Goal: Task Accomplishment & Management: Complete application form

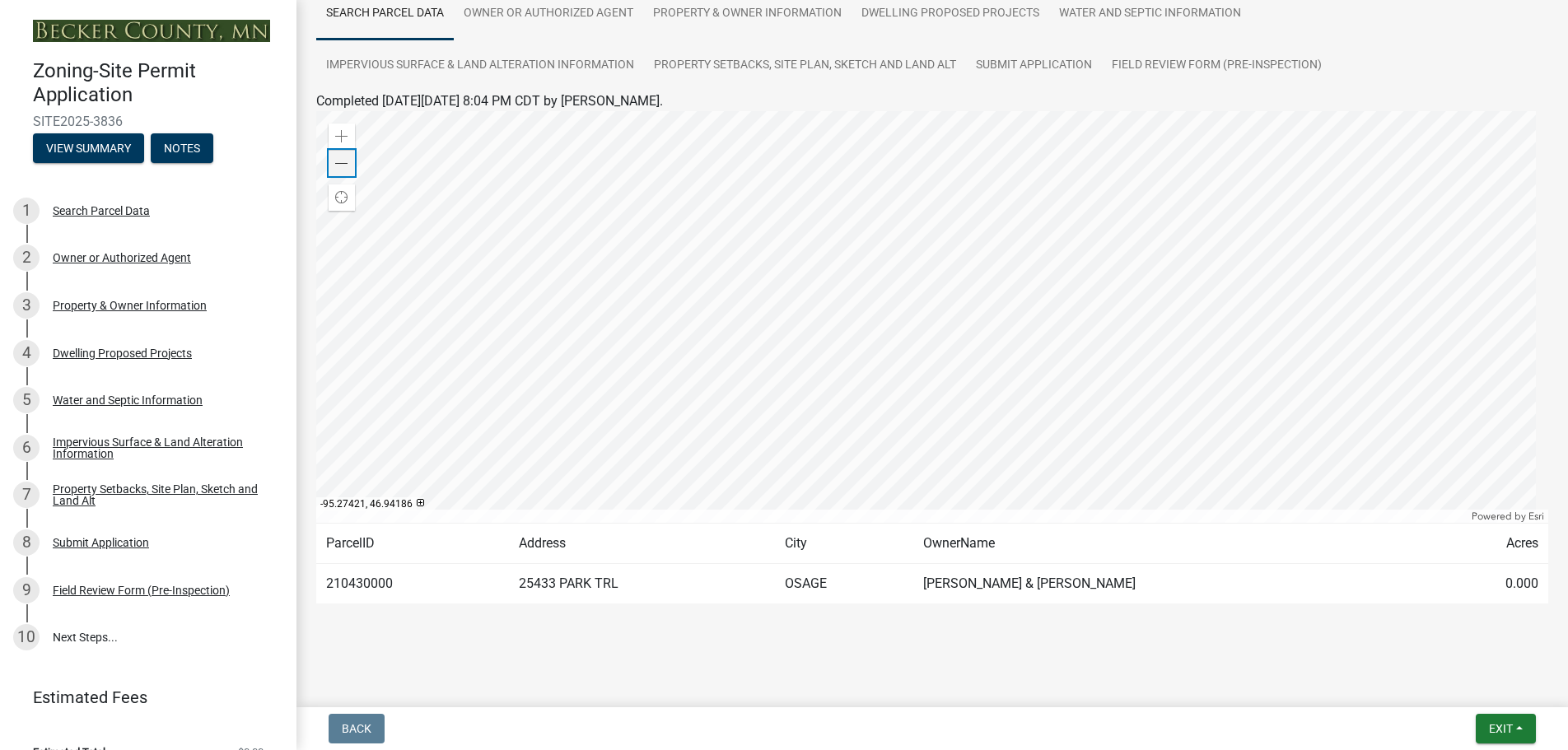
click at [341, 160] on span at bounding box center [342, 164] width 13 height 13
click at [339, 126] on div "Zoom in" at bounding box center [342, 136] width 27 height 27
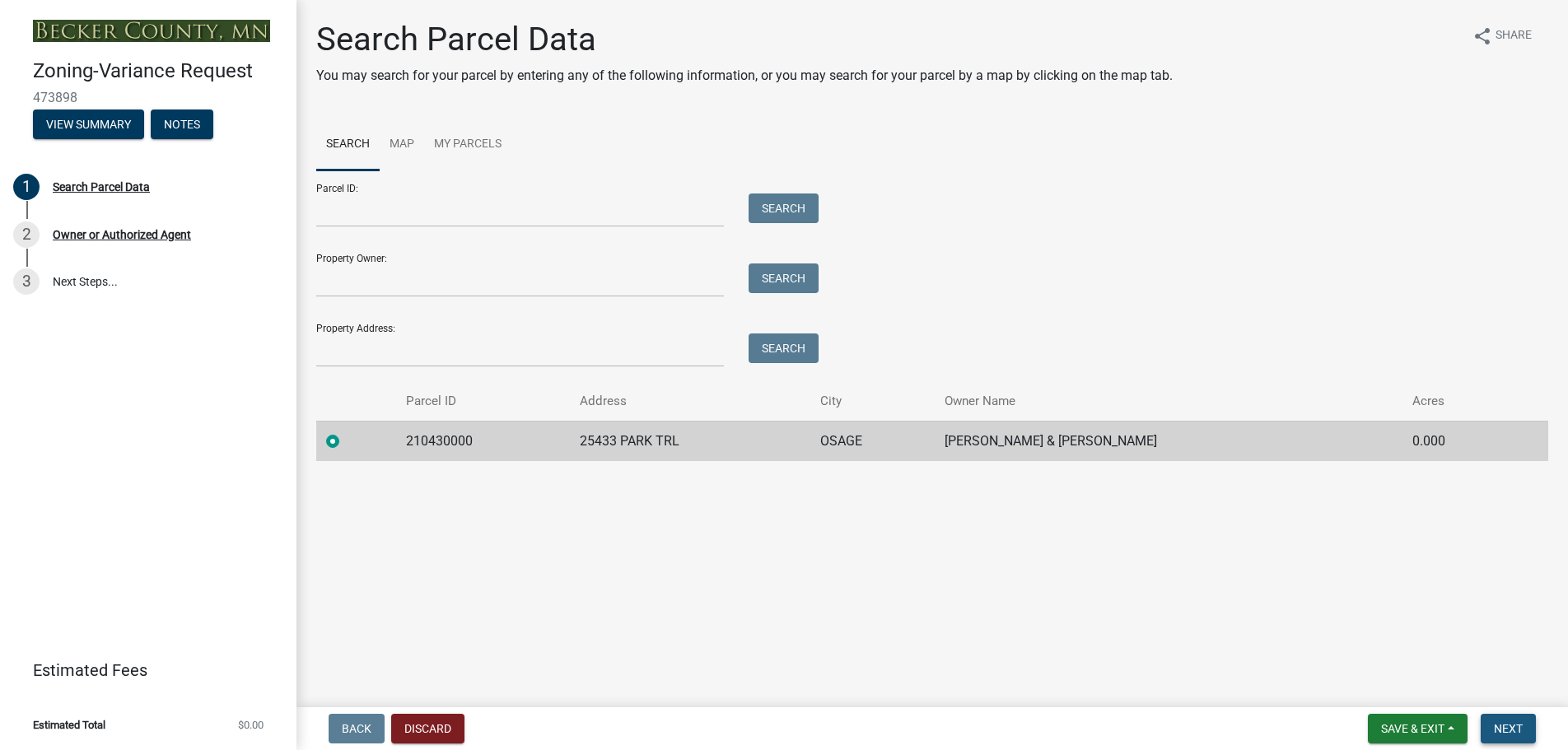
click at [1513, 726] on span "Next" at bounding box center [1507, 729] width 28 height 13
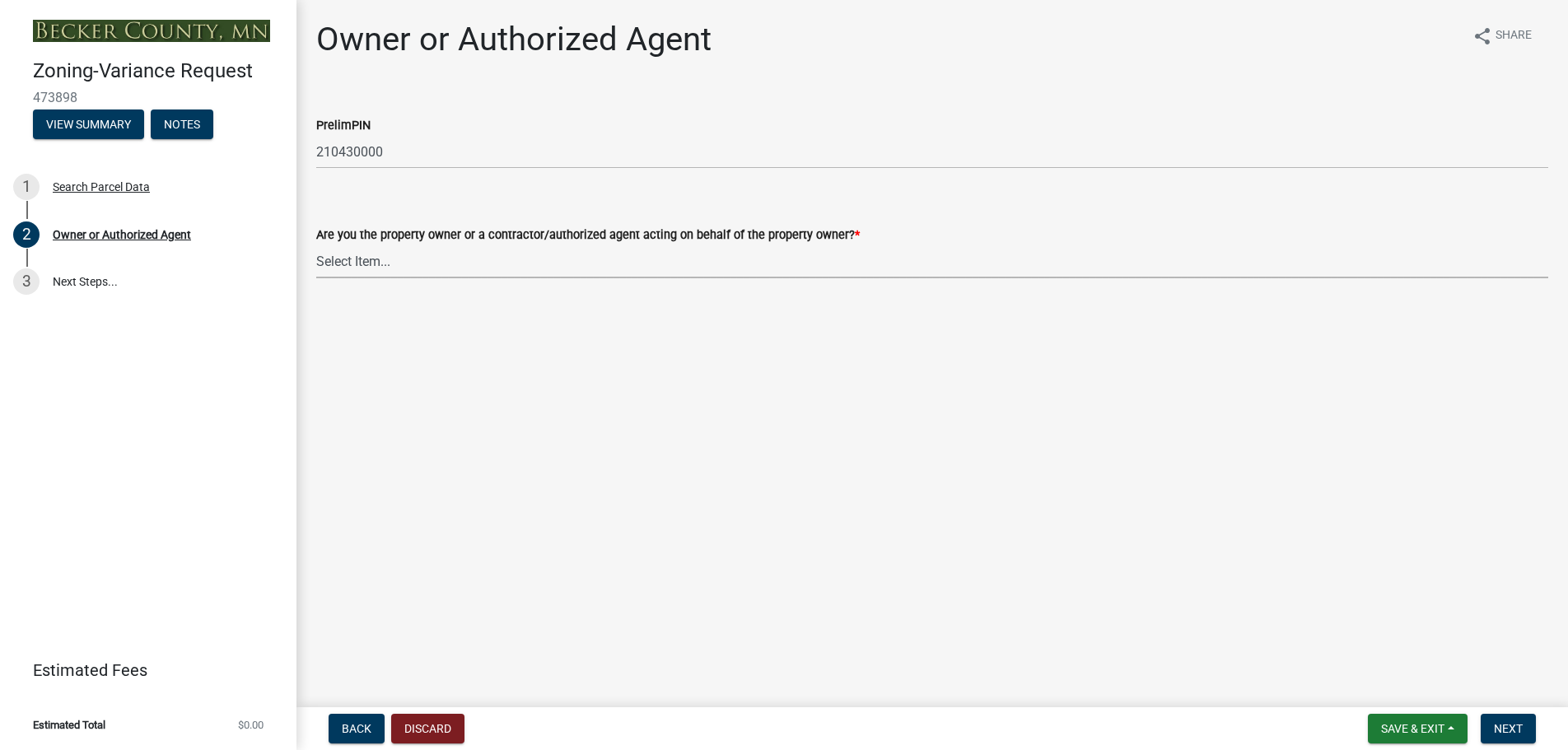
click at [401, 259] on select "Select Item... Property Owner Authorized Agent" at bounding box center [932, 261] width 1232 height 34
click at [316, 244] on select "Select Item... Property Owner Authorized Agent" at bounding box center [932, 261] width 1232 height 34
select select "05d0b37b-91e3-4c3b-aa7d-ec969703f475"
click at [1500, 724] on span "Next" at bounding box center [1507, 729] width 28 height 13
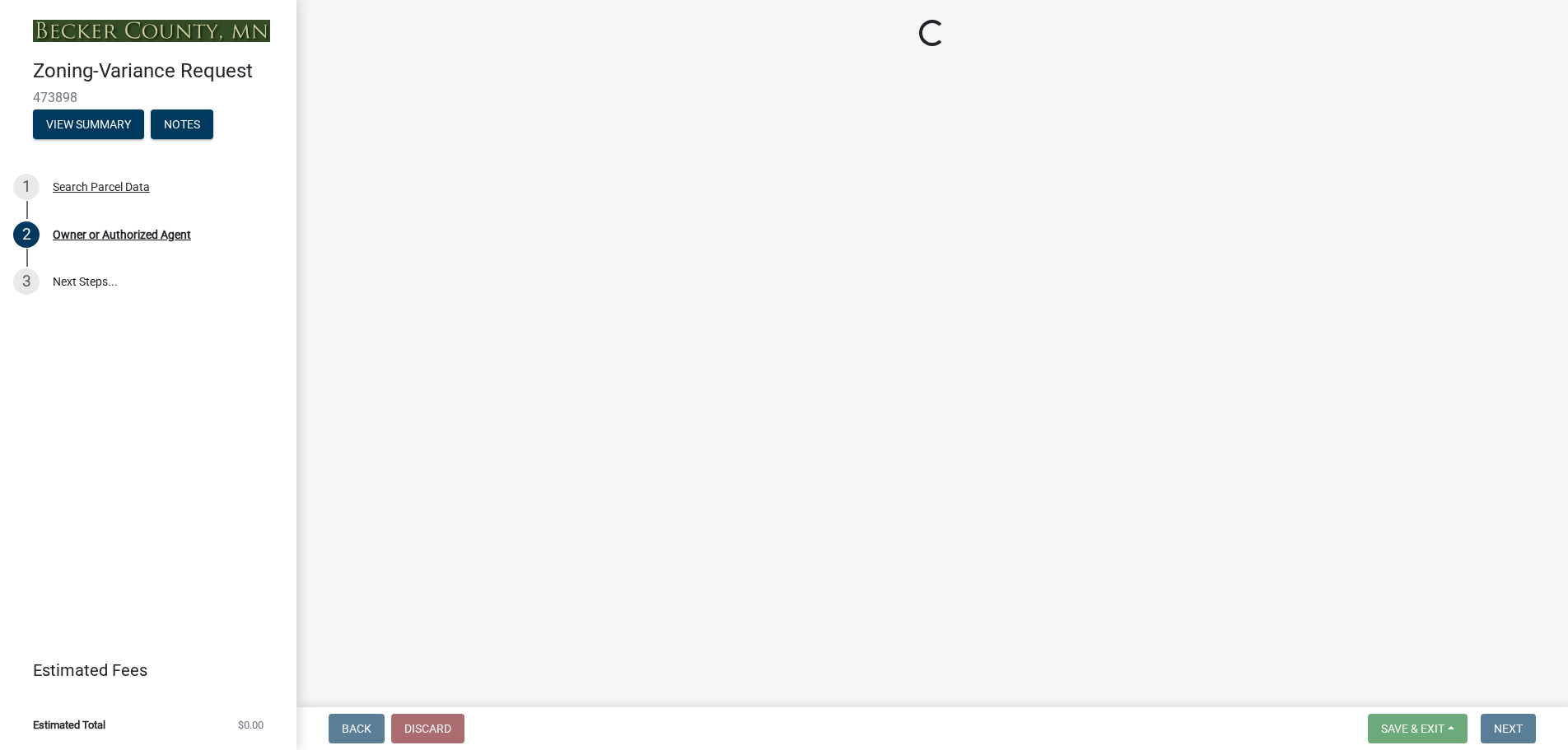
select select "6d32f3c5-ae17-46c2-bd0a-0ce51105bb32"
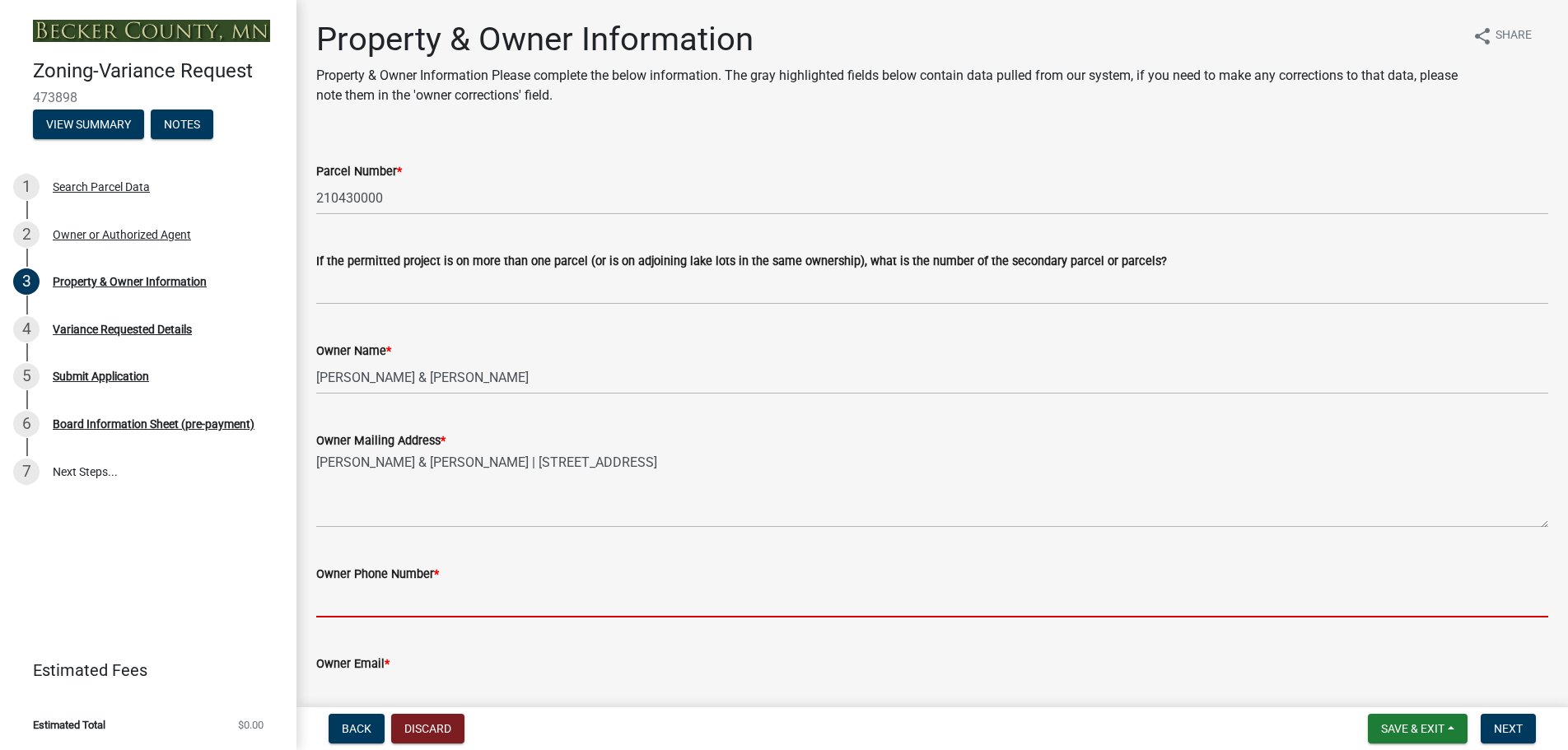
click at [325, 599] on input "Owner Phone Number *" at bounding box center [932, 601] width 1232 height 34
type input "7633700725"
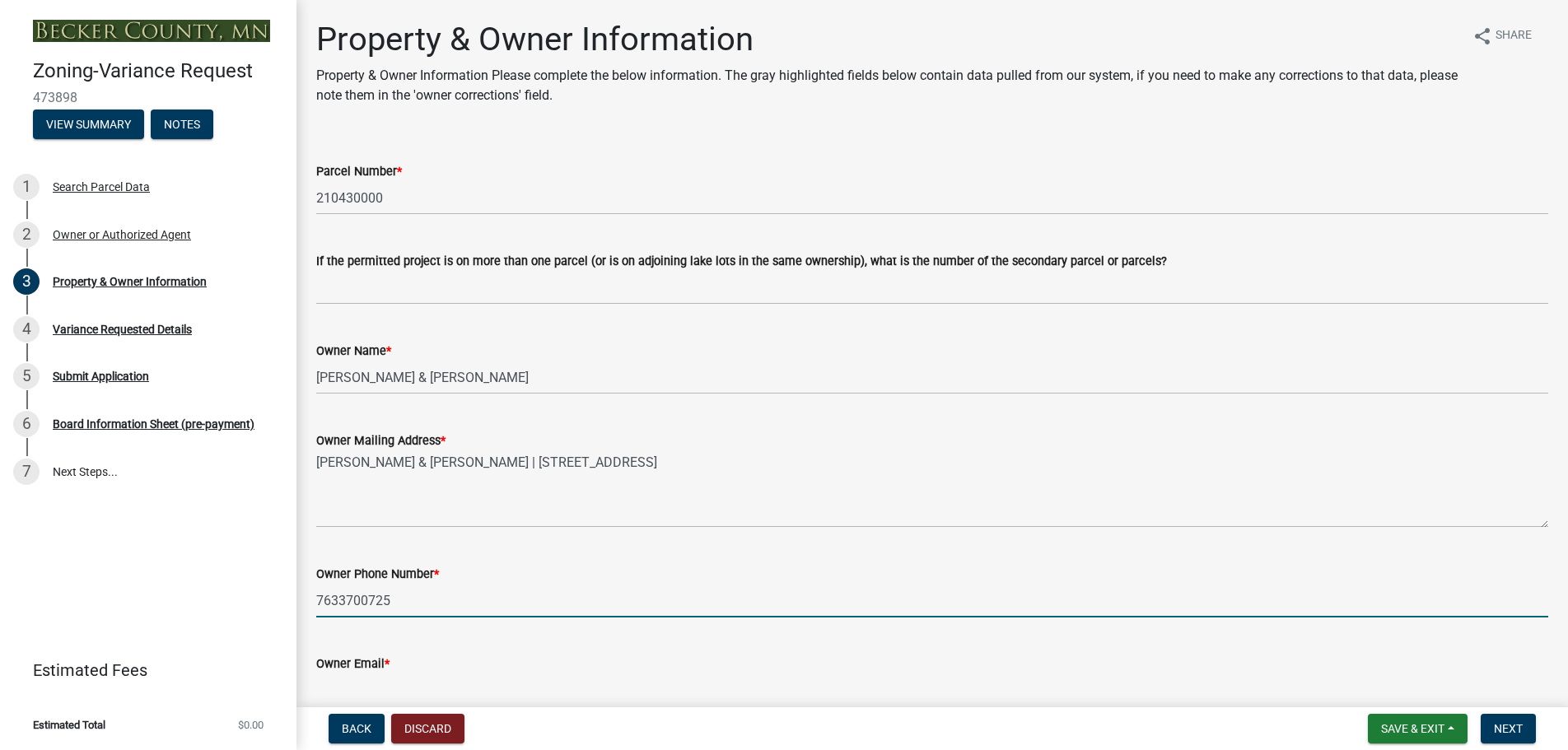
type input "[EMAIL_ADDRESS][DOMAIN_NAME]"
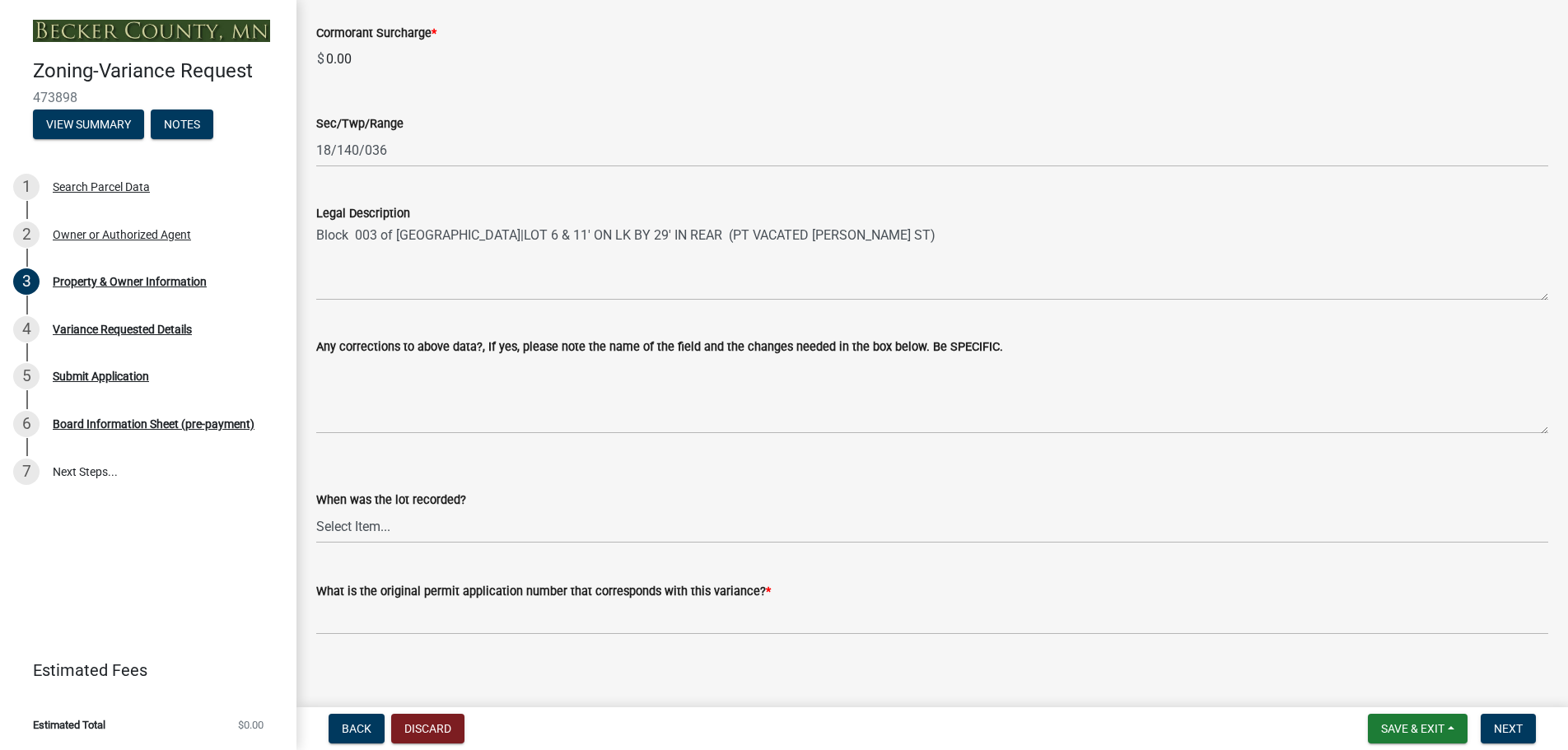
scroll to position [1070, 0]
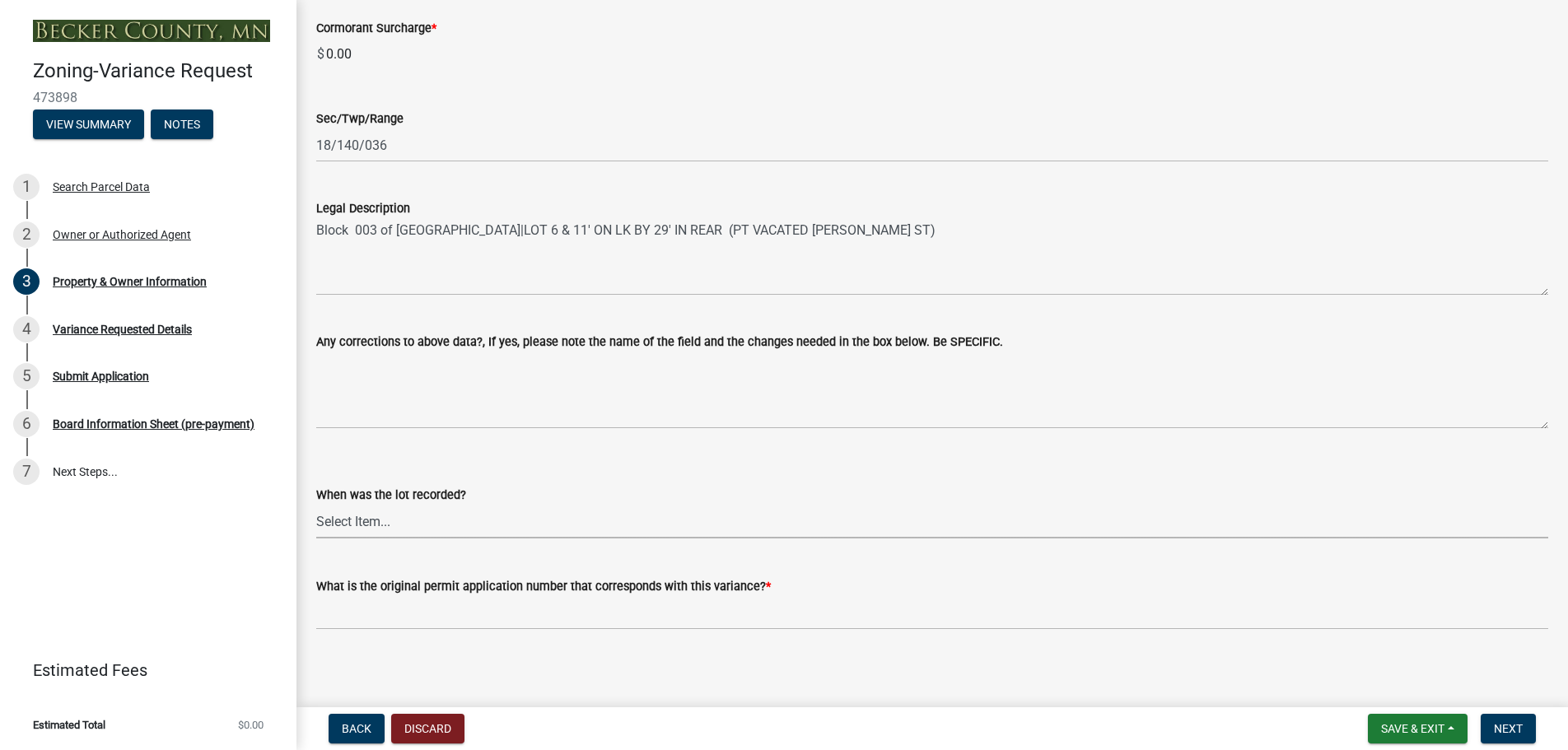
click at [397, 520] on select "Select Item... Prior to 1971 Between 1971 and 1992 After 1992 This will be a ne…" at bounding box center [932, 522] width 1232 height 34
click at [316, 505] on select "Select Item... Prior to 1971 Between 1971 and 1992 After 1992 This will be a ne…" at bounding box center [932, 522] width 1232 height 34
select select "e1509b63-faad-48b6-a727-dce88822a300"
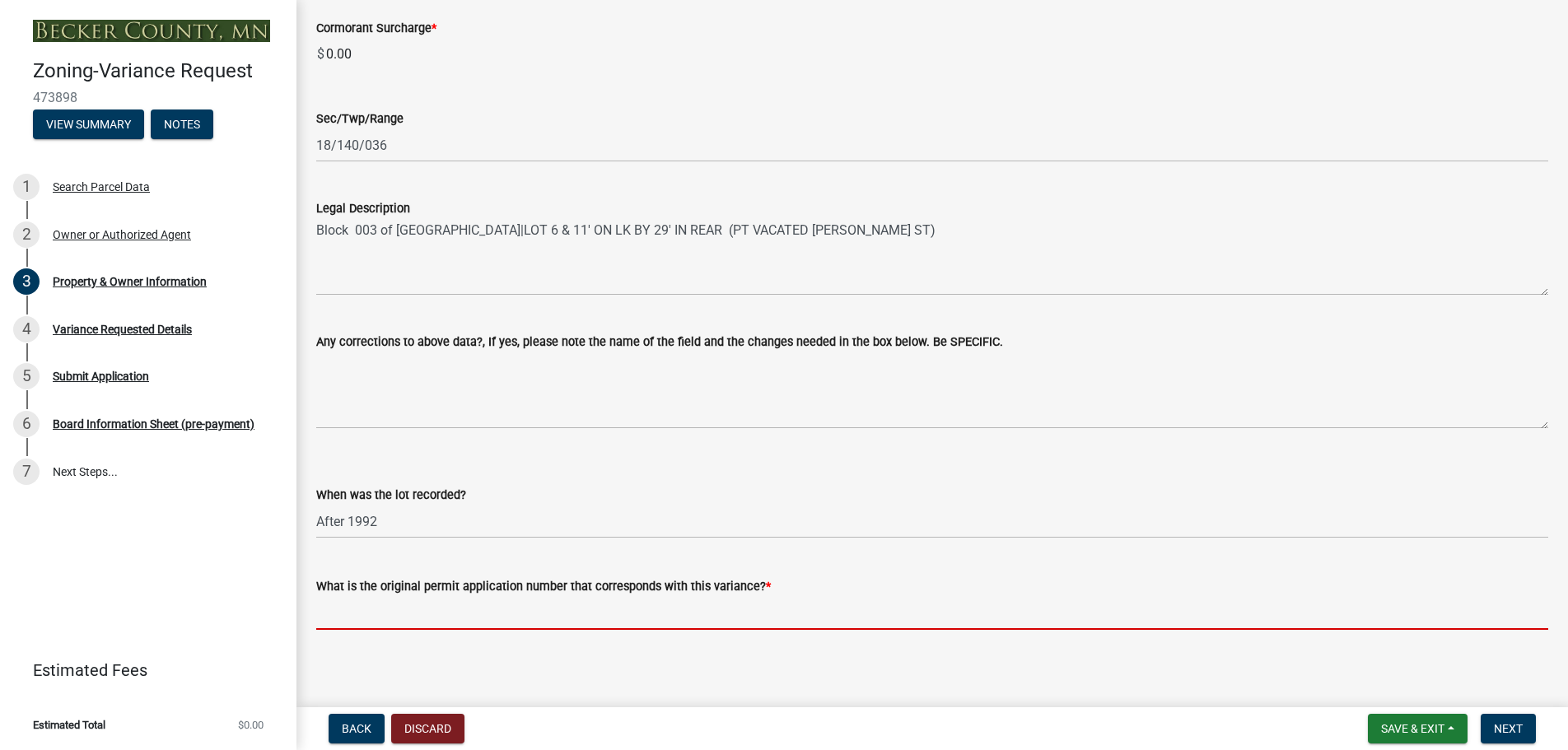
click at [328, 612] on input "What is the original permit application number that corresponds with this varia…" at bounding box center [932, 614] width 1232 height 34
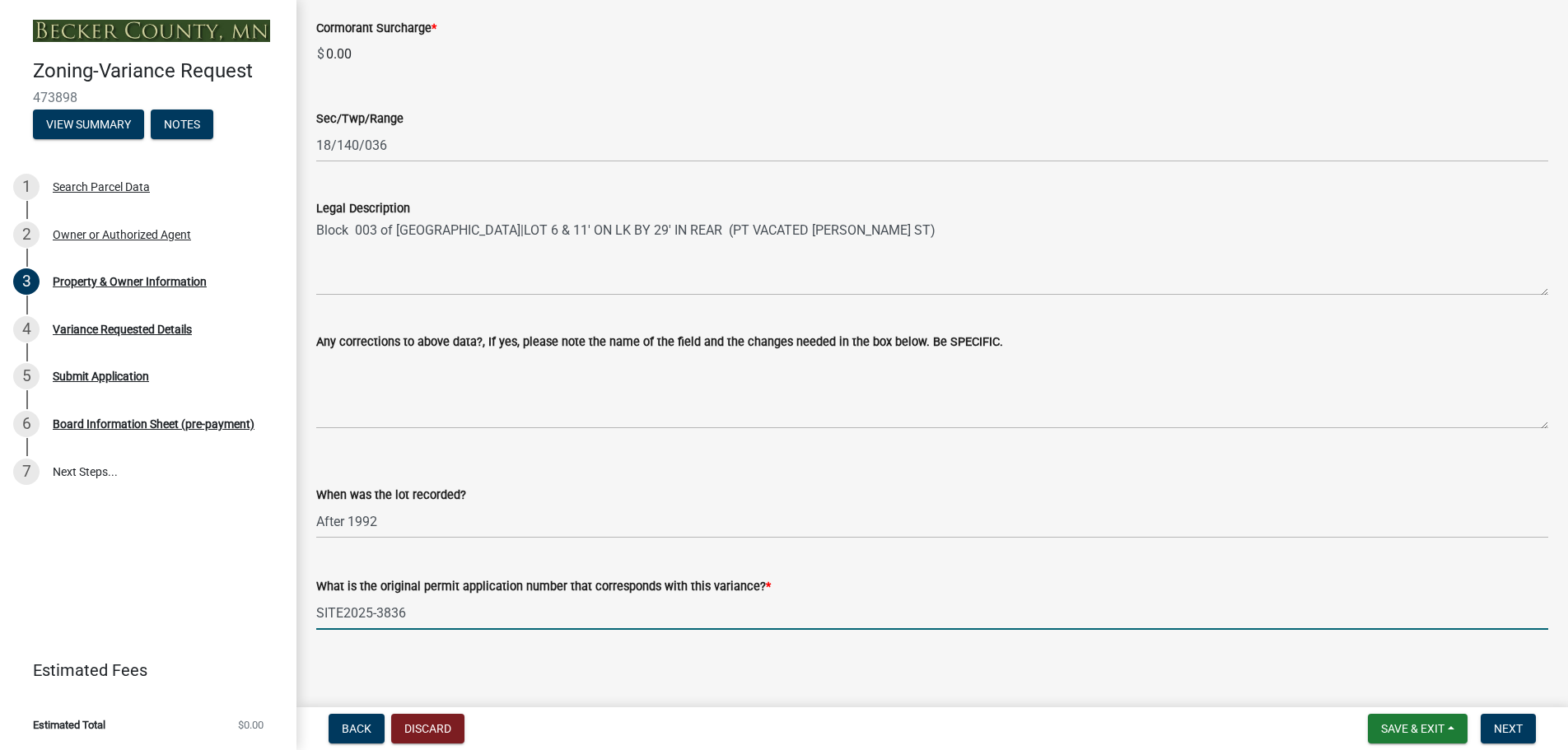
scroll to position [1077, 0]
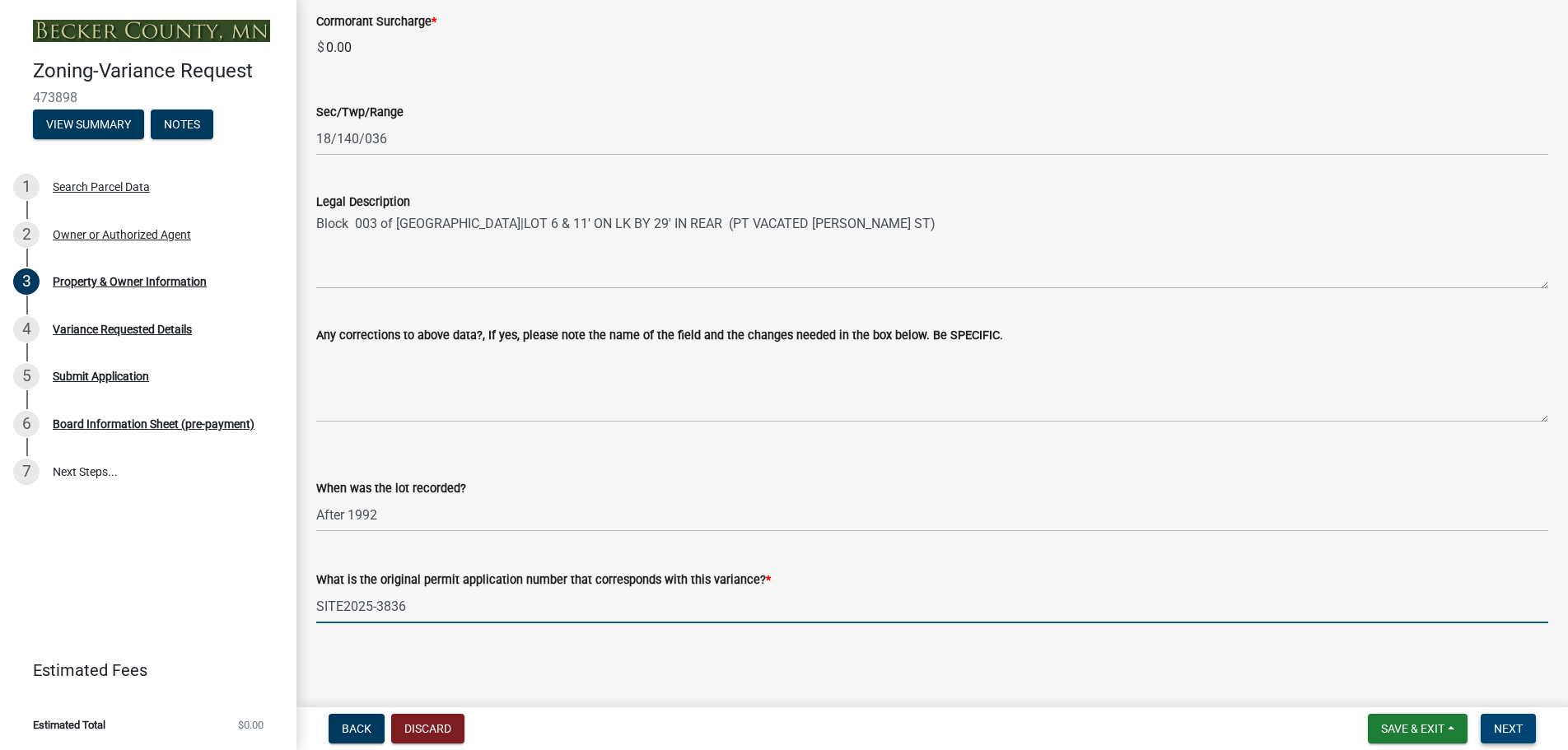
type input "SITE2025-3836"
click at [1505, 723] on span "Next" at bounding box center [1507, 729] width 28 height 13
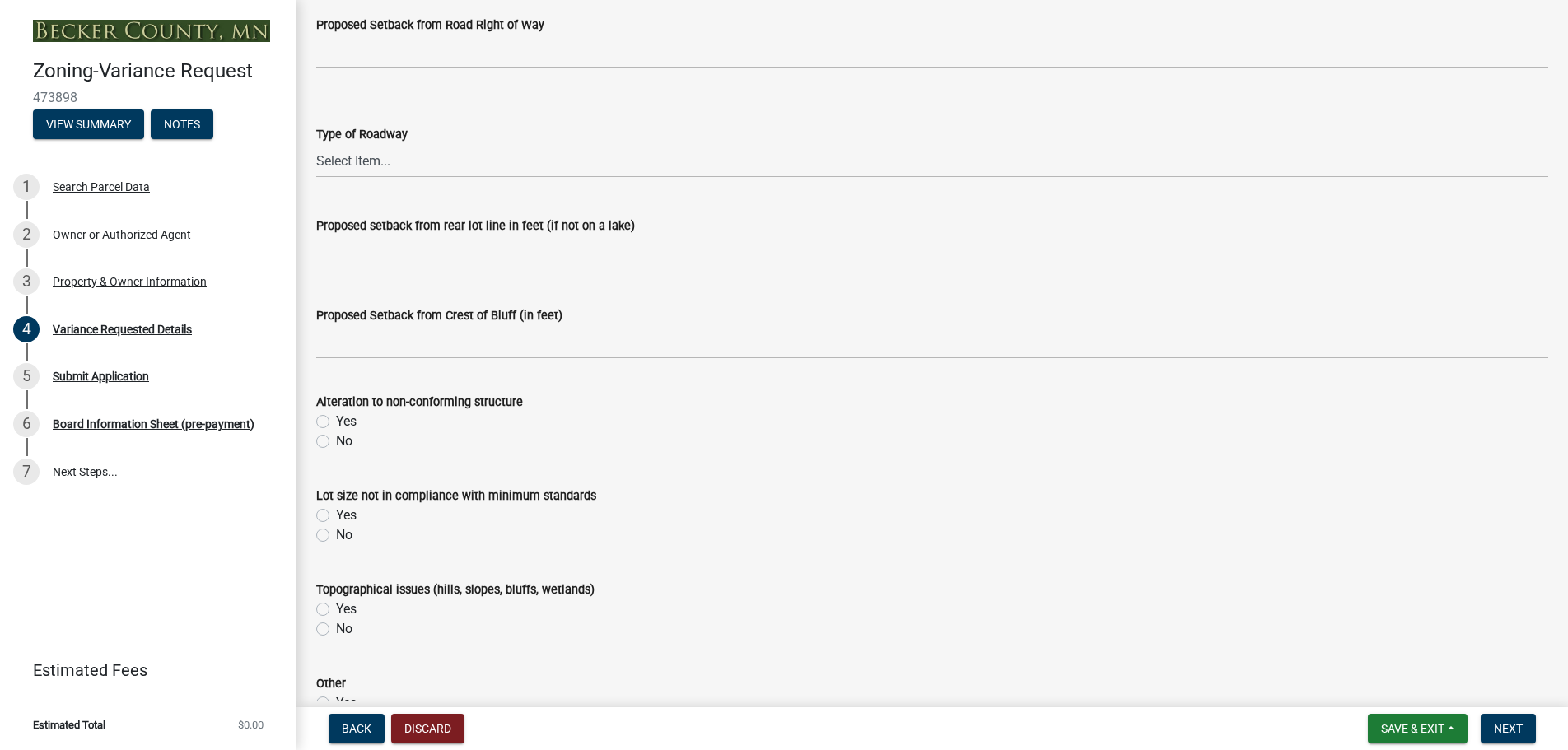
scroll to position [494, 0]
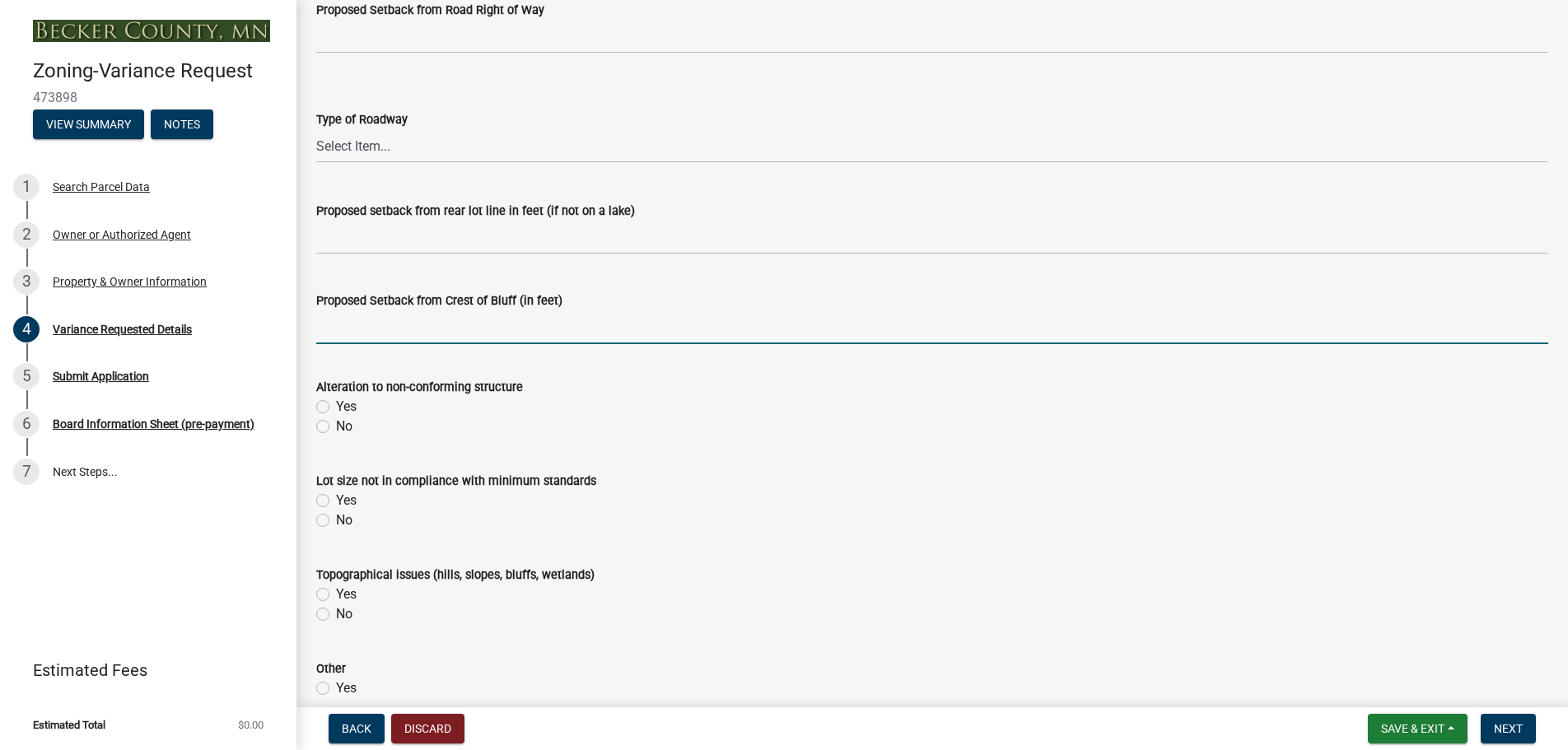
click at [325, 325] on input "Proposed Setback from Crest of Bluff (in feet)" at bounding box center [932, 328] width 1232 height 34
type input "23"-0"
click at [336, 426] on label "No" at bounding box center [344, 426] width 16 height 20
click at [336, 426] on input "No" at bounding box center [341, 421] width 10 height 10
radio input "true"
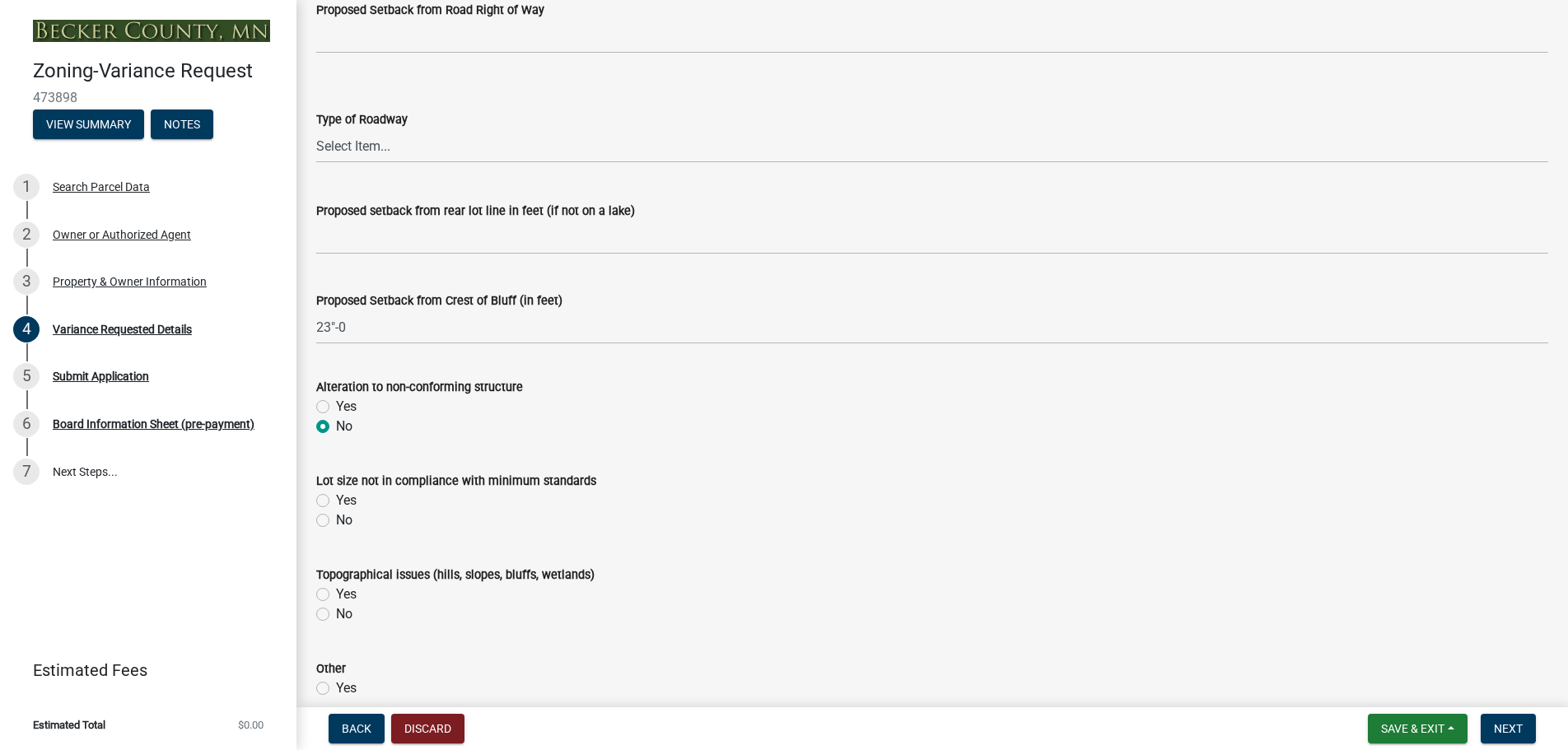
click at [336, 519] on label "No" at bounding box center [344, 520] width 16 height 20
click at [336, 519] on input "No" at bounding box center [341, 515] width 10 height 10
radio input "true"
click at [336, 594] on label "Yes" at bounding box center [347, 594] width 21 height 20
click at [336, 594] on input "Yes" at bounding box center [341, 589] width 10 height 10
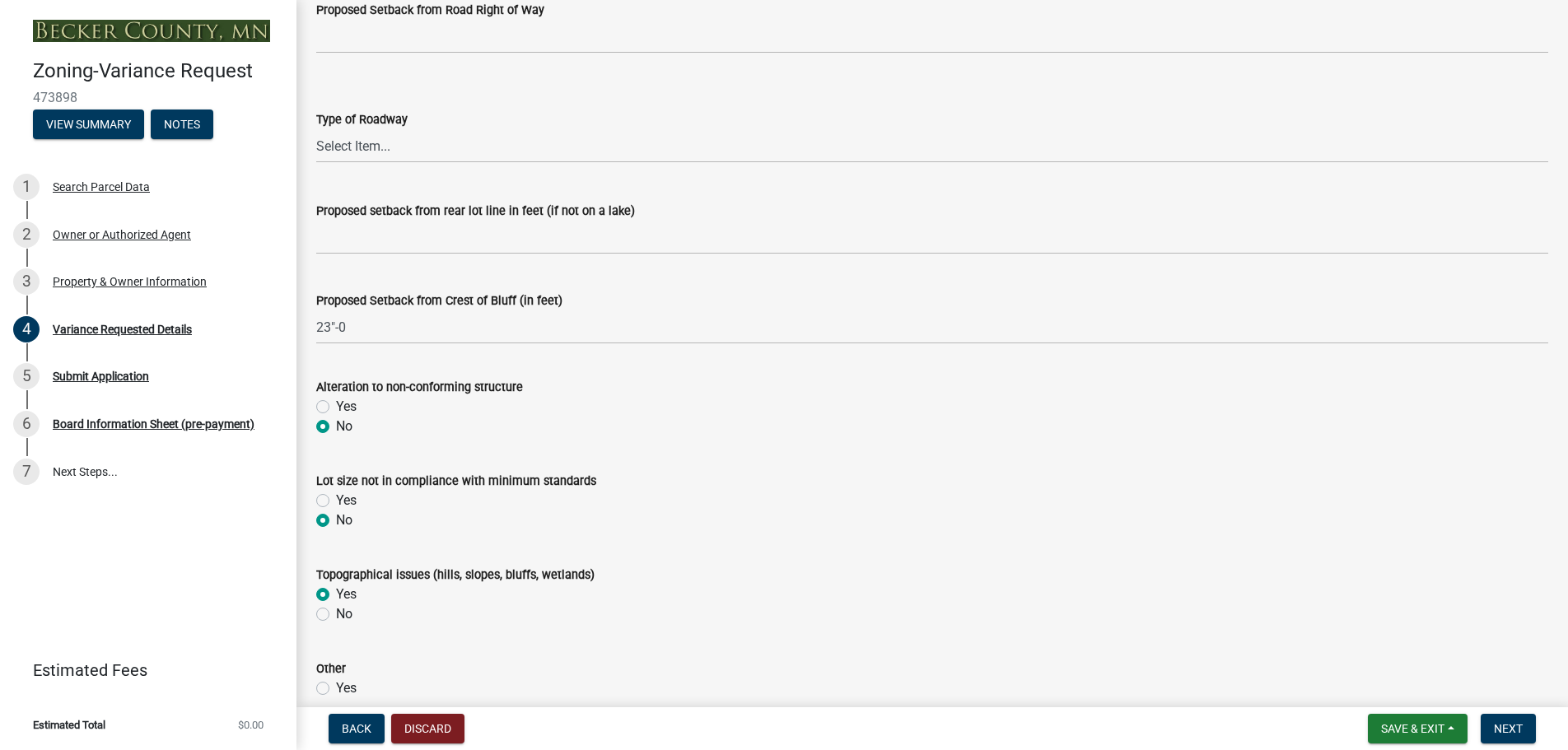
radio input "true"
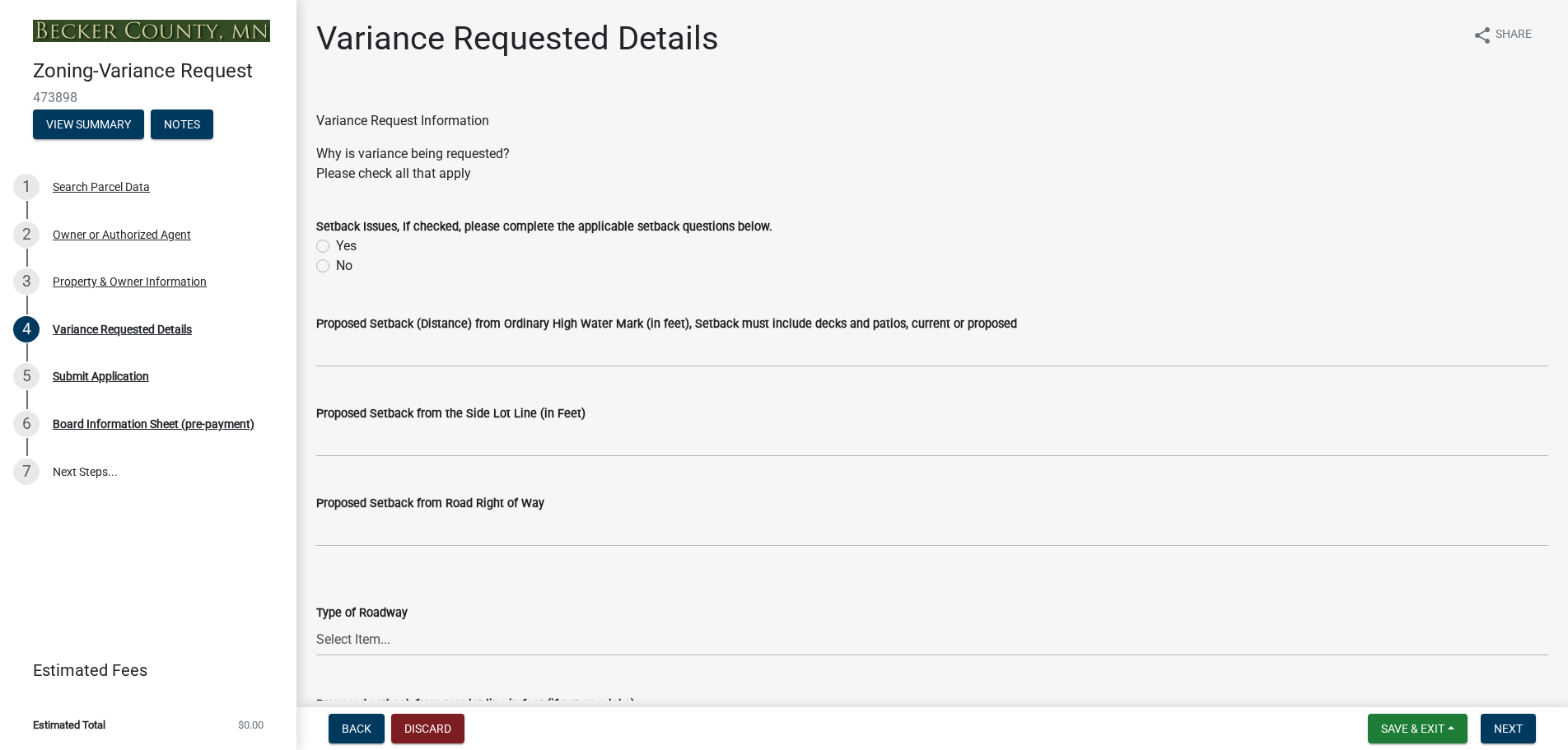
scroll to position [0, 0]
click at [336, 267] on label "No" at bounding box center [344, 266] width 16 height 20
click at [336, 267] on input "No" at bounding box center [341, 261] width 10 height 10
radio input "true"
click at [336, 245] on label "Yes" at bounding box center [347, 246] width 21 height 20
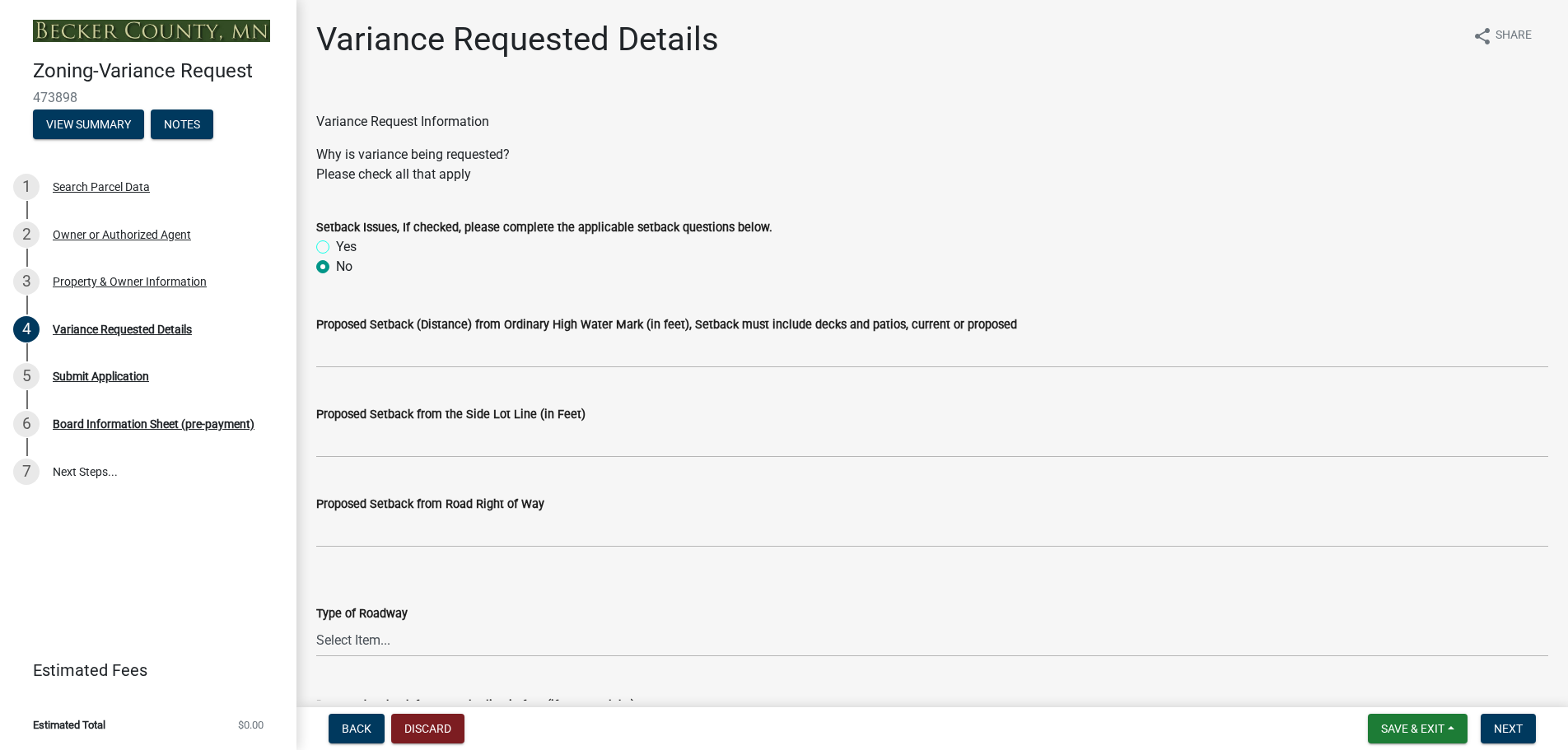
click at [336, 245] on input "Yes" at bounding box center [341, 241] width 10 height 10
radio input "true"
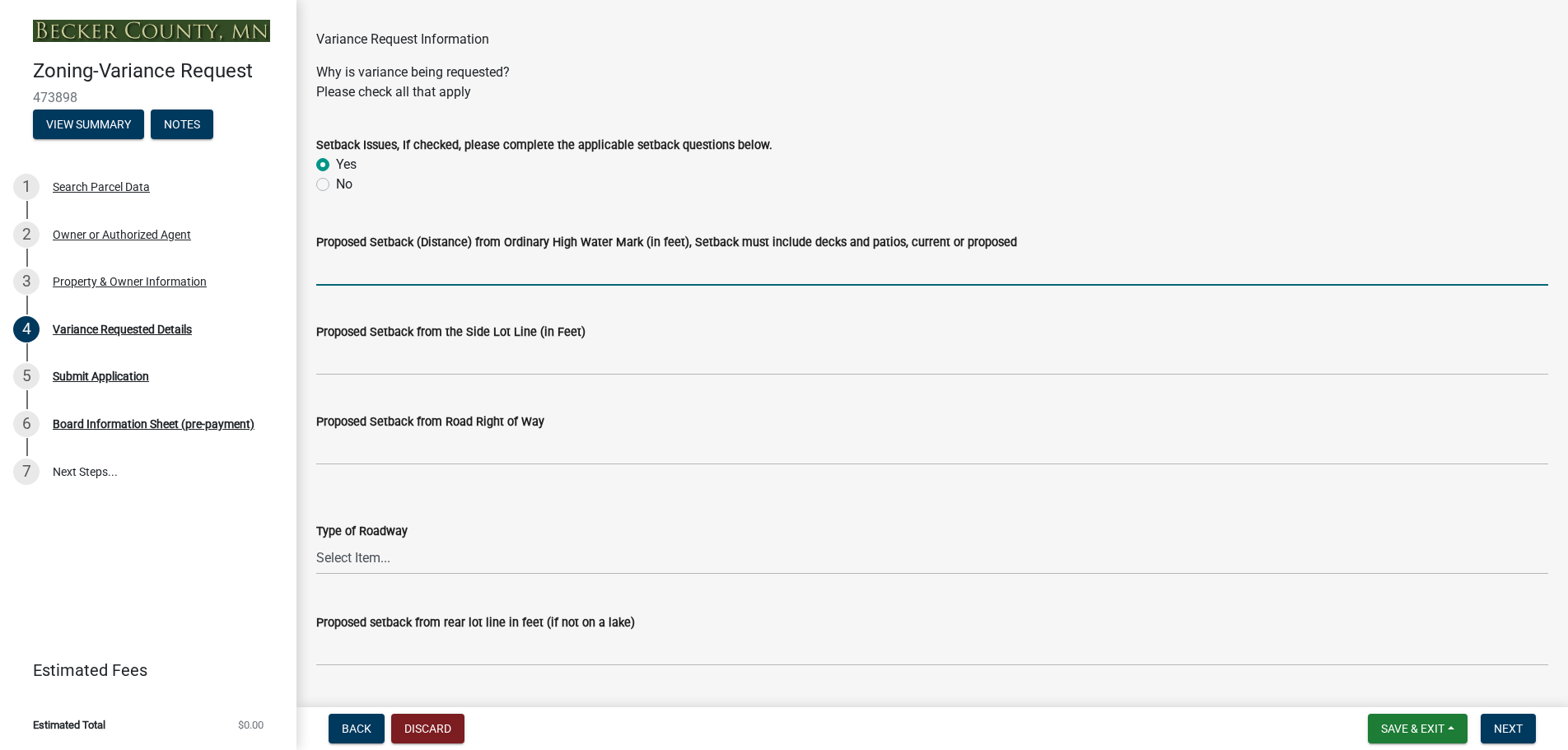
click at [328, 264] on input "Proposed Setback (Distance) from Ordinary High Water Mark (in feet), Setback mu…" at bounding box center [932, 269] width 1232 height 34
type input "n/a"
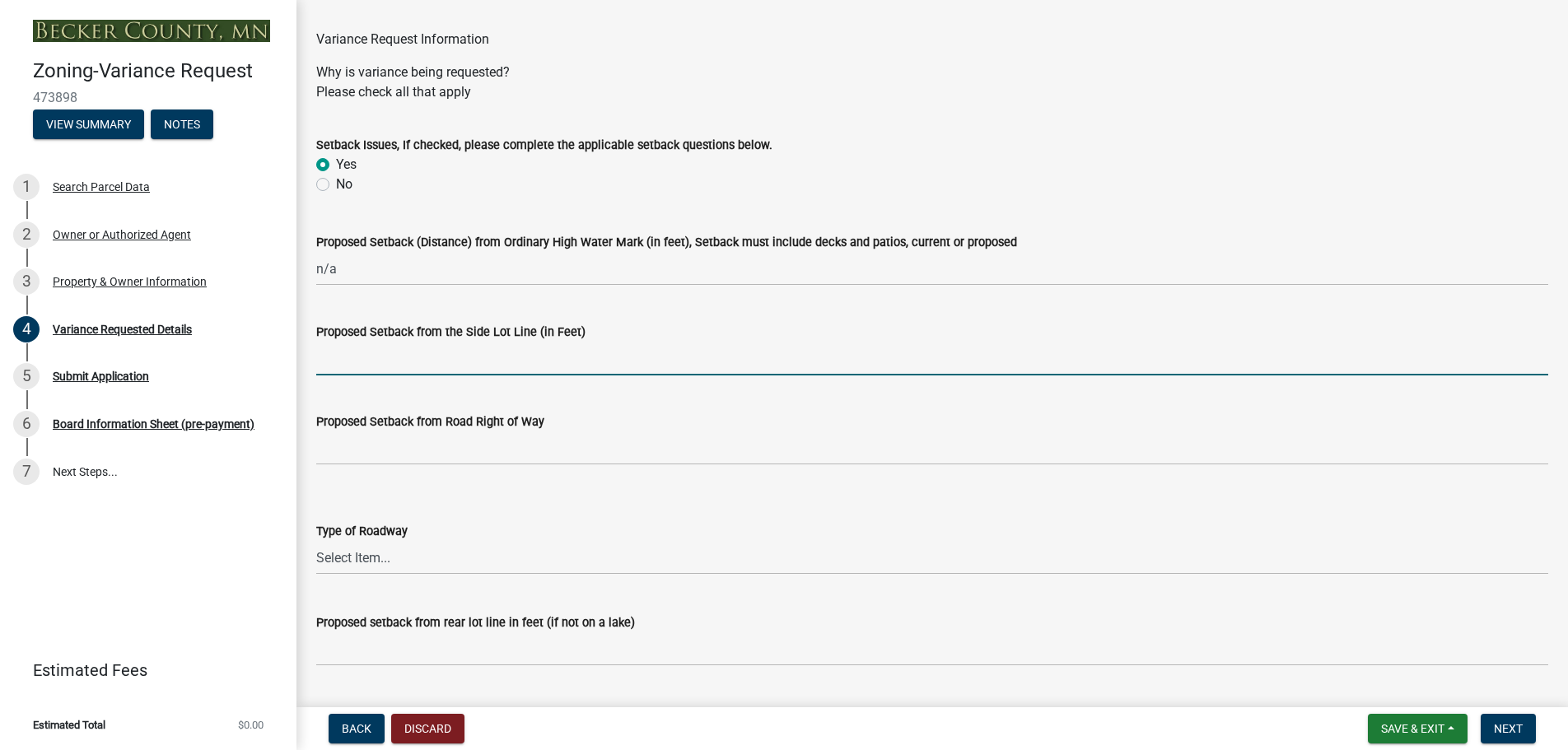
click at [324, 355] on input "Proposed Setback from the Side Lot Line (in Feet)" at bounding box center [932, 359] width 1232 height 34
type input "N"
type input "n/a"
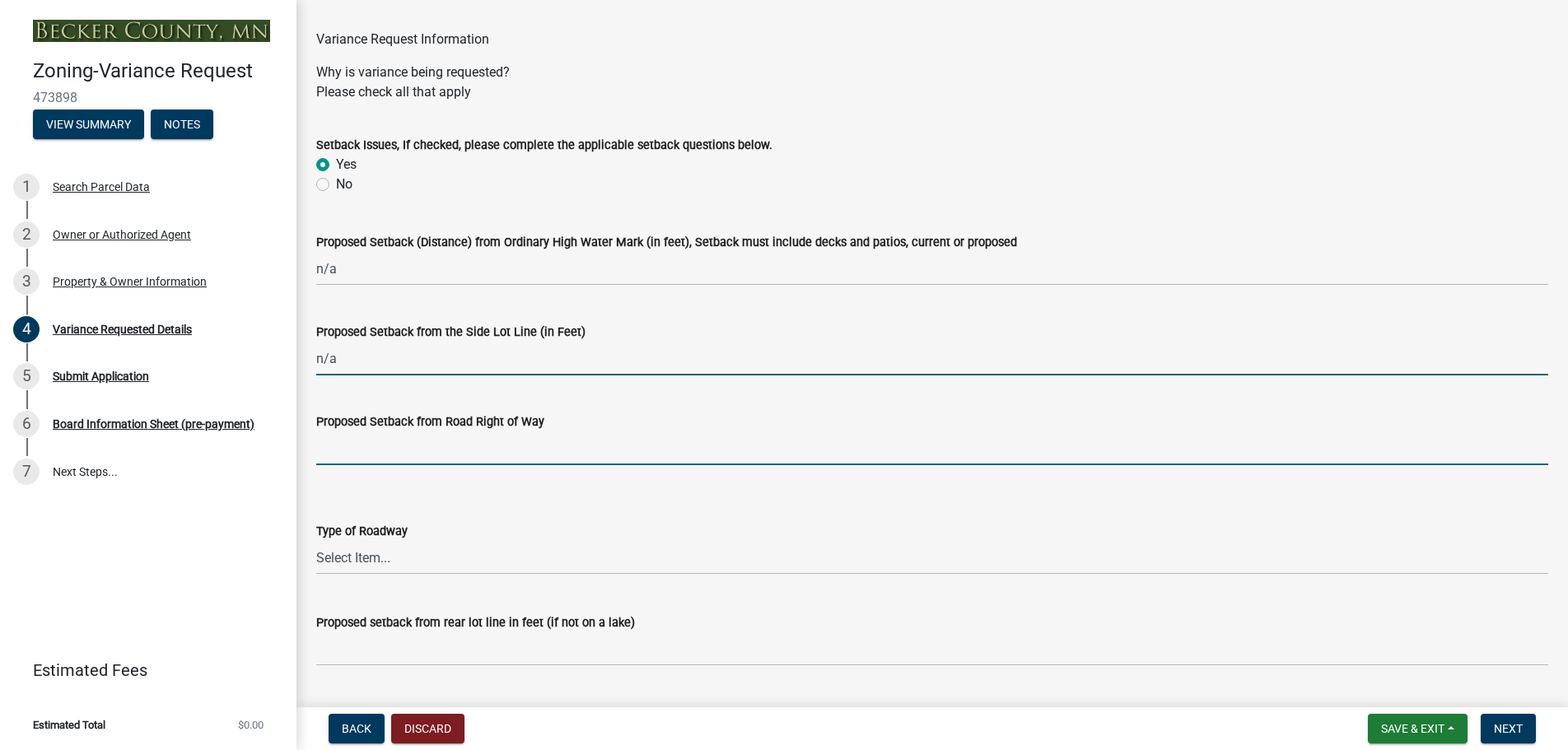
click at [322, 452] on input "Proposed Setback from Road Right of Way" at bounding box center [932, 449] width 1232 height 34
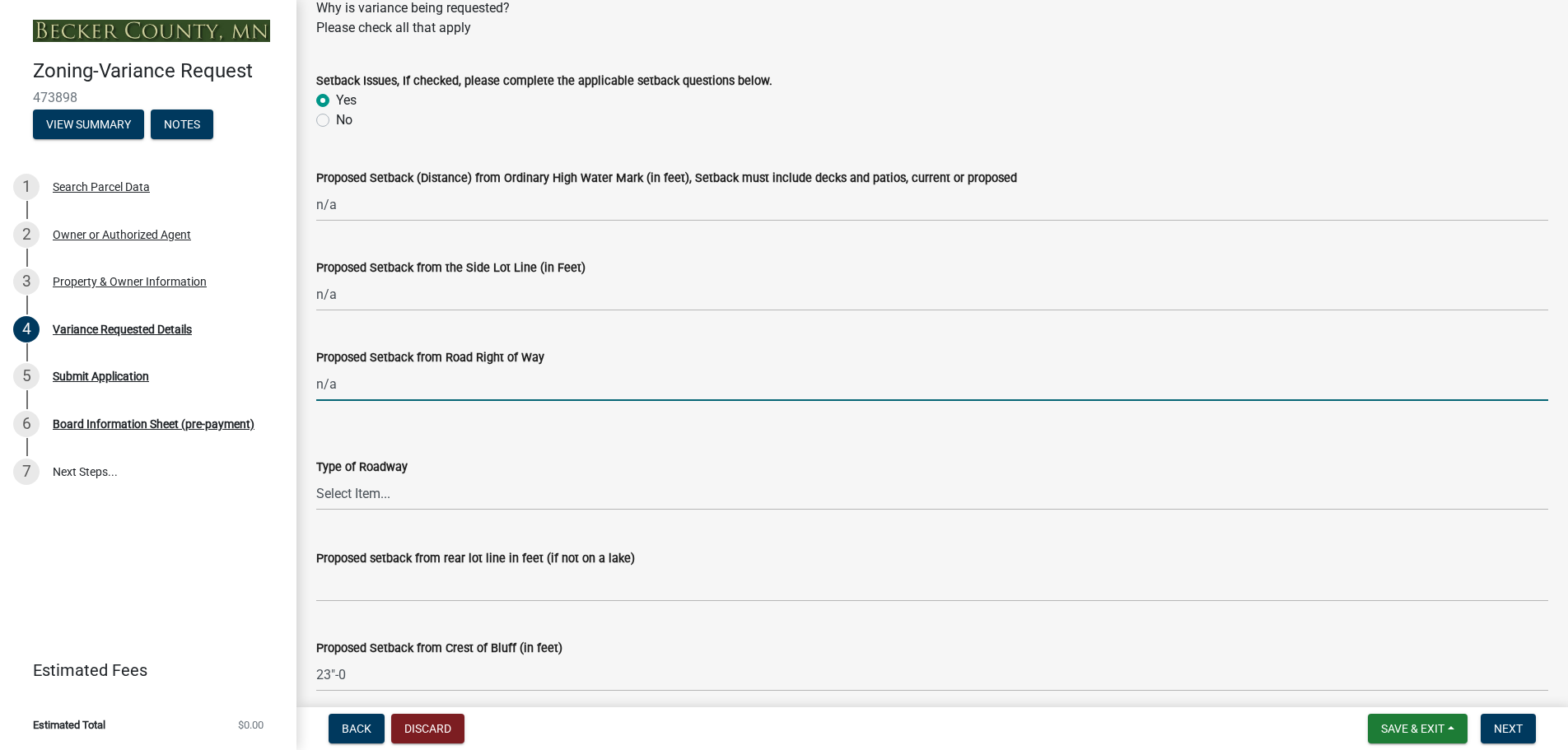
scroll to position [247, 0]
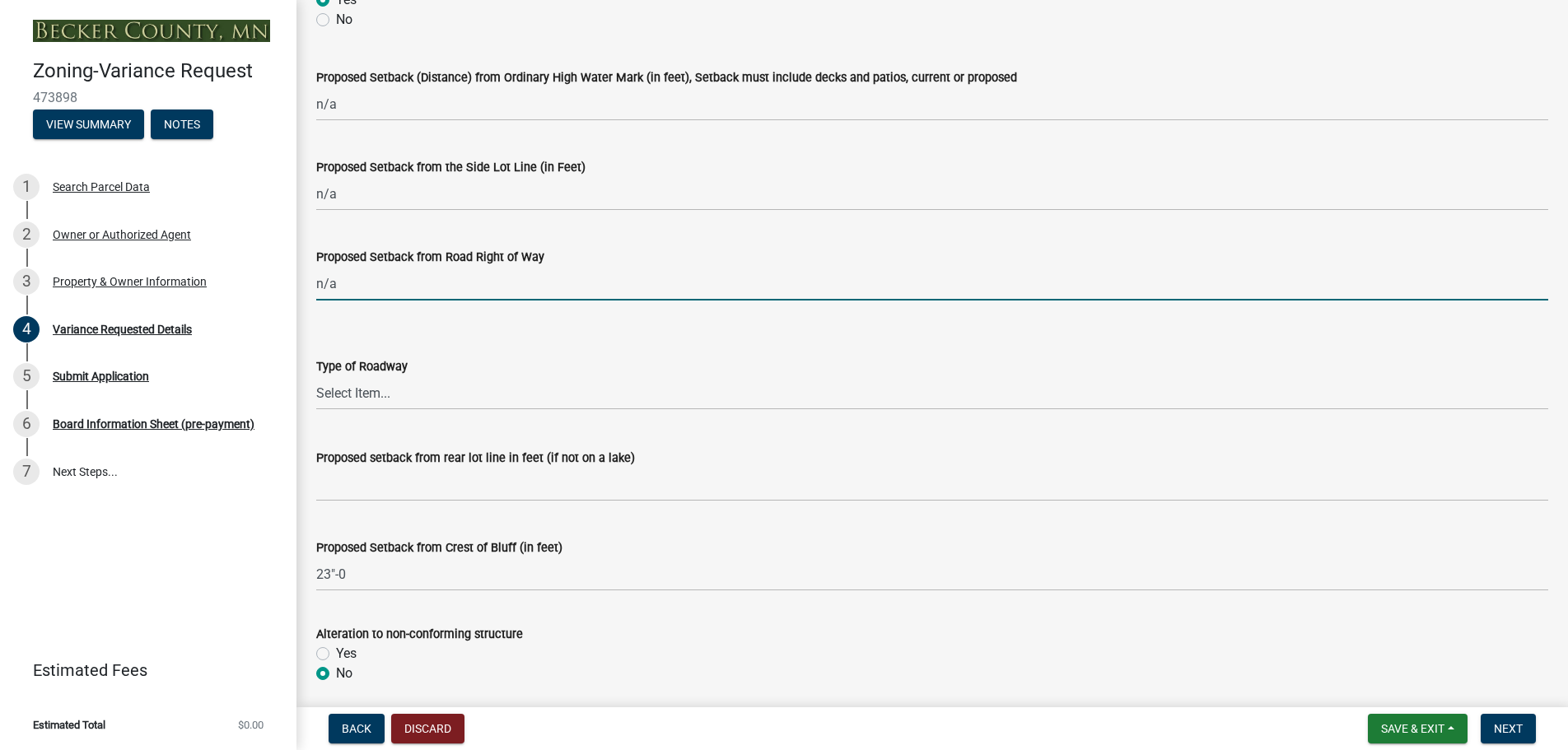
type input "n/a"
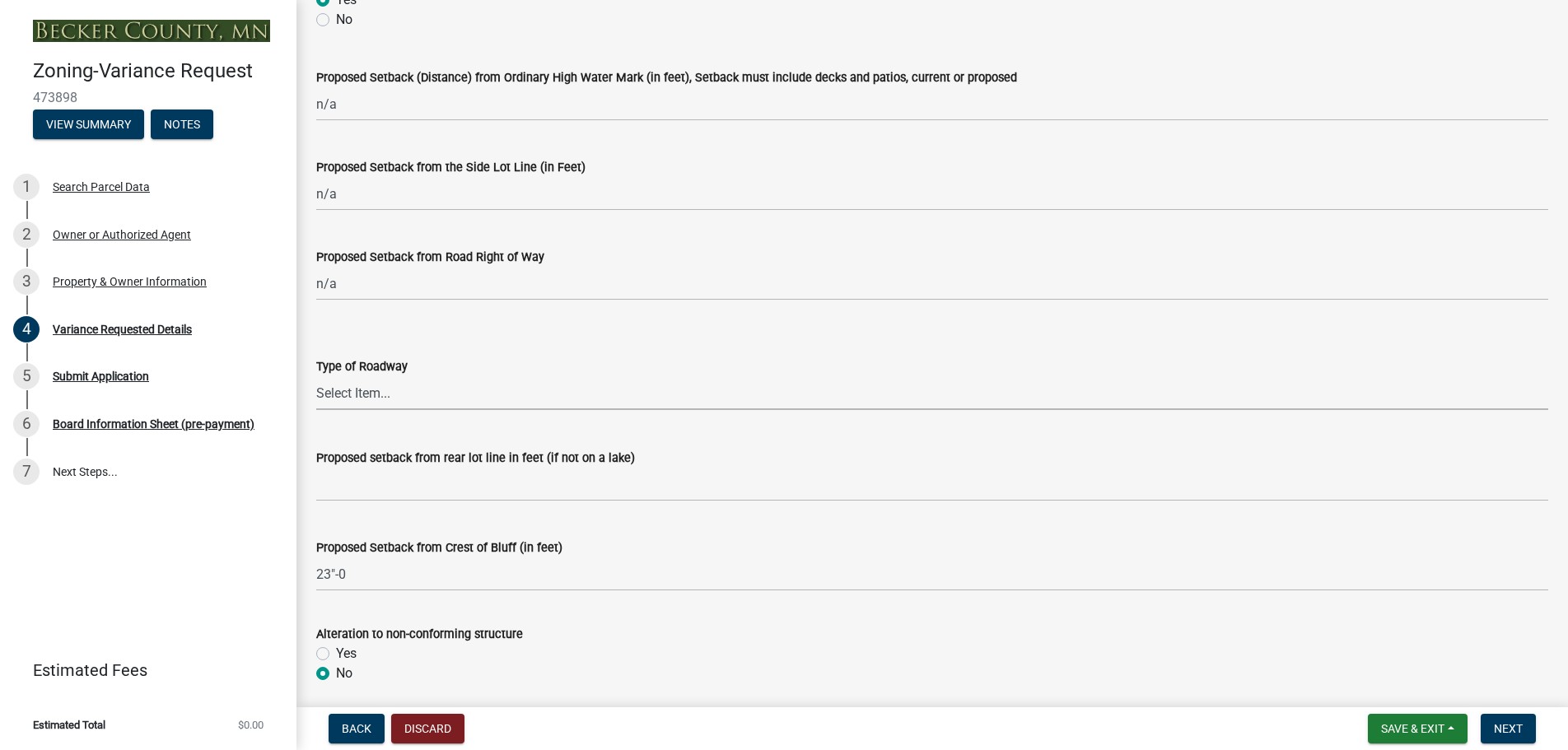
click at [396, 386] on select "Select Item... Township County State" at bounding box center [932, 393] width 1232 height 34
click at [316, 376] on select "Select Item... Township County State" at bounding box center [932, 393] width 1232 height 34
select select "edc6b78d-c029-41a6-a436-e6f76b5f0855"
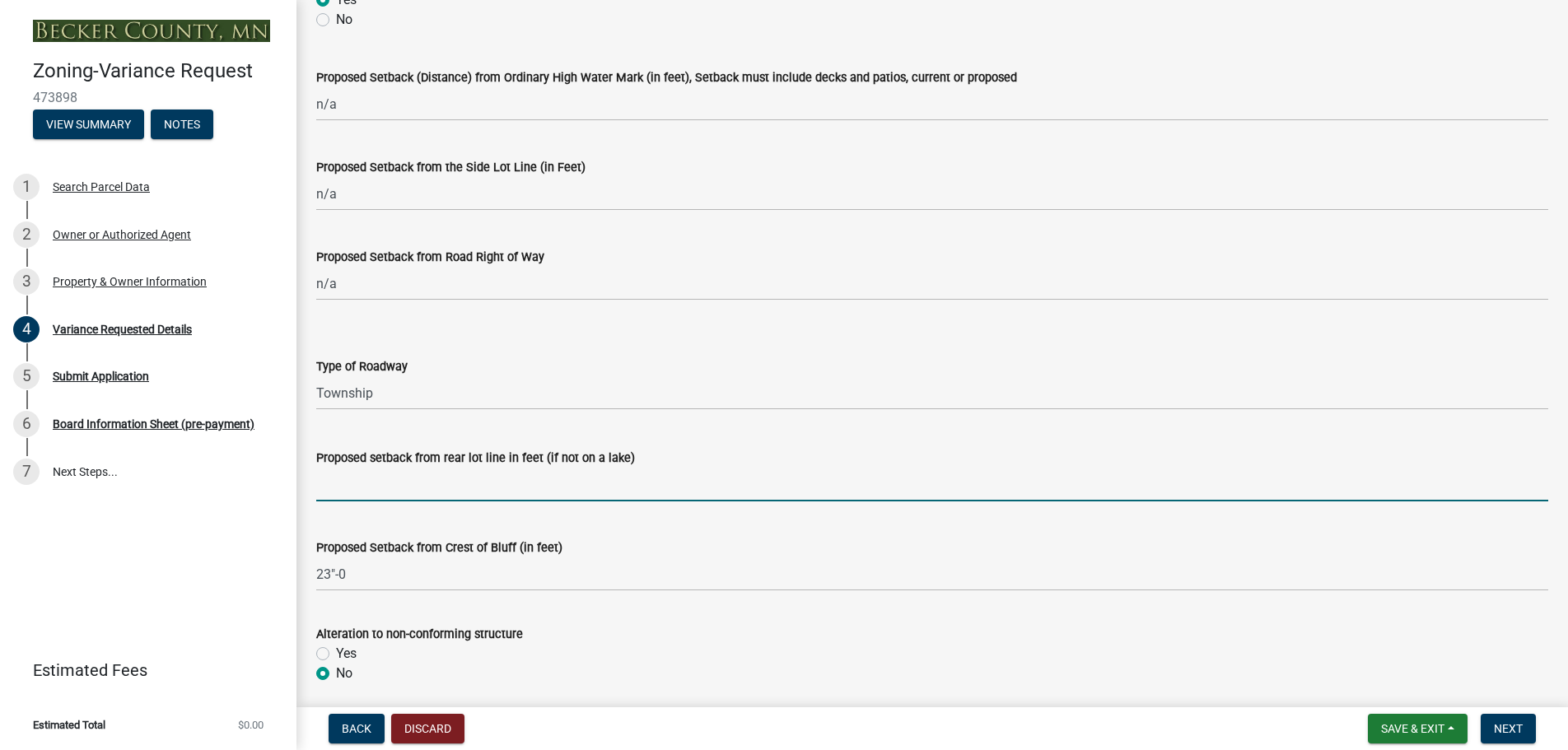
click at [327, 484] on input "Proposed setback from rear lot line in feet (if not on a lake)" at bounding box center [932, 485] width 1232 height 34
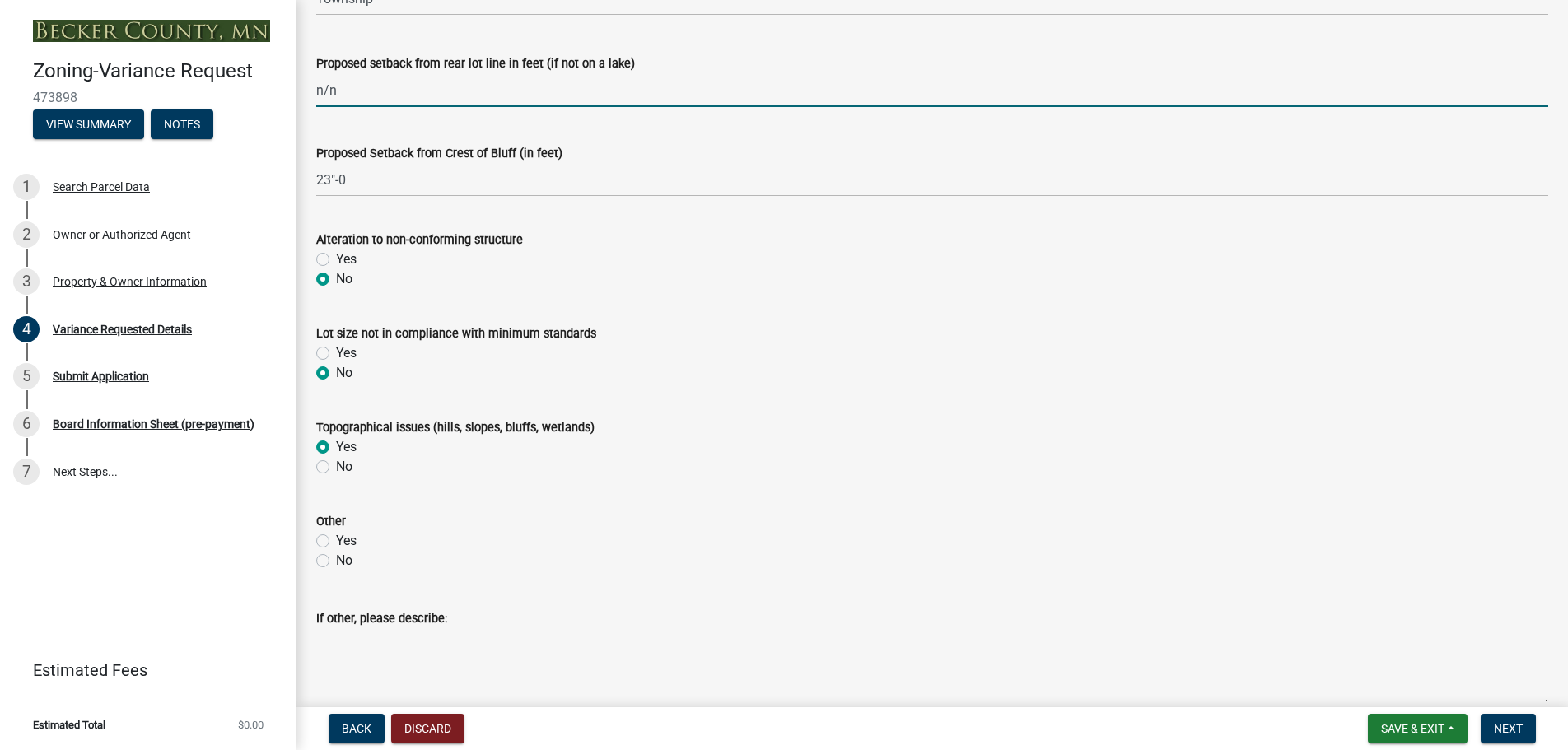
scroll to position [659, 0]
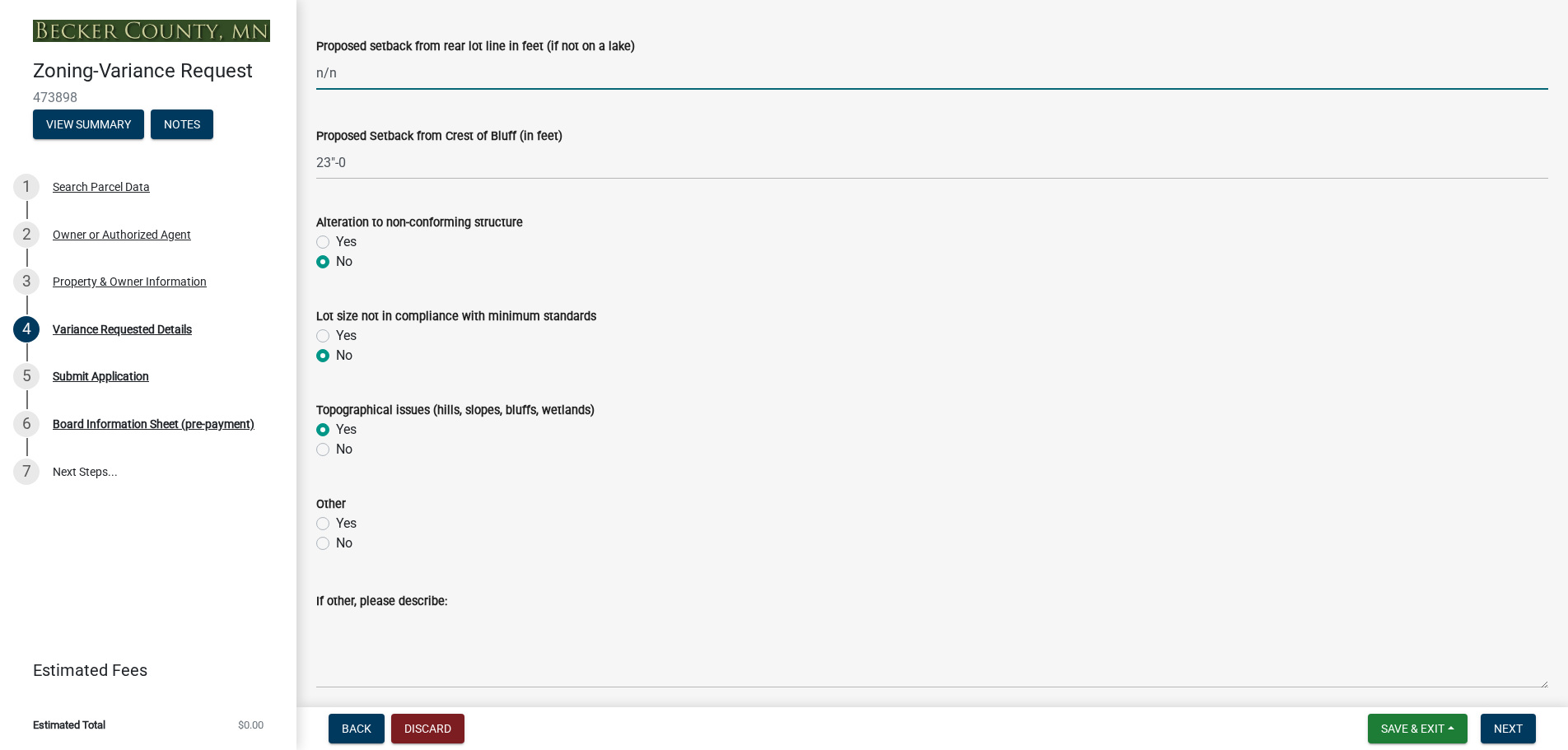
type input "n/n"
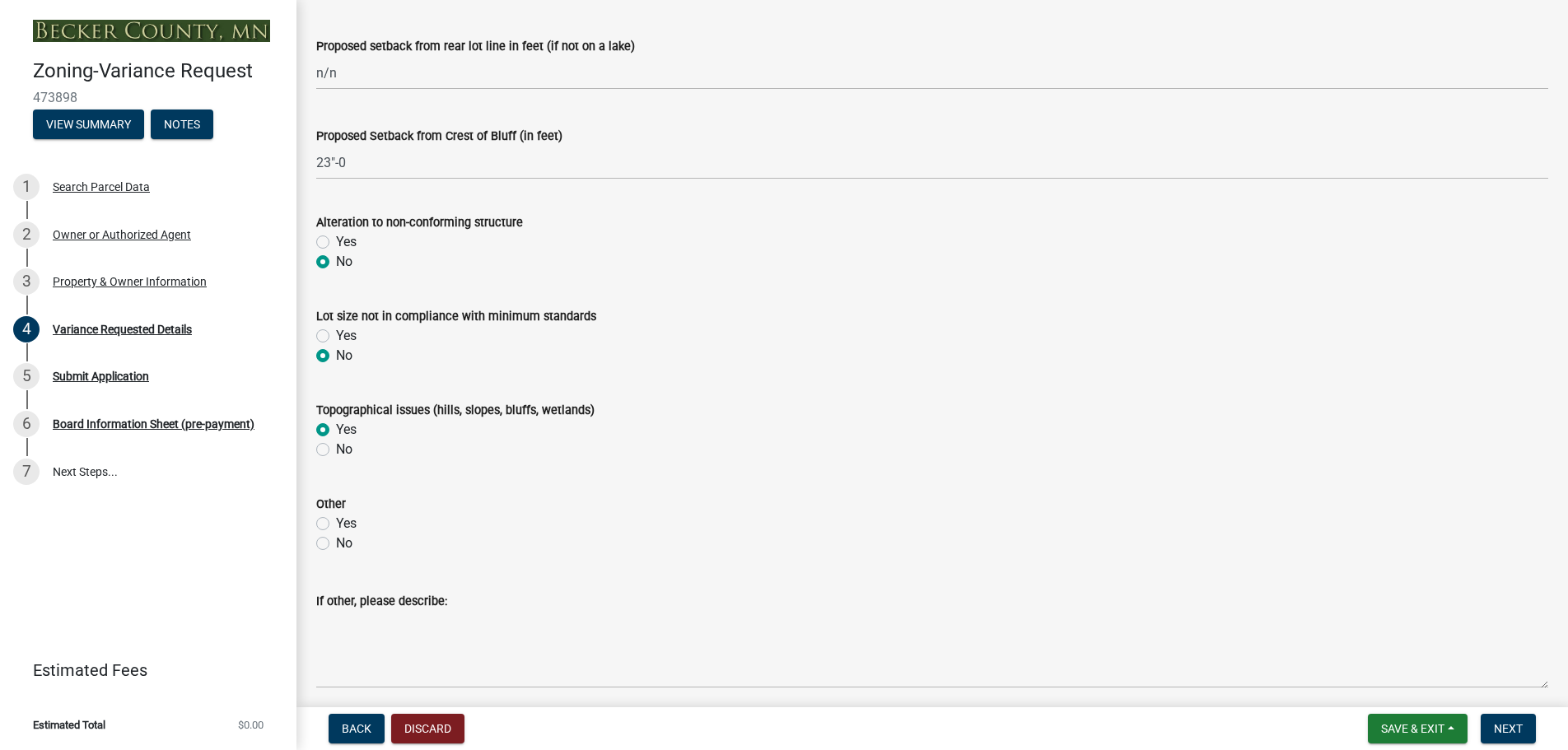
click at [336, 335] on label "Yes" at bounding box center [347, 335] width 21 height 20
click at [336, 335] on input "Yes" at bounding box center [341, 330] width 10 height 10
radio input "true"
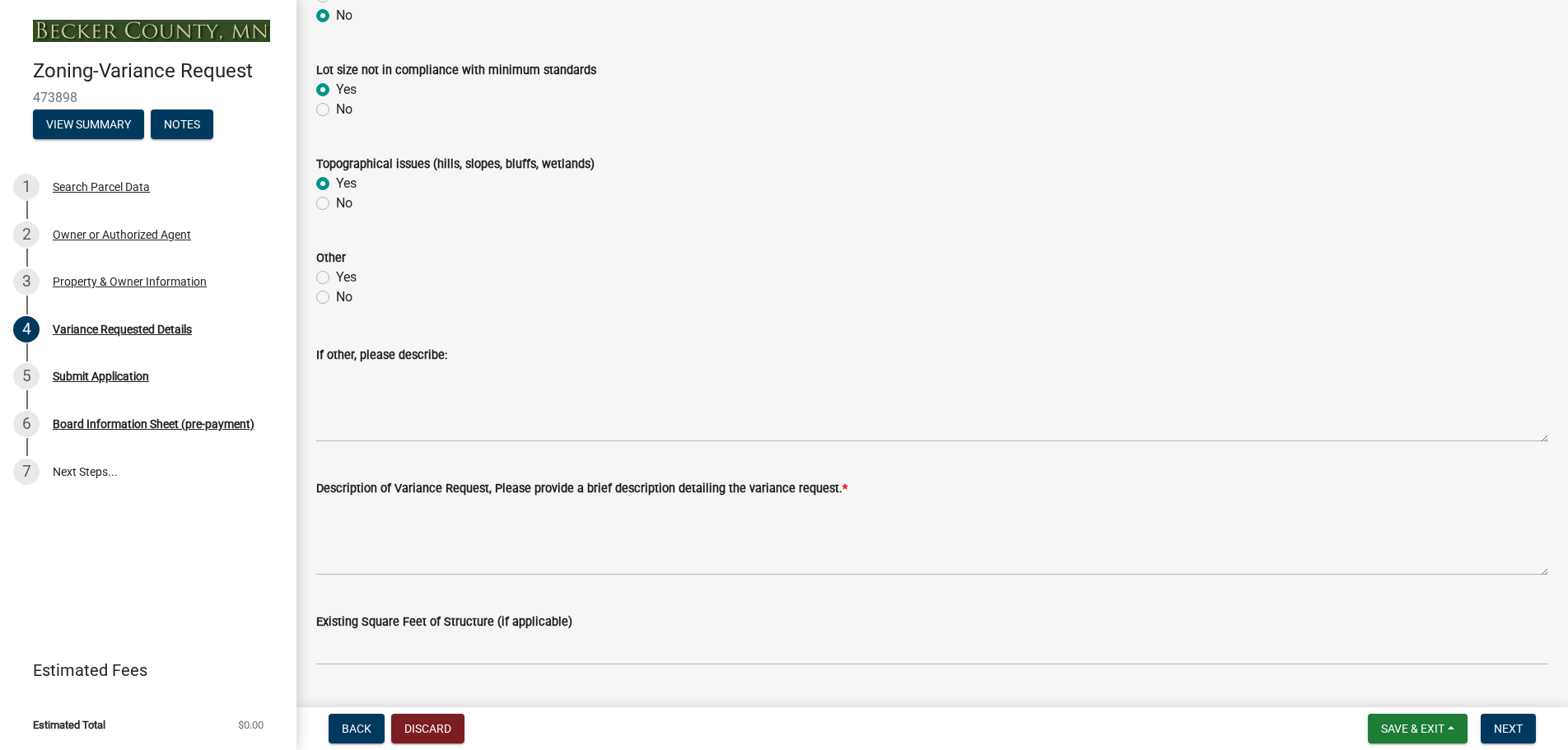
scroll to position [906, 0]
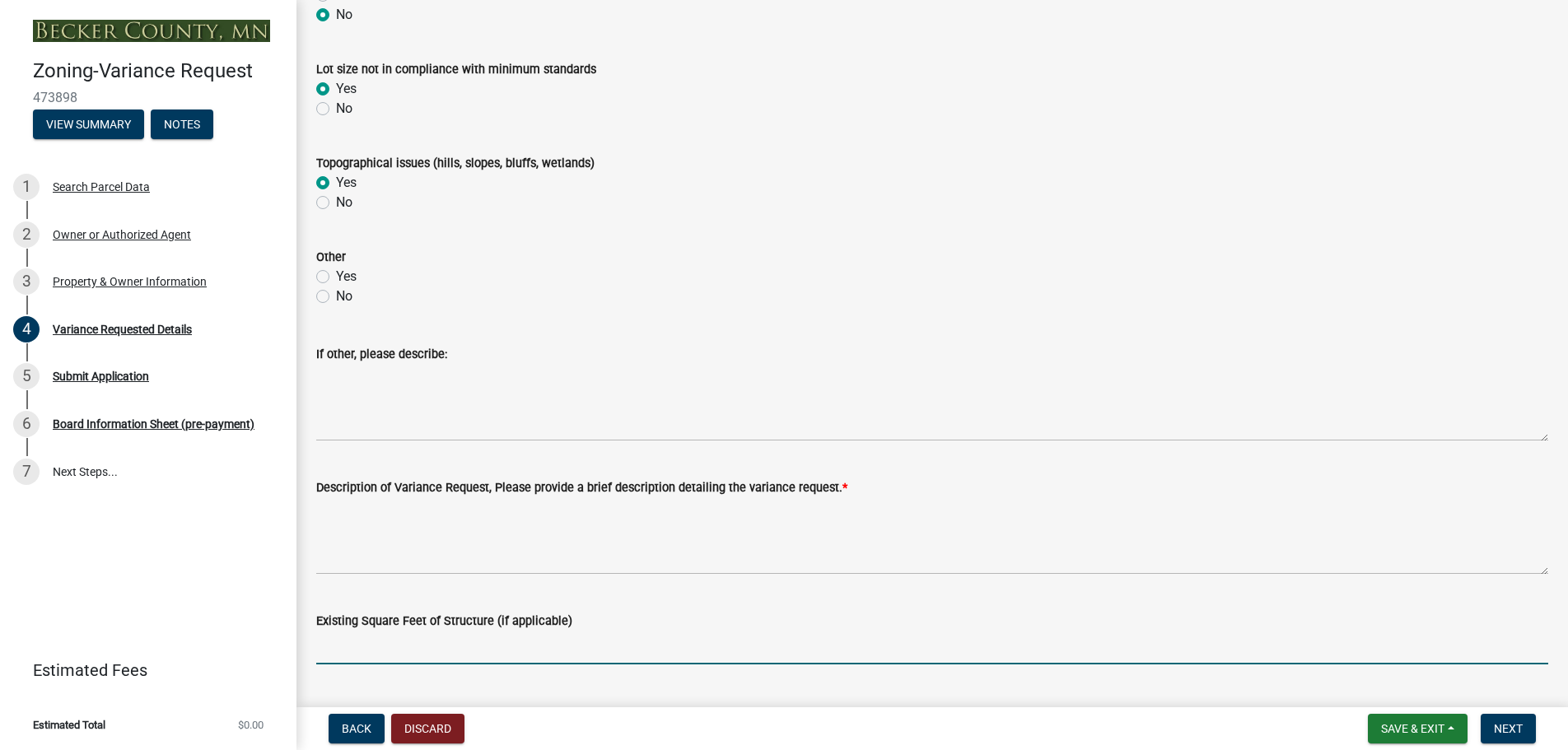
click at [325, 645] on input "Existing Square Feet of Structure (if applicable)" at bounding box center [932, 648] width 1232 height 34
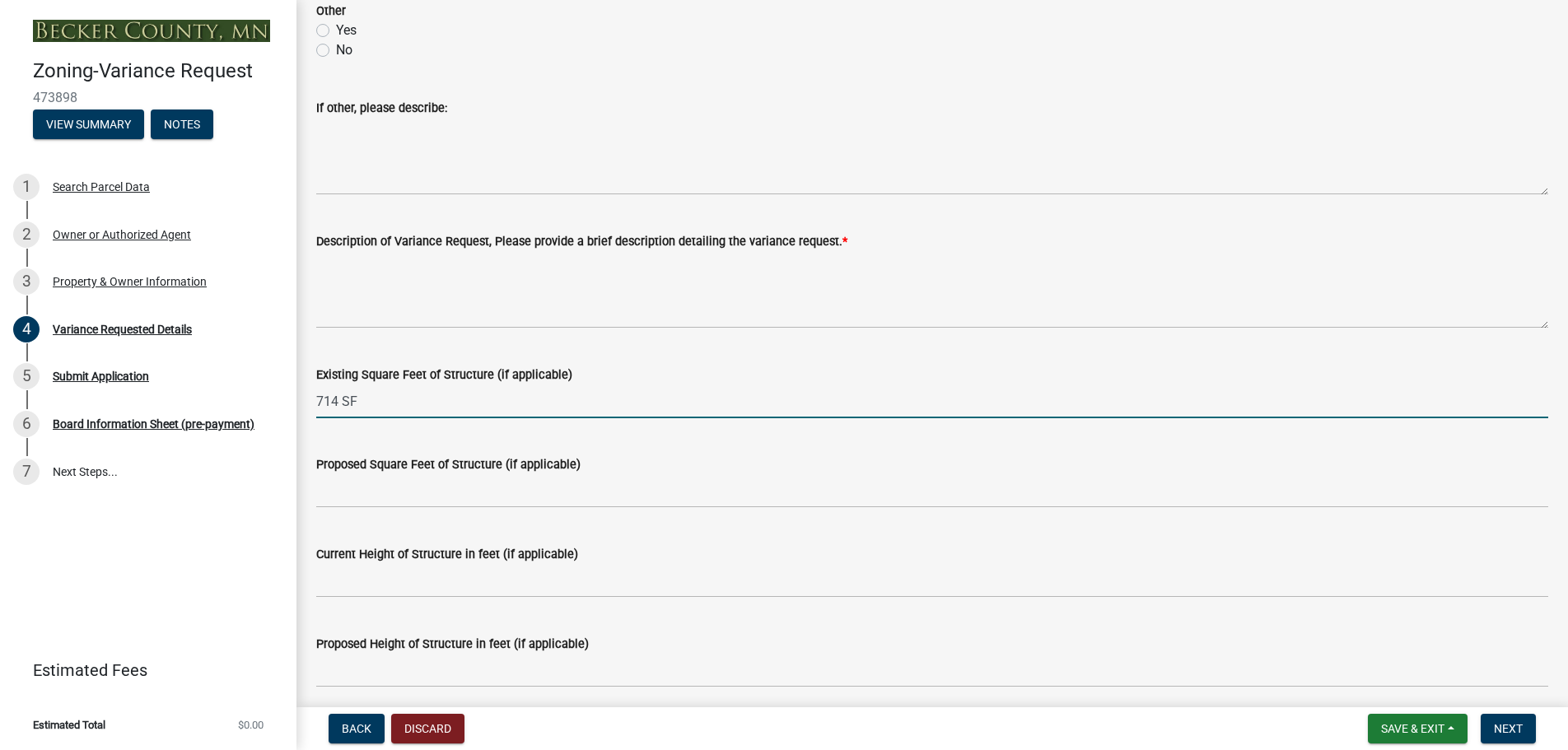
scroll to position [1152, 0]
type input "714 SF"
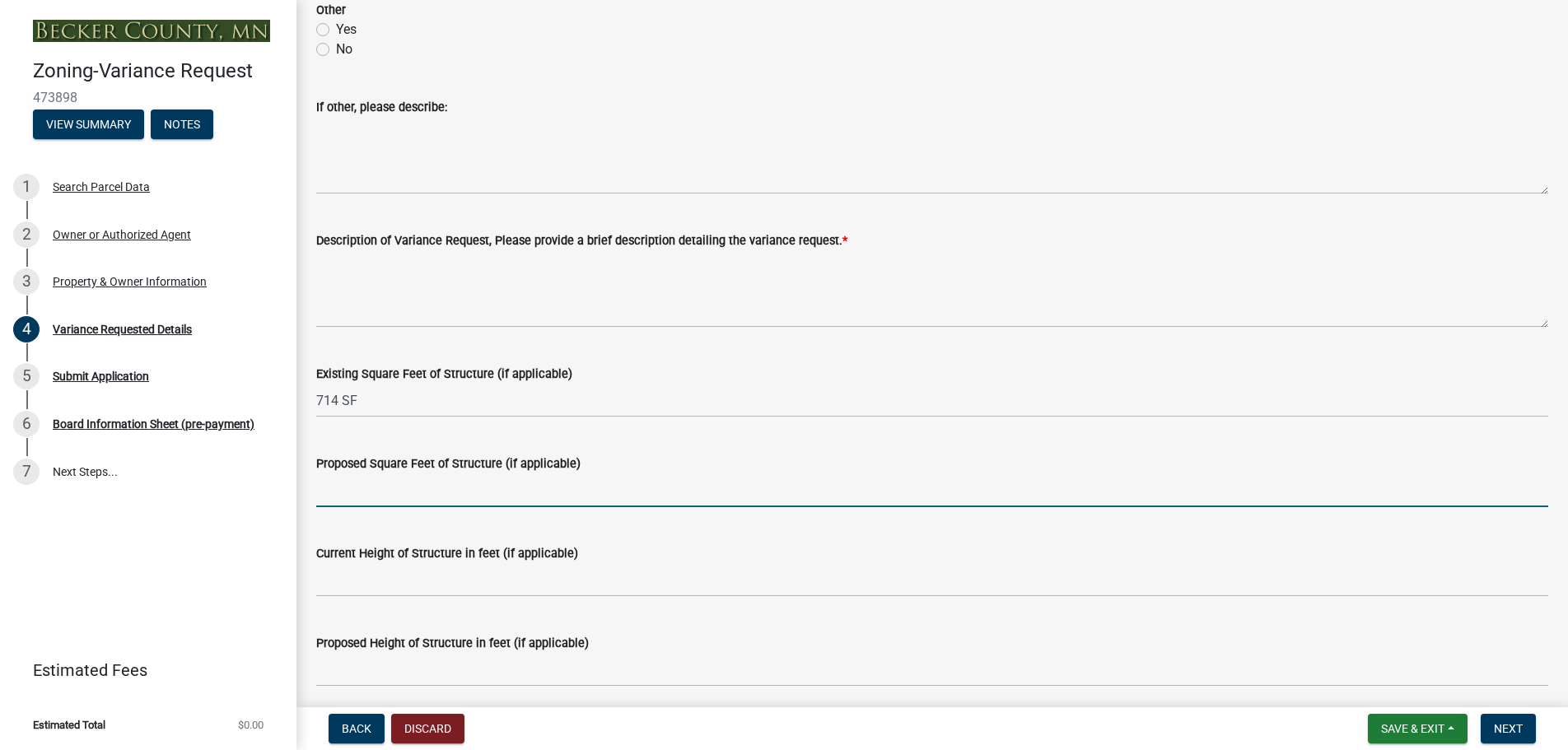
click at [322, 492] on input "Proposed Square Feet of Structure (if applicable)" at bounding box center [932, 491] width 1232 height 34
type input "198 SF"
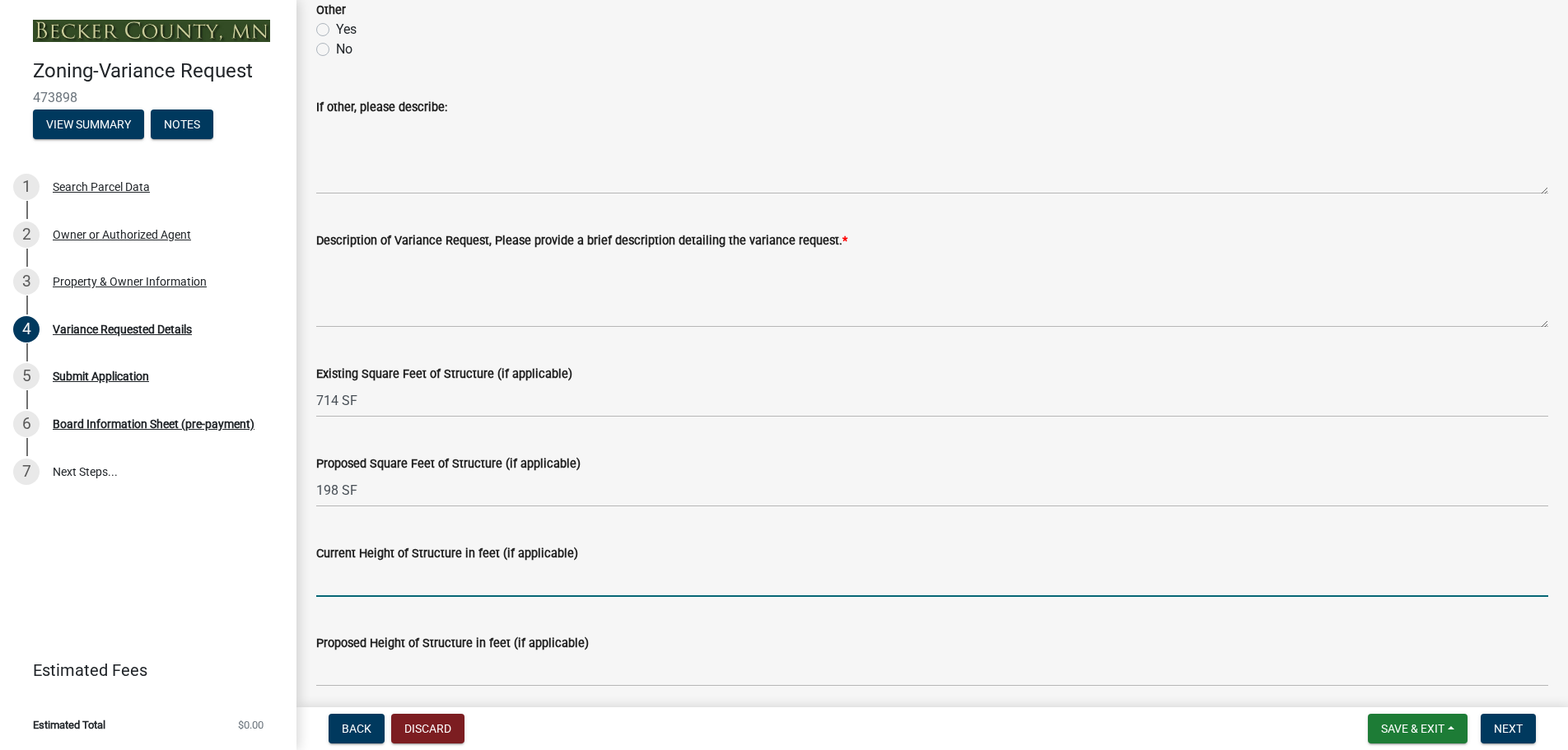
click at [324, 580] on input "Current Height of Structure in feet (if applicable)" at bounding box center [932, 580] width 1232 height 34
type input "12'-0"
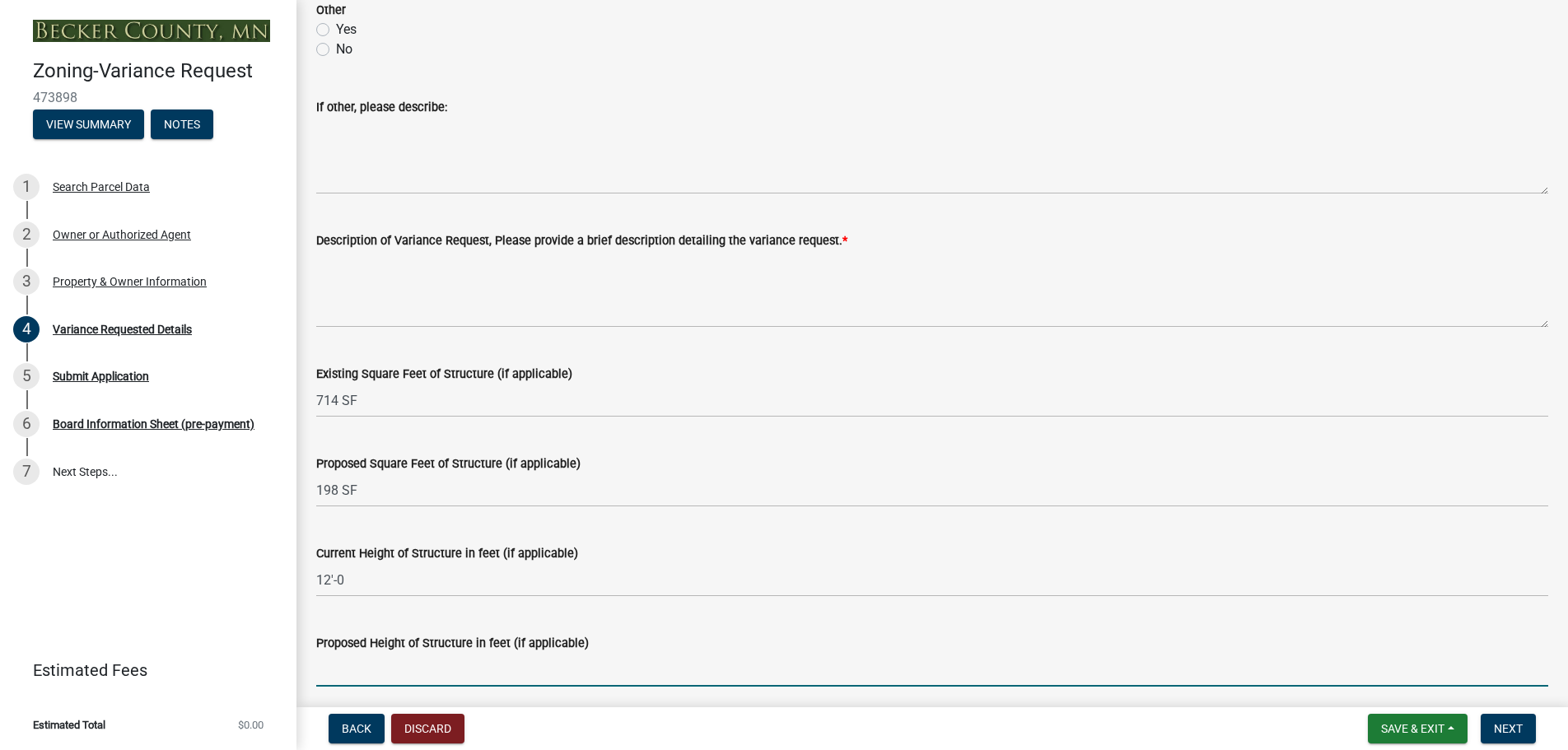
click at [320, 669] on input "Proposed Height of Structure in feet (if applicable)" at bounding box center [932, 670] width 1232 height 34
type input "15'-0"
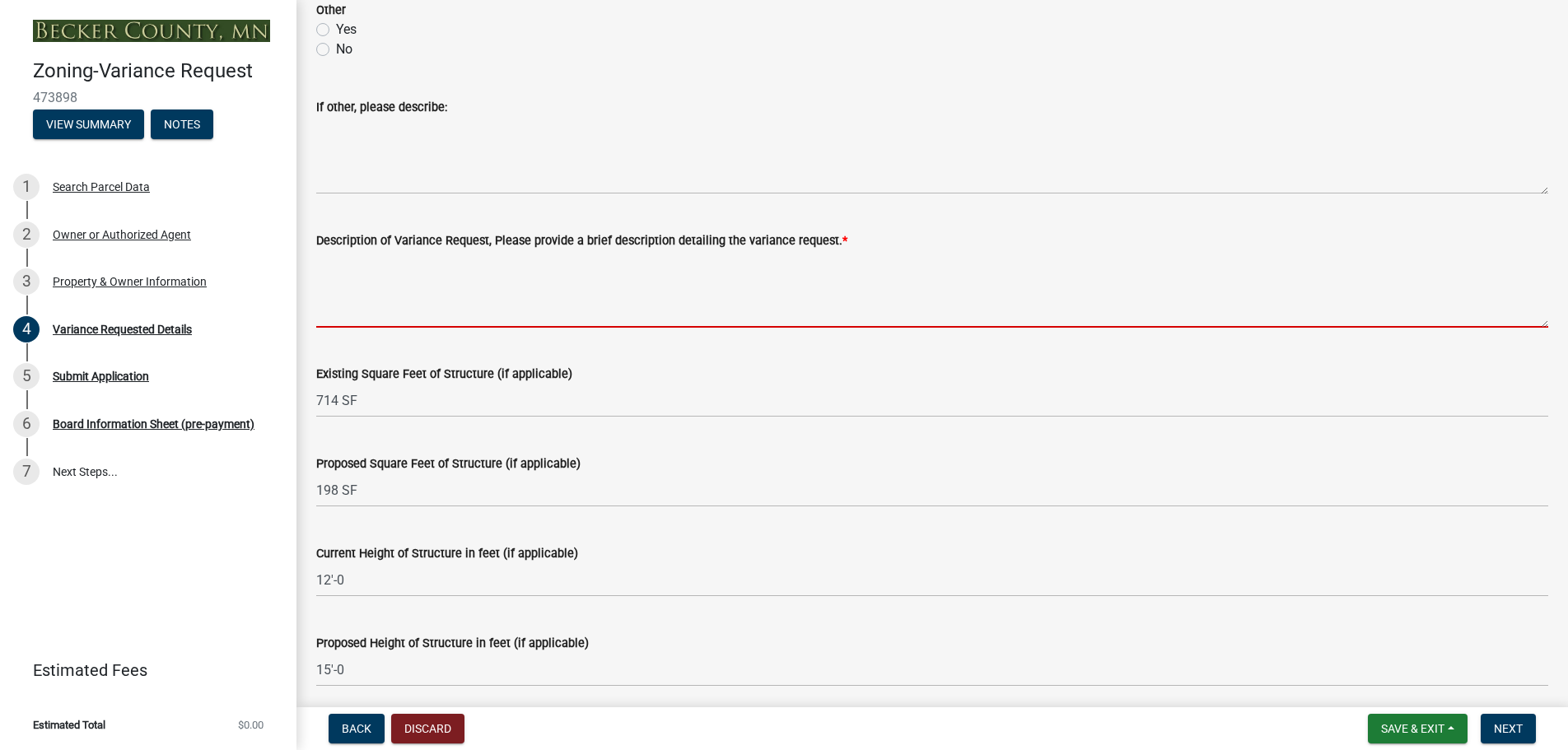
click at [323, 263] on textarea "Description of Variance Request, Please provide a brief description detailing t…" at bounding box center [932, 289] width 1232 height 78
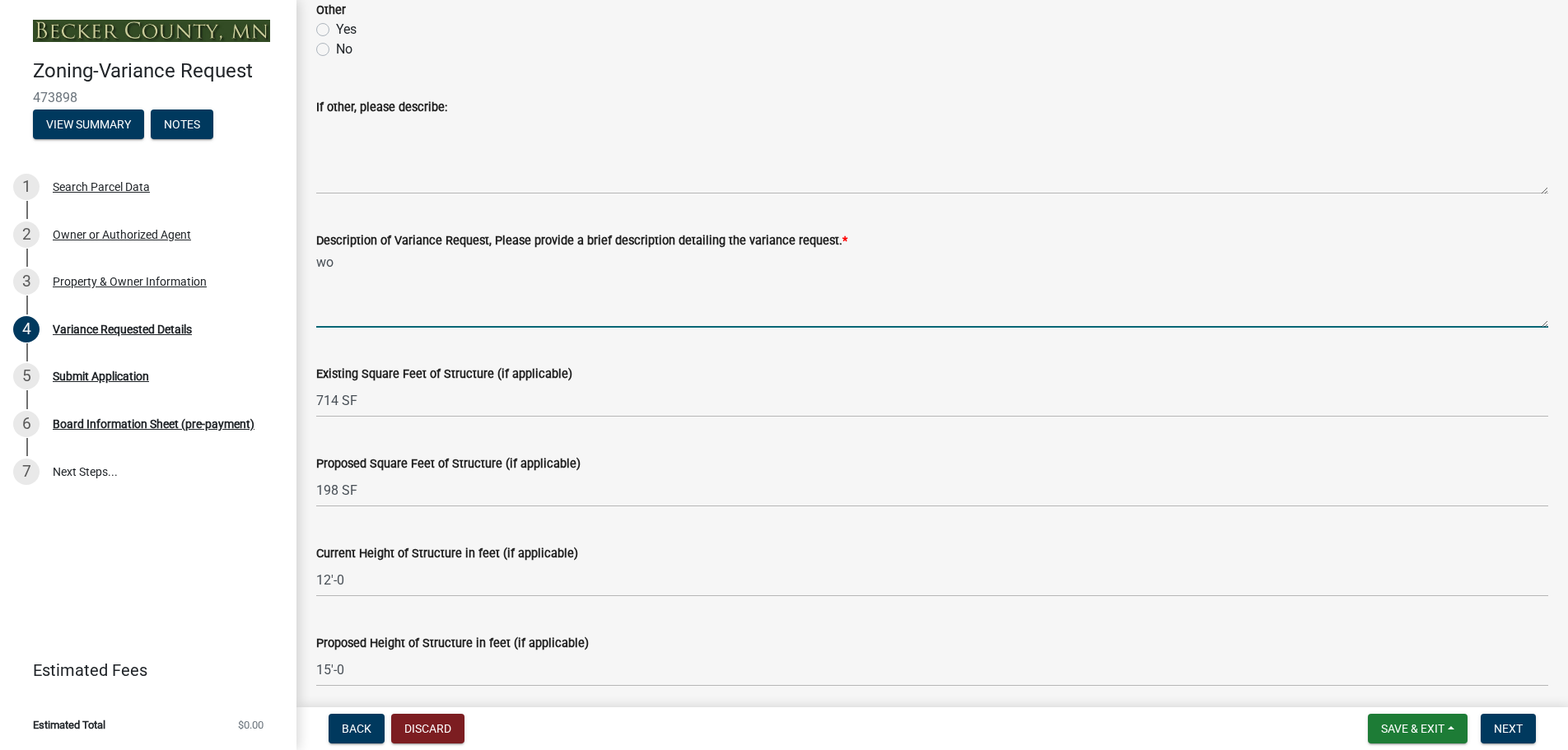
type textarea "w"
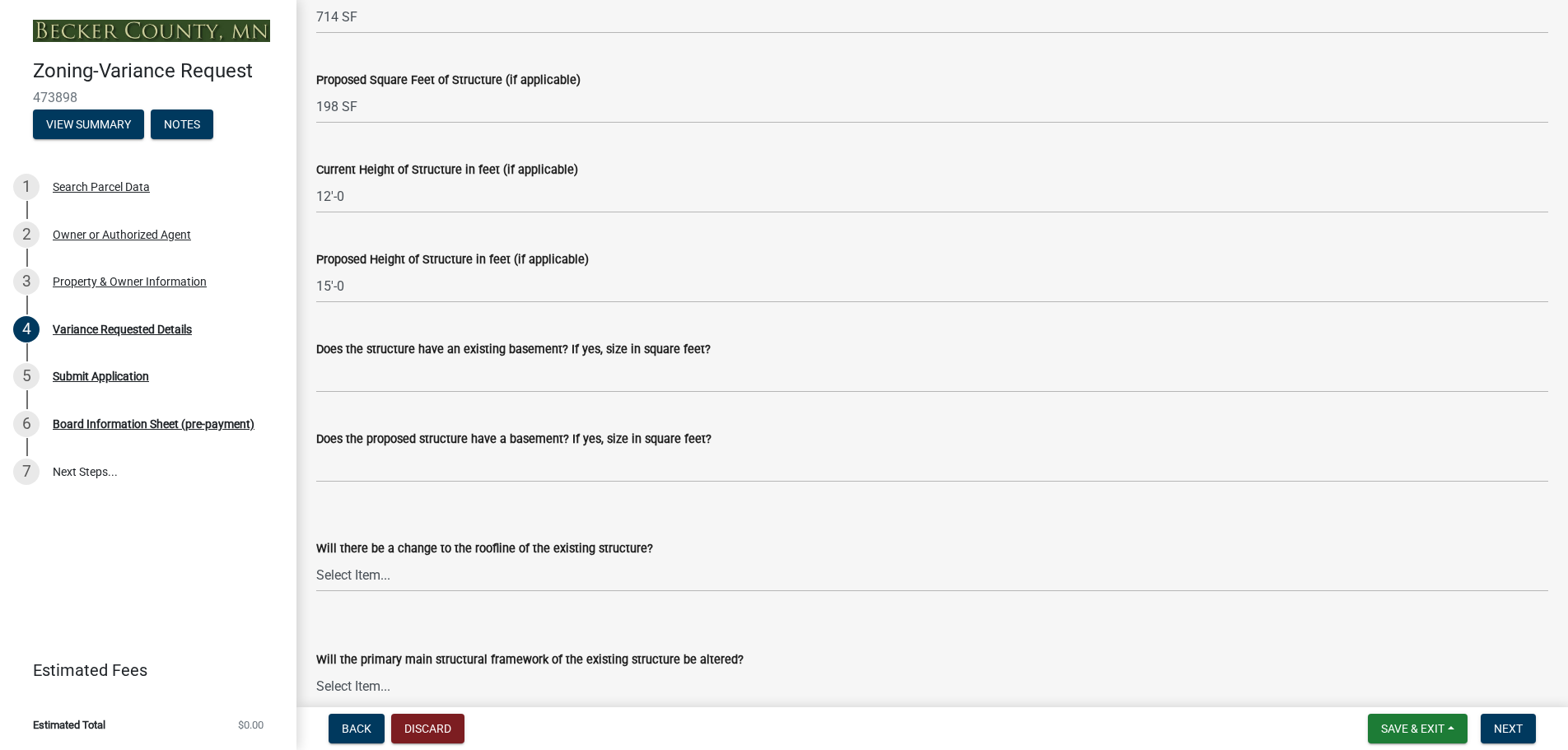
scroll to position [1548, 0]
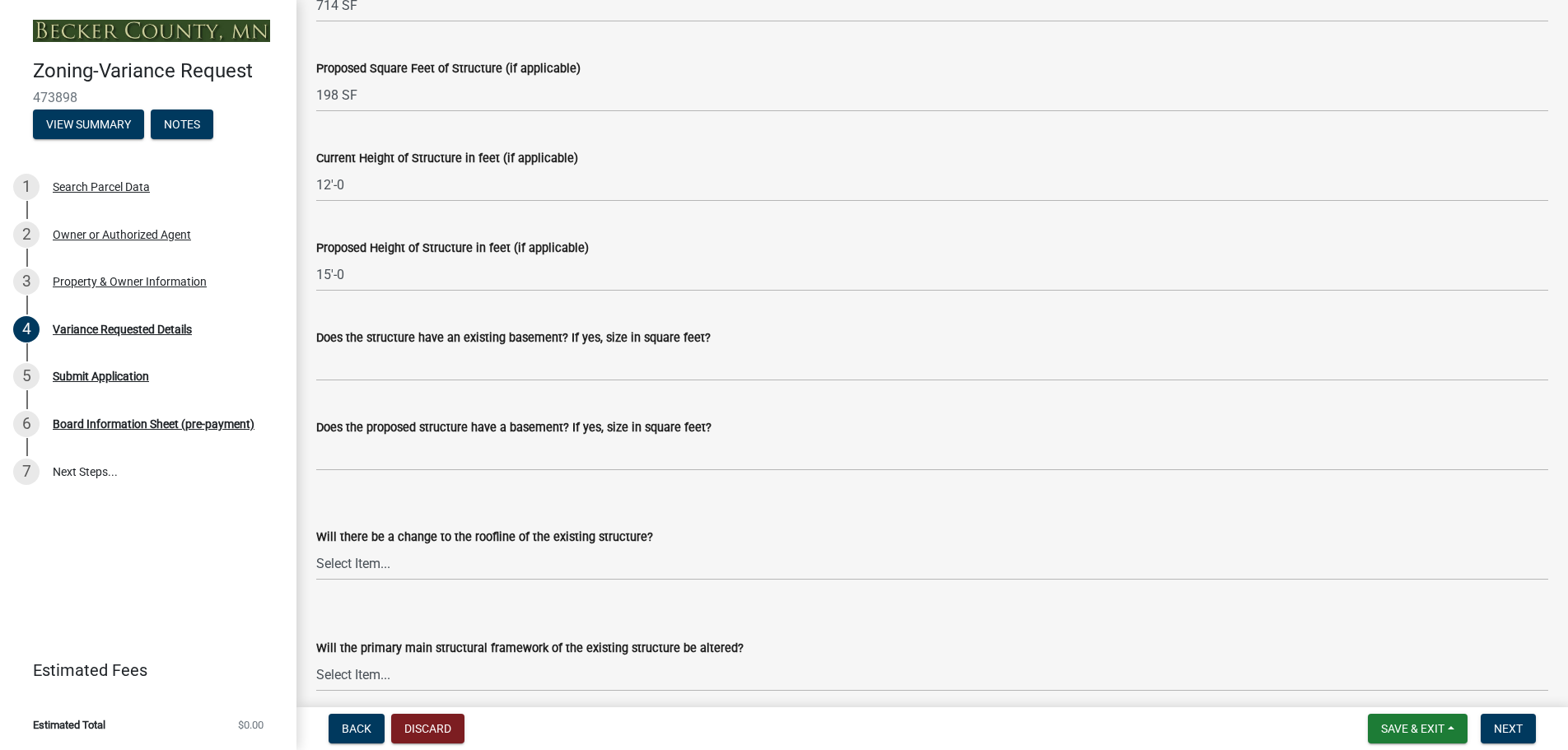
type textarea "Would like to build within 7'-0 LF of the bluff."
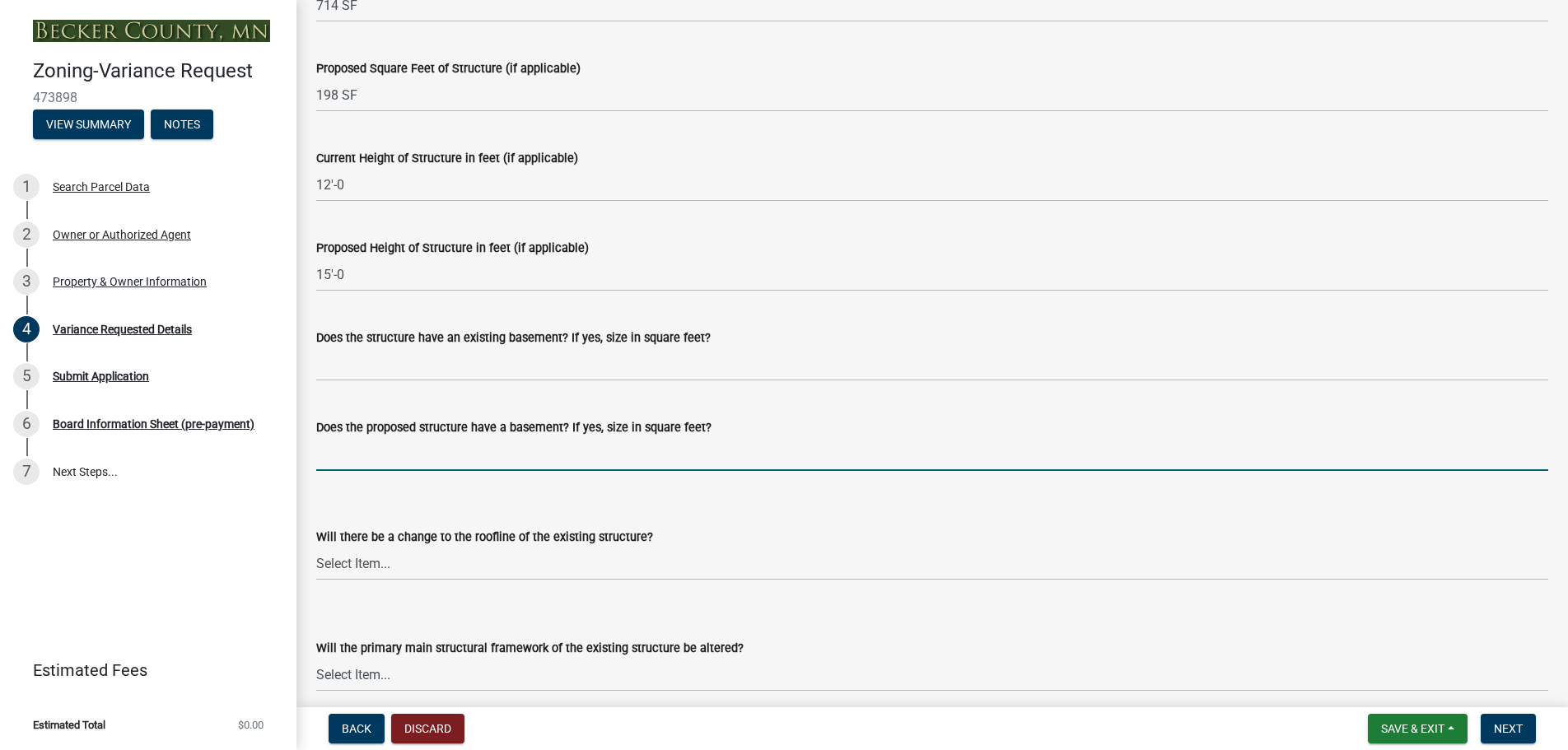
click at [322, 450] on input "Does the proposed structure have a basement? If yes, size in square feet?" at bounding box center [932, 455] width 1232 height 34
type input "n"
type input "no"
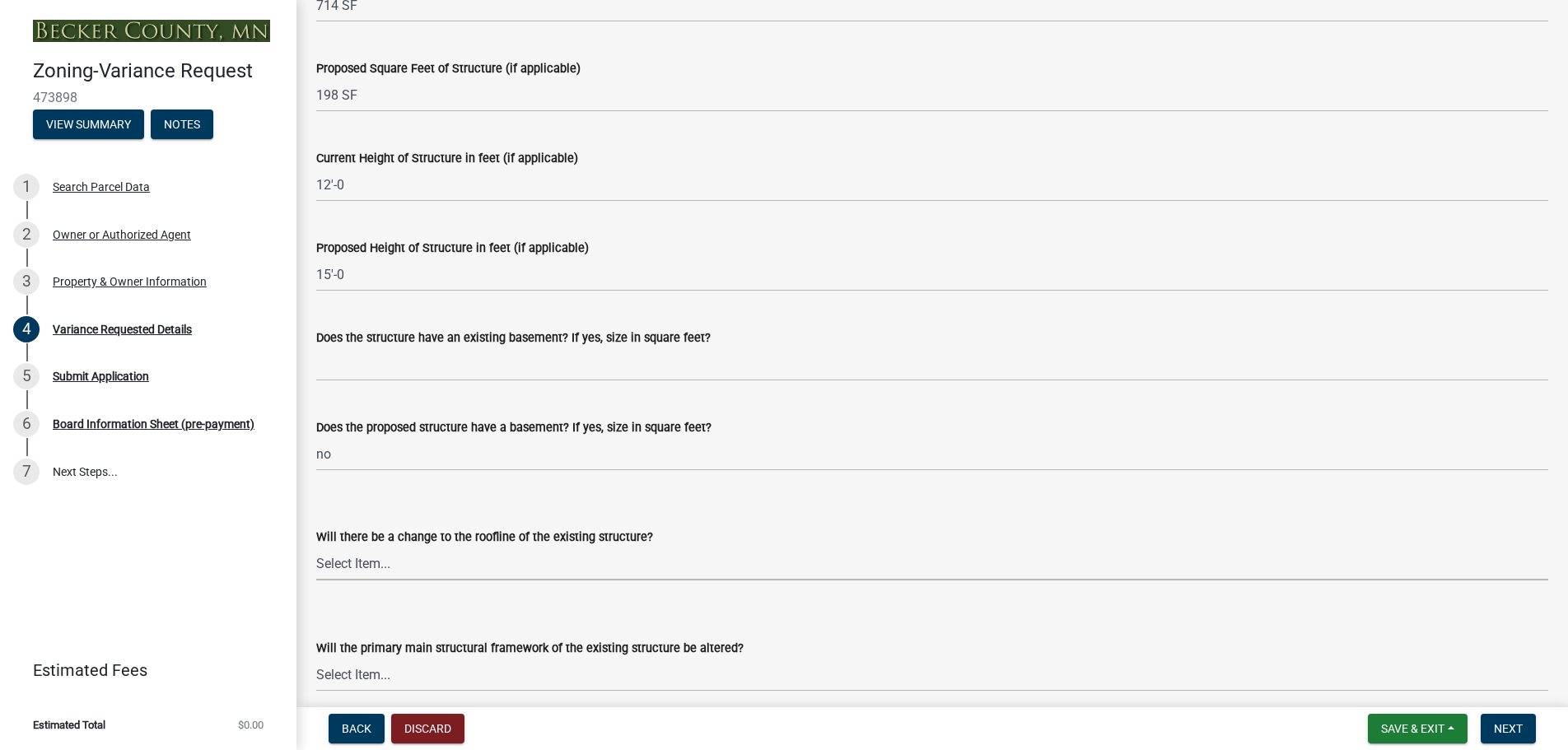
click at [393, 559] on select "Select Item... Yes No N/A" at bounding box center [932, 563] width 1232 height 34
click at [316, 546] on select "Select Item... Yes No N/A" at bounding box center [932, 563] width 1232 height 34
select select "15bf2cec-1ca8-47a3-85db-999609351cbd"
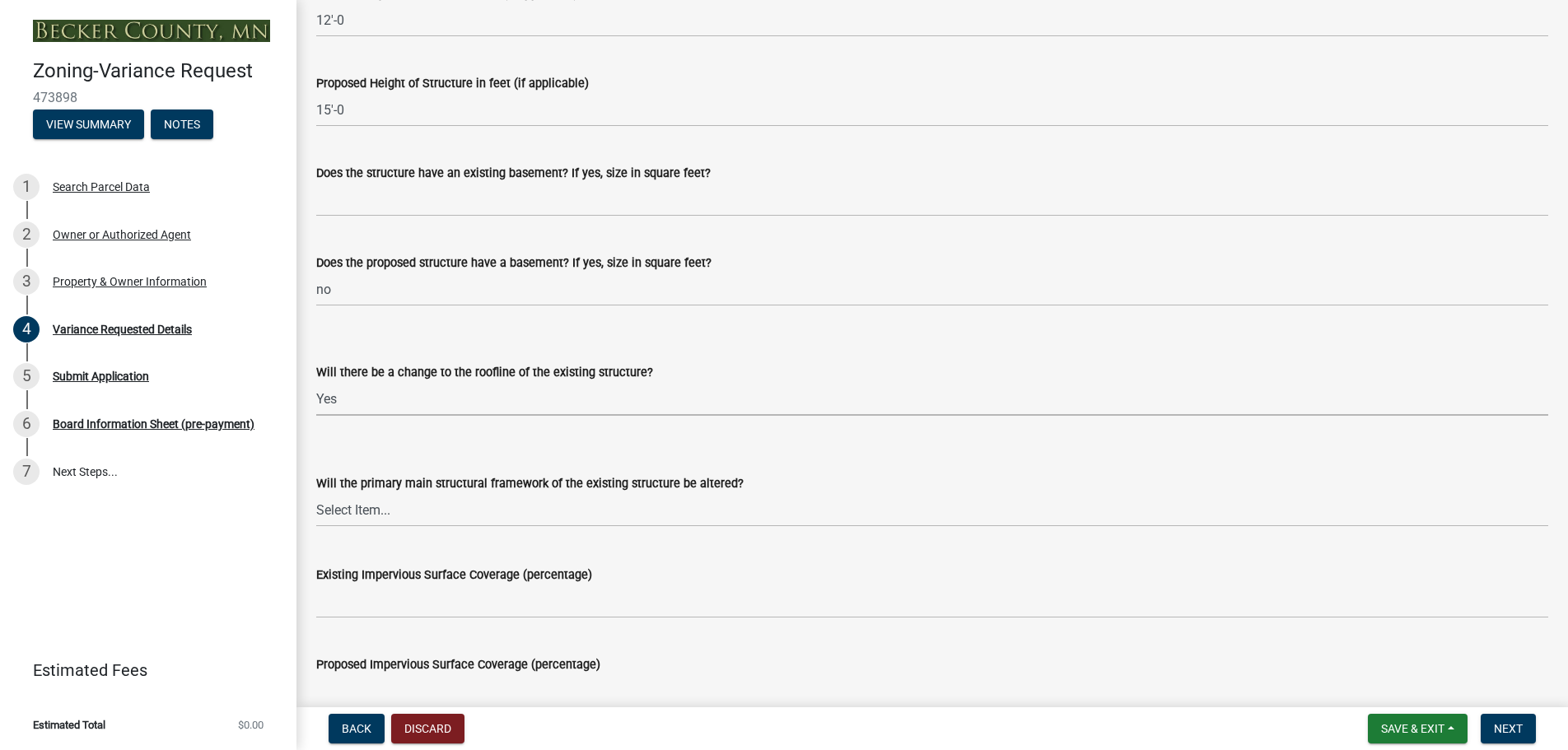
scroll to position [1795, 0]
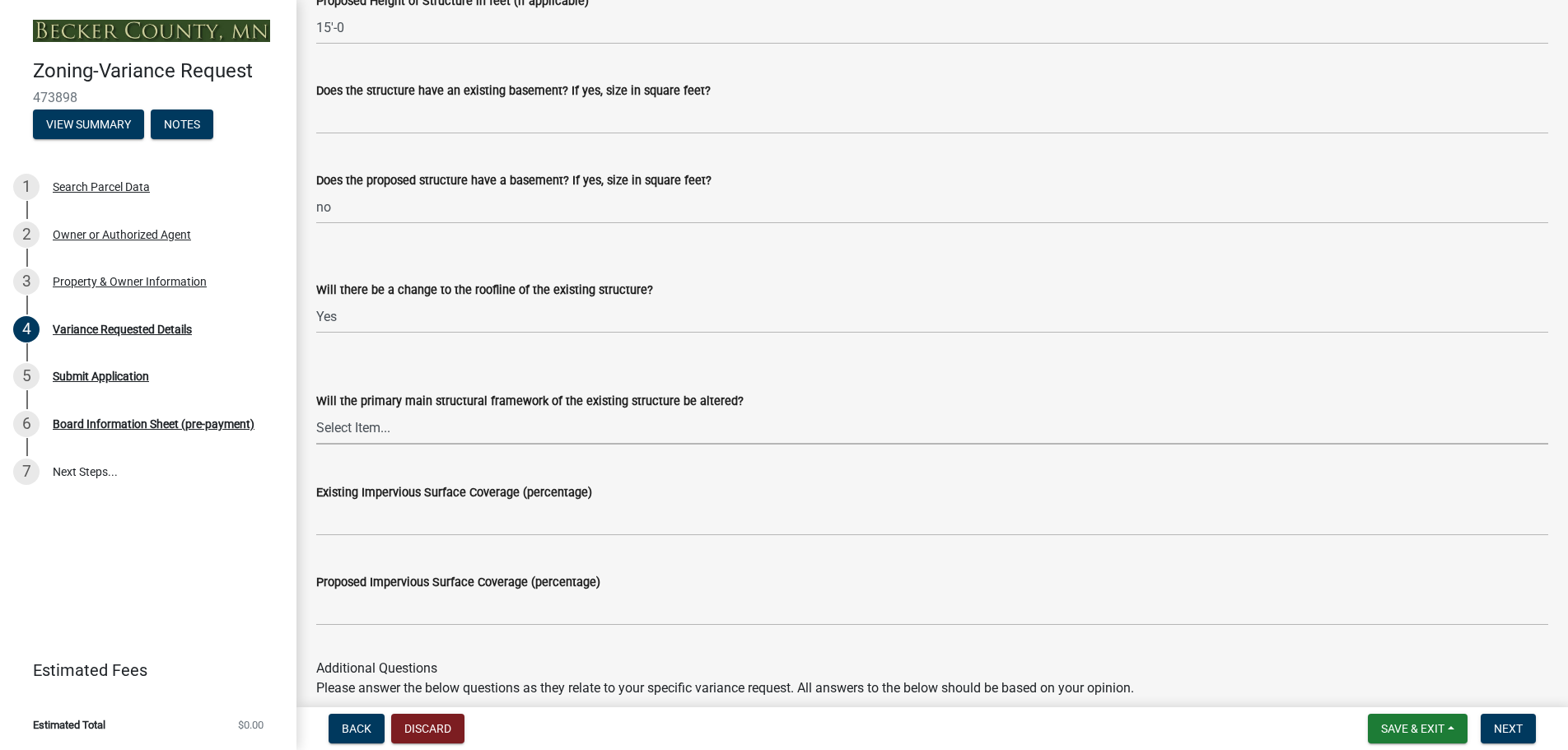
click at [399, 428] on select "Select Item... Yes No N/A" at bounding box center [932, 428] width 1232 height 34
click at [316, 411] on select "Select Item... Yes No N/A" at bounding box center [932, 428] width 1232 height 34
select select "fa582be9-2d62-4523-84bf-021228ae85a0"
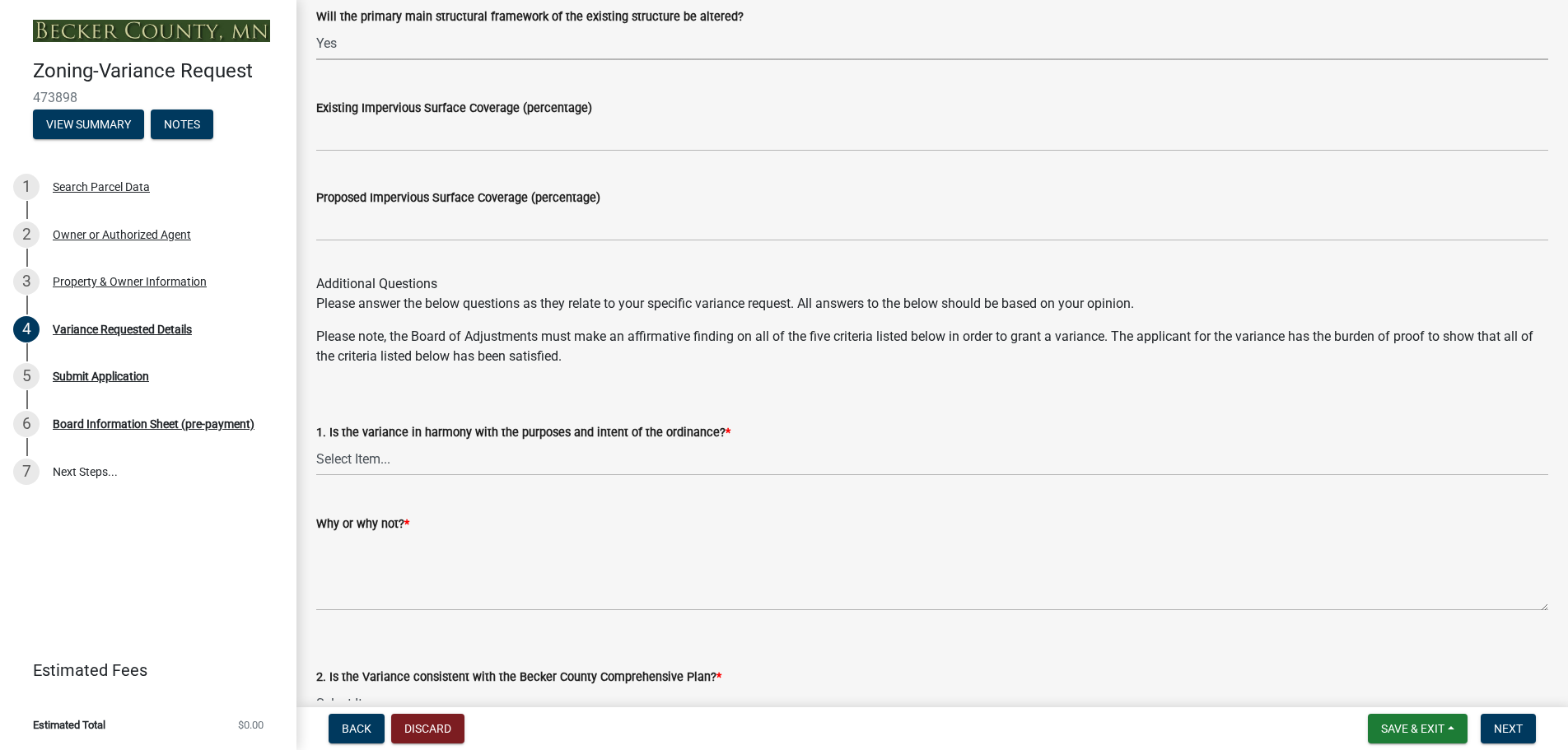
scroll to position [2206, 0]
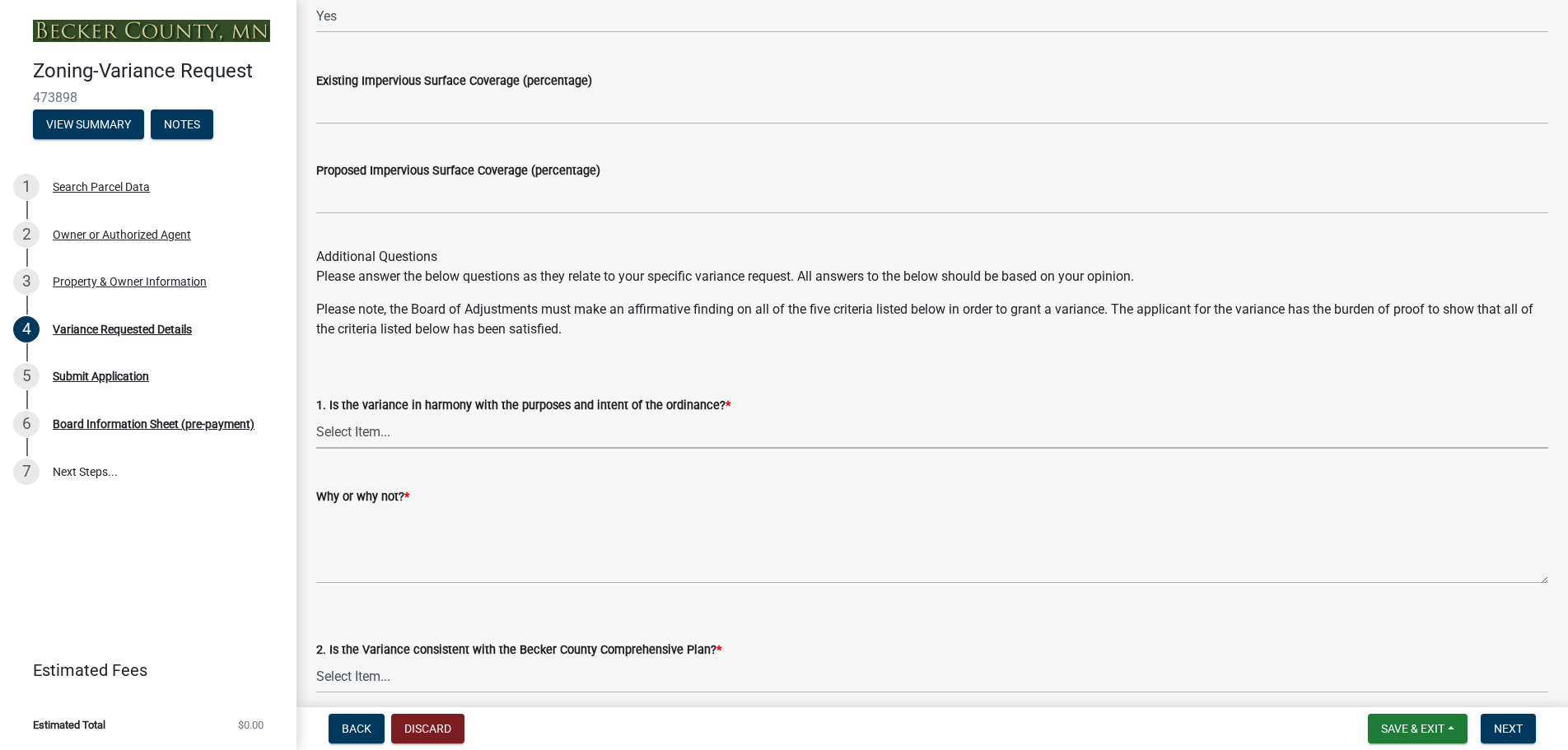
click at [390, 435] on select "Select Item... Yes No" at bounding box center [932, 432] width 1232 height 34
click at [316, 415] on select "Select Item... Yes No" at bounding box center [932, 432] width 1232 height 34
select select "bb2b5e43-03c1-4874-9abf-a65f400af928"
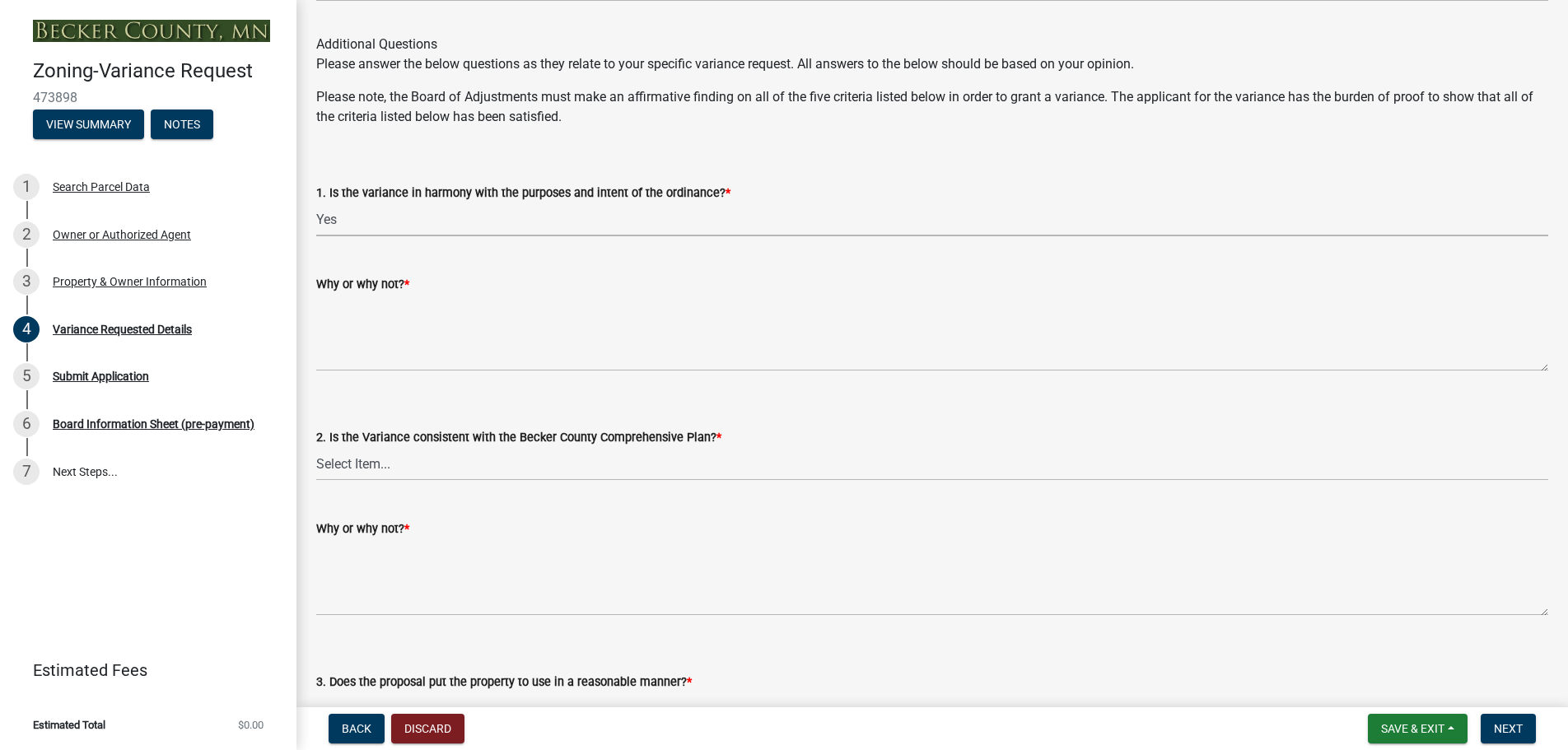
scroll to position [2454, 0]
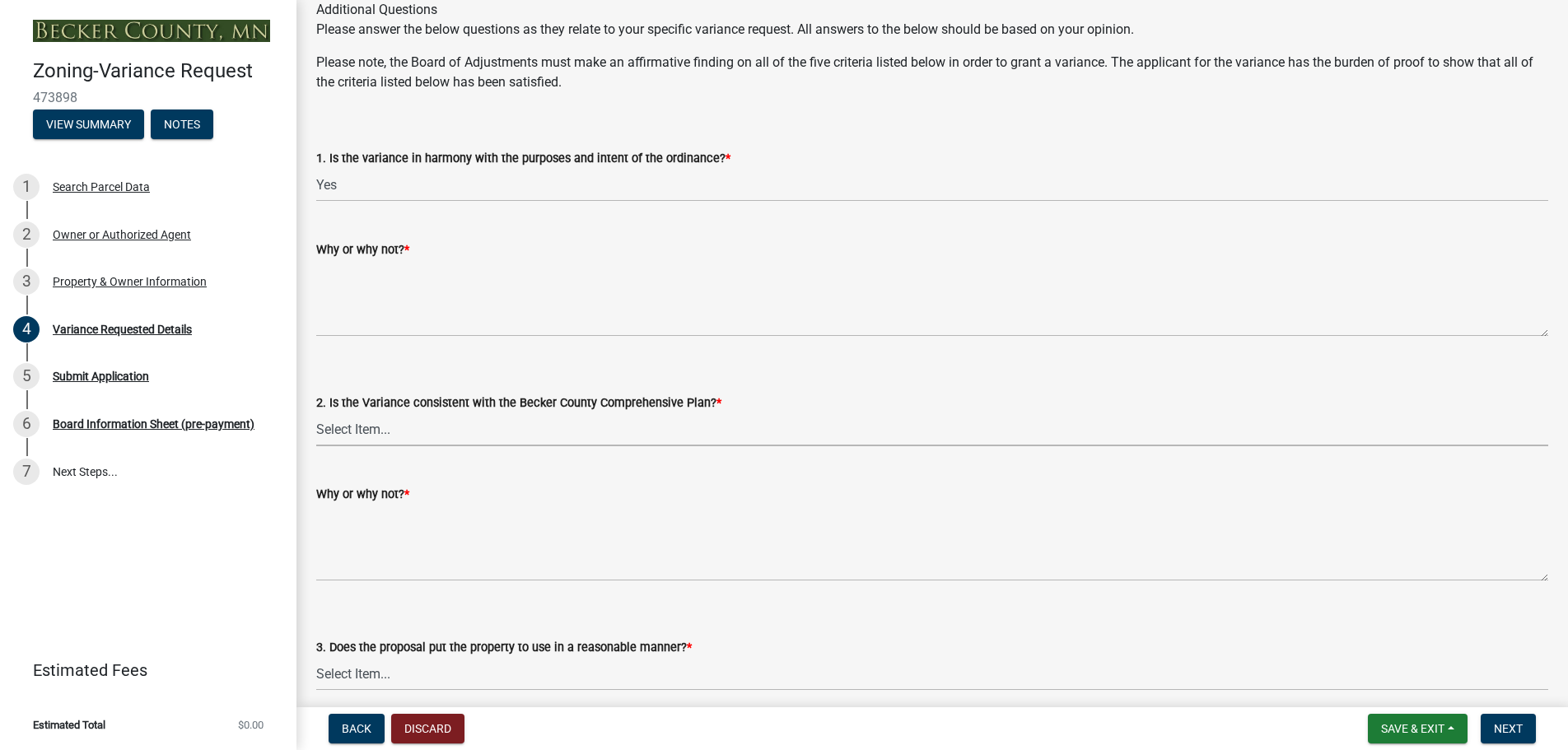
click at [396, 431] on select "Select Item... Yes No" at bounding box center [932, 430] width 1232 height 34
click at [316, 413] on select "Select Item... Yes No" at bounding box center [932, 430] width 1232 height 34
select select "8ea3e6c3-8fed-4904-aa20-2f643744aa0c"
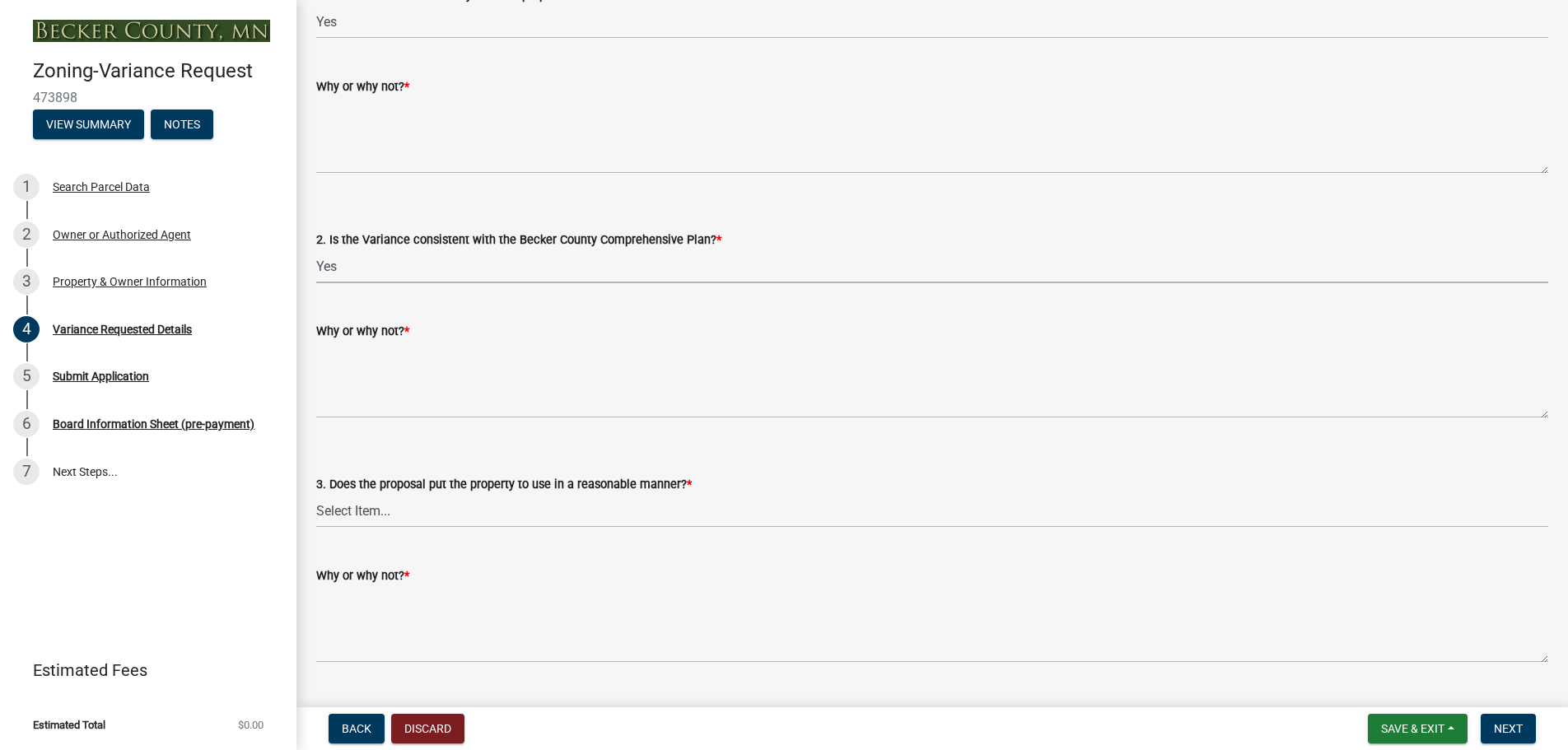
scroll to position [2618, 0]
click at [398, 509] on select "Select Item... Yes No" at bounding box center [932, 509] width 1232 height 34
click at [316, 492] on select "Select Item... Yes No" at bounding box center [932, 509] width 1232 height 34
select select "860afd09-da87-482b-bca4-413f5cf53582"
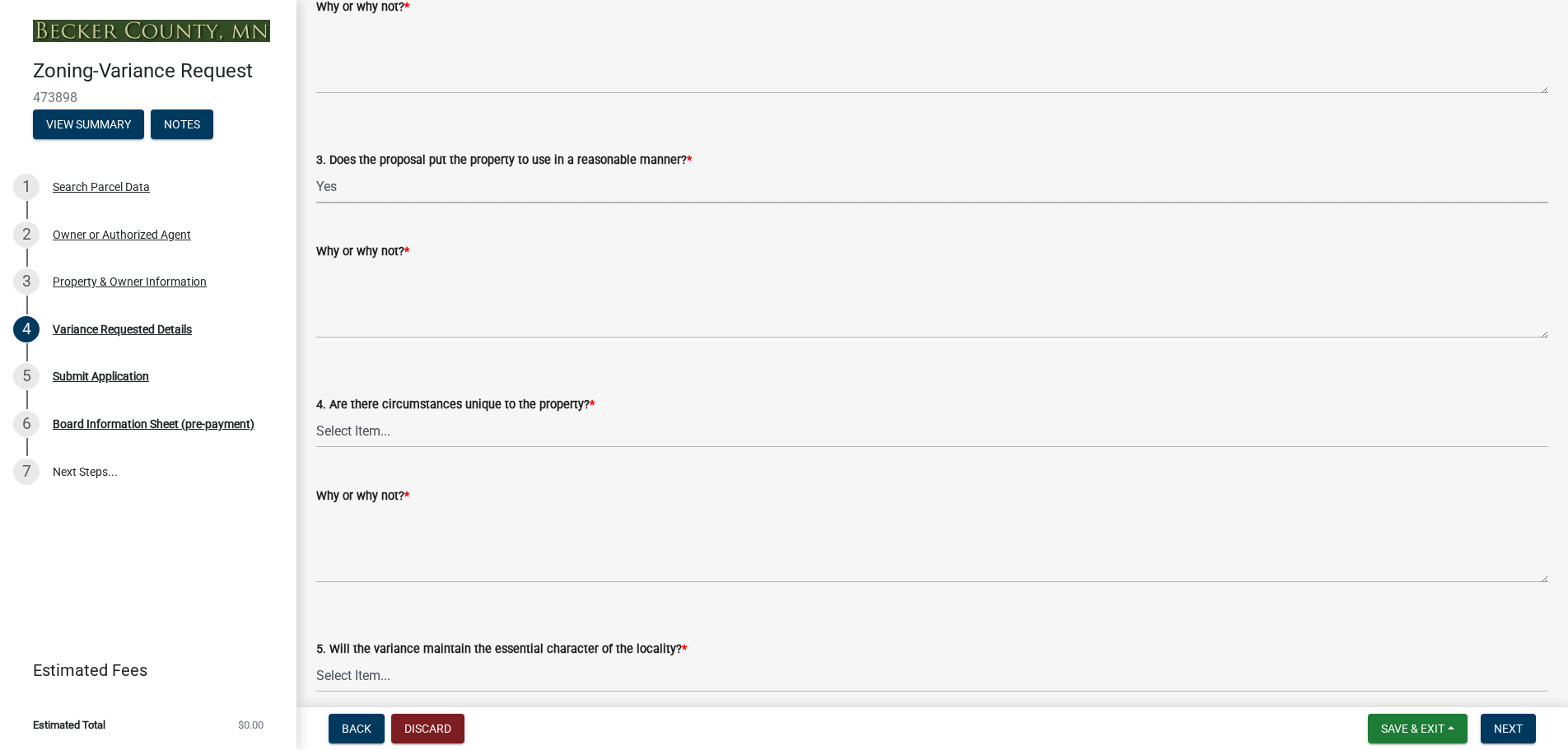
scroll to position [2948, 0]
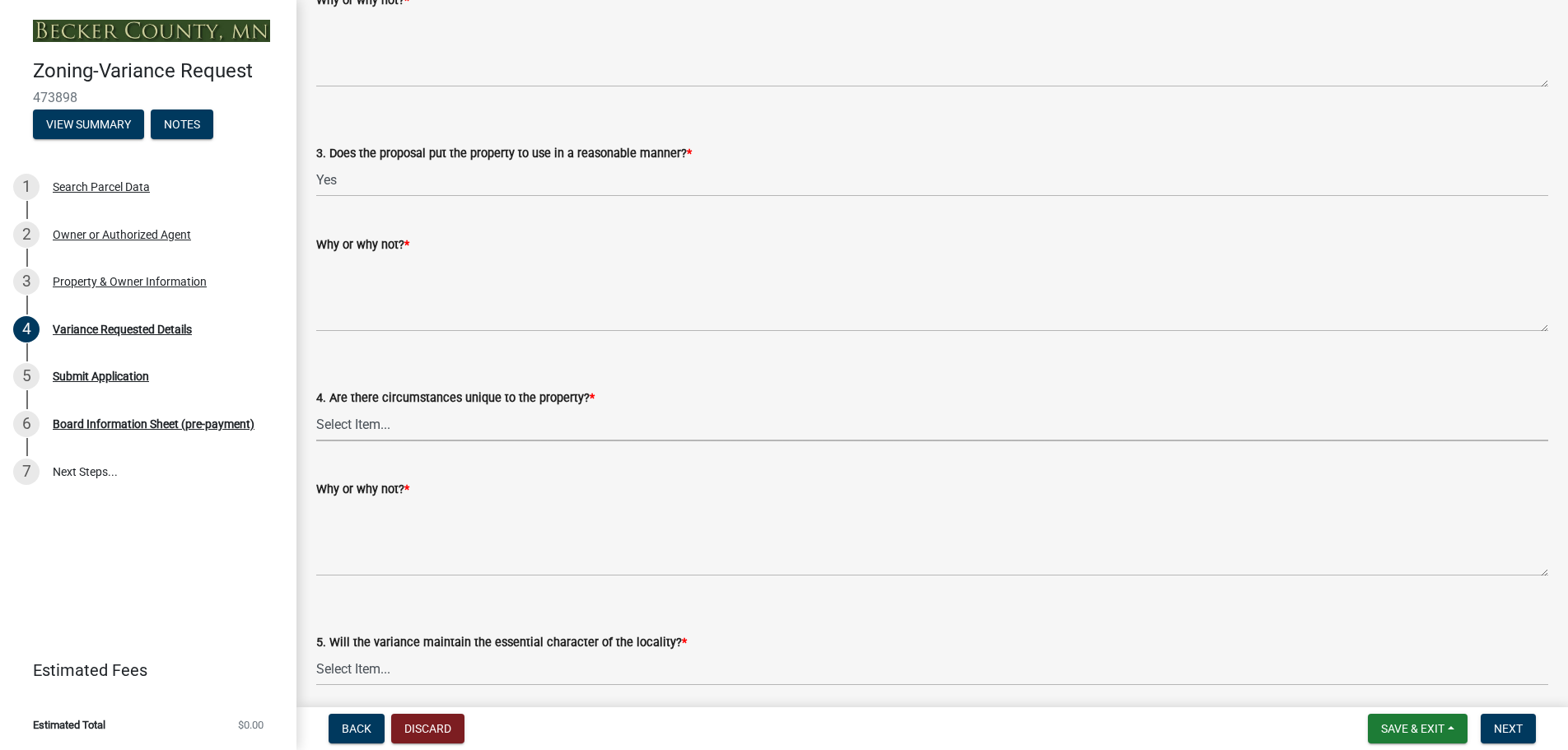
click at [388, 420] on select "Select Item... Yes No" at bounding box center [932, 424] width 1232 height 34
click at [316, 407] on select "Select Item... Yes No" at bounding box center [932, 424] width 1232 height 34
select select "ee8740c3-f4d5-48cf-ad42-c8f7342b480c"
click at [395, 660] on select "Select Item... Yes No" at bounding box center [932, 670] width 1232 height 34
click at [316, 652] on select "Select Item... Yes No" at bounding box center [932, 670] width 1232 height 34
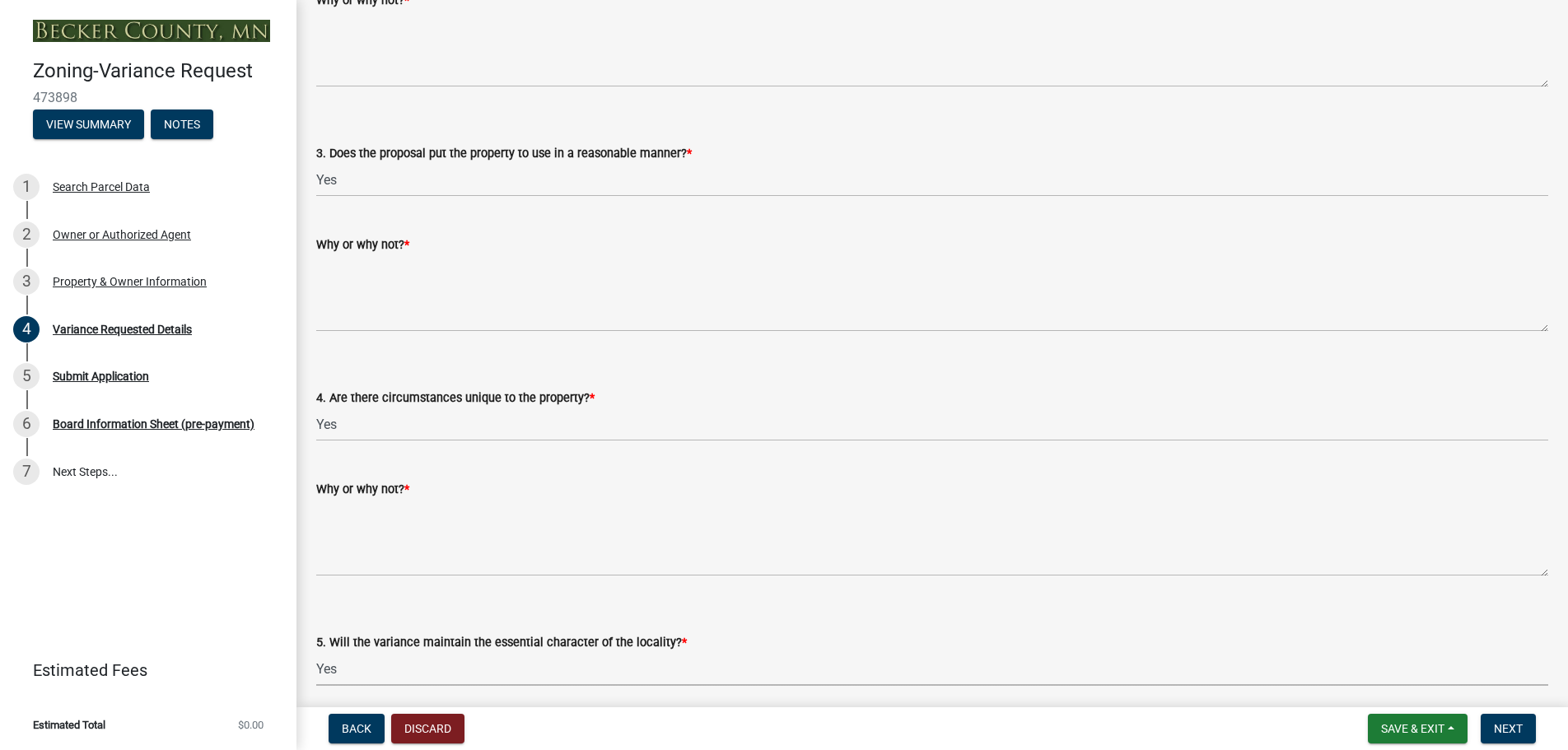
select select "1aa51e34-4f0a-4095-a3f3-287665056048"
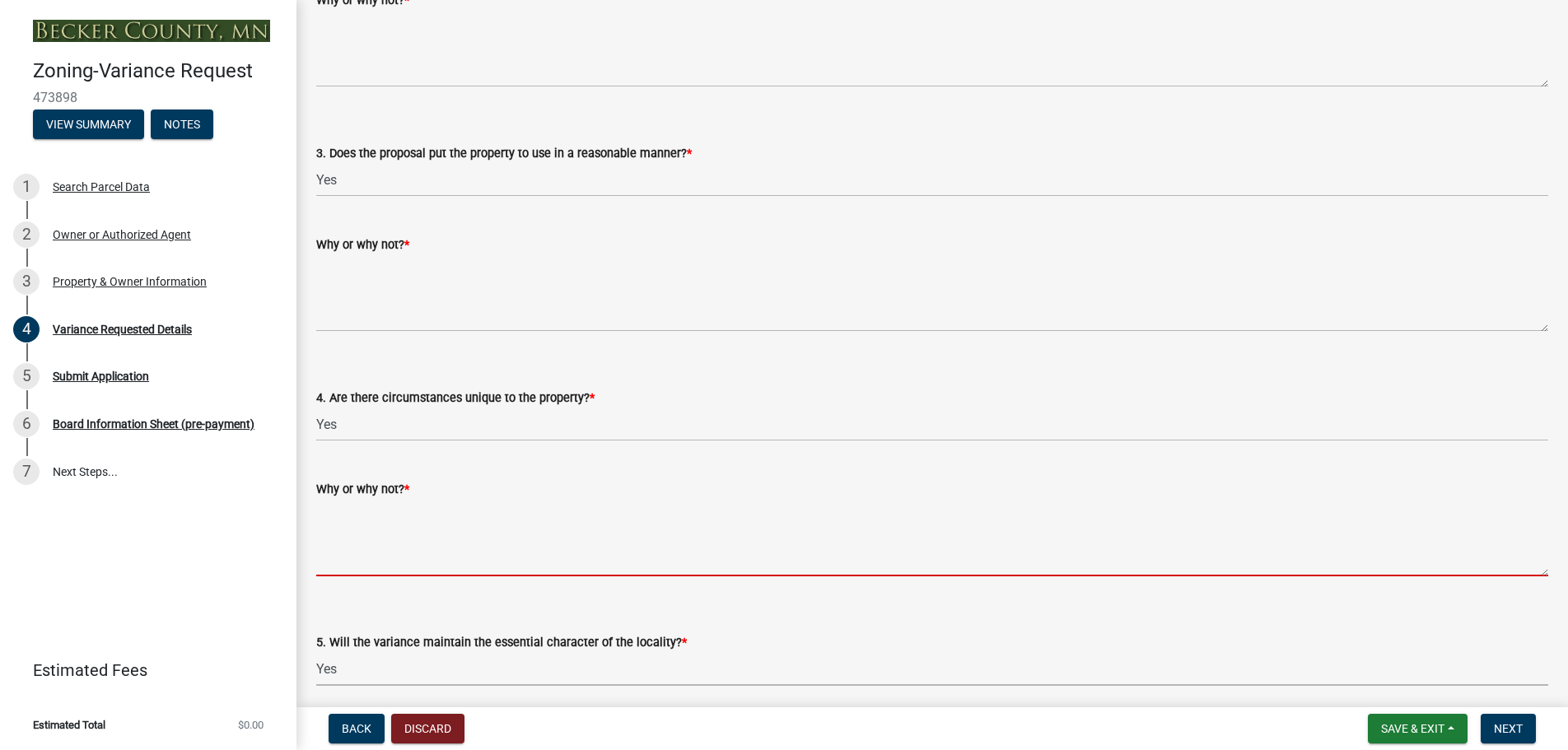
click at [328, 520] on textarea "Why or why not? *" at bounding box center [932, 538] width 1232 height 78
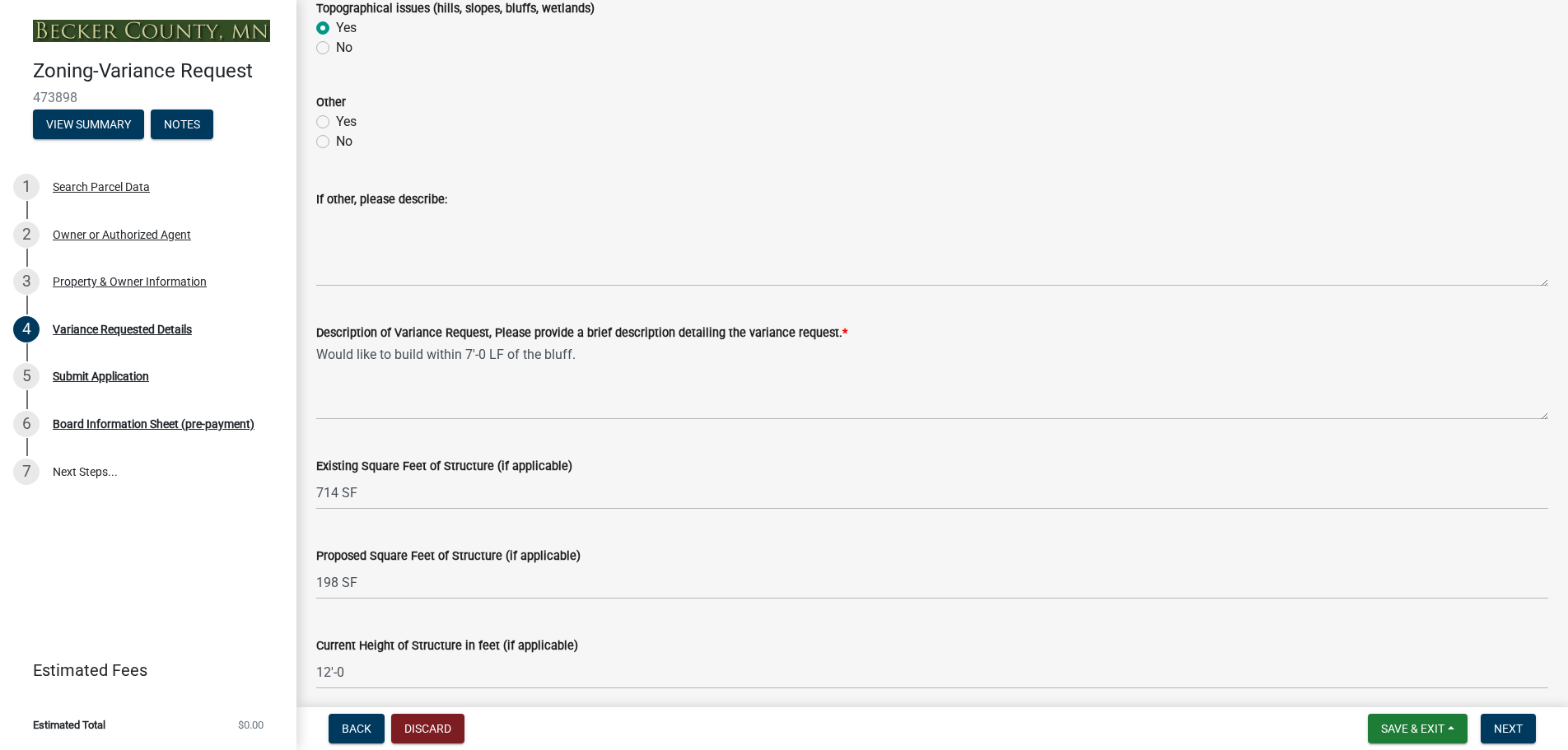
scroll to position [1070, 0]
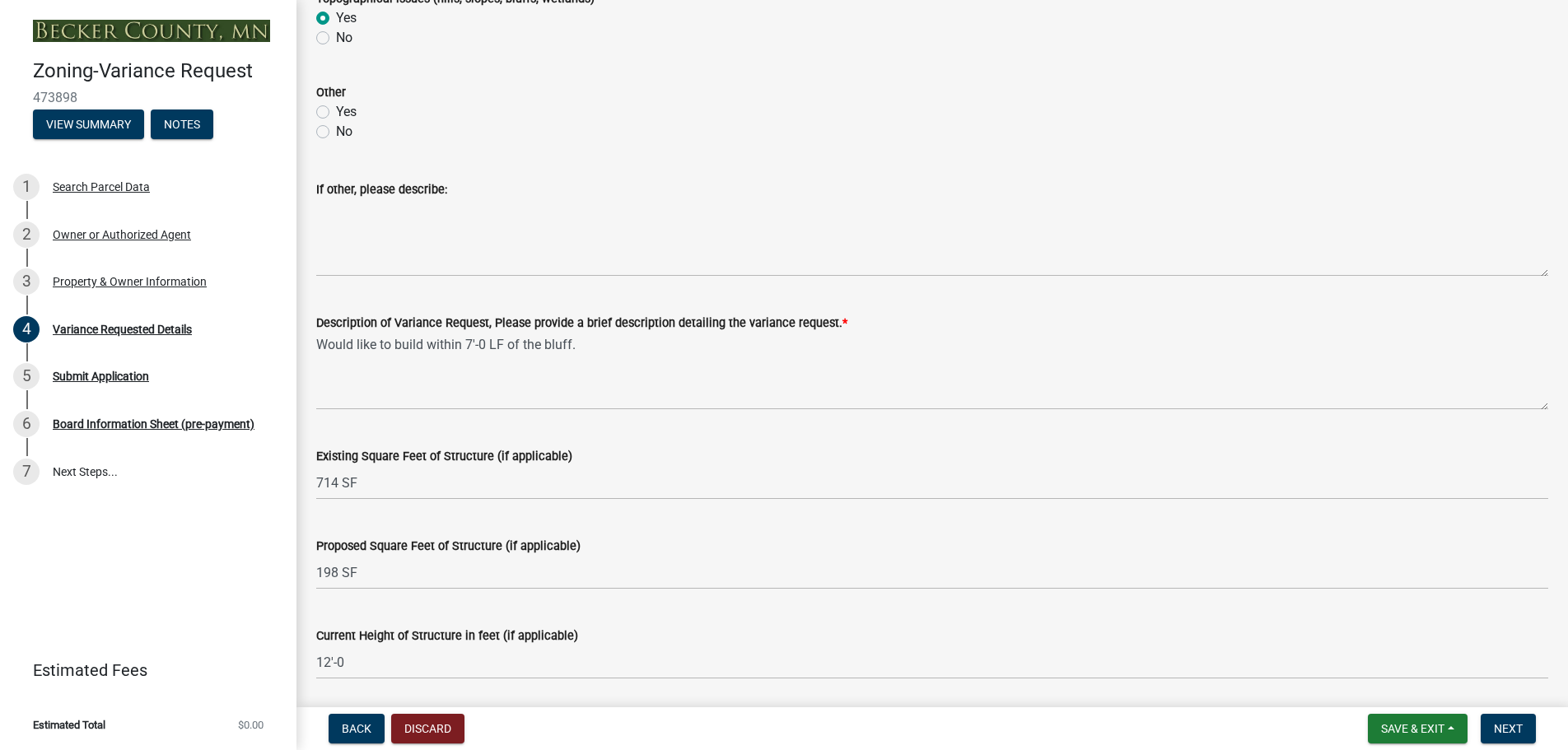
type textarea "The original structure was built in the 1940's."
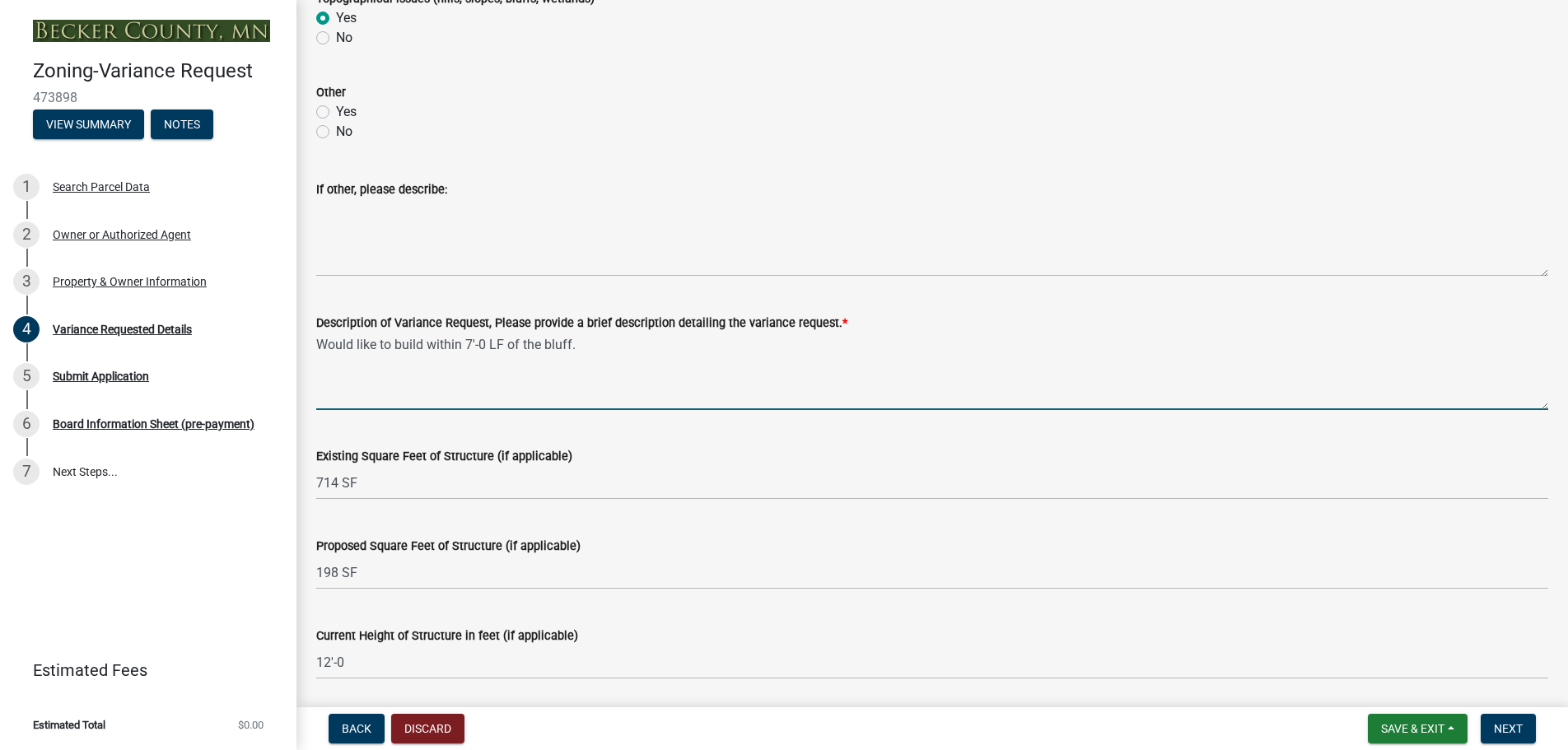
click at [578, 344] on textarea "Would like to build within 7'-0 LF of the bluff." at bounding box center [932, 371] width 1232 height 78
type textarea "W"
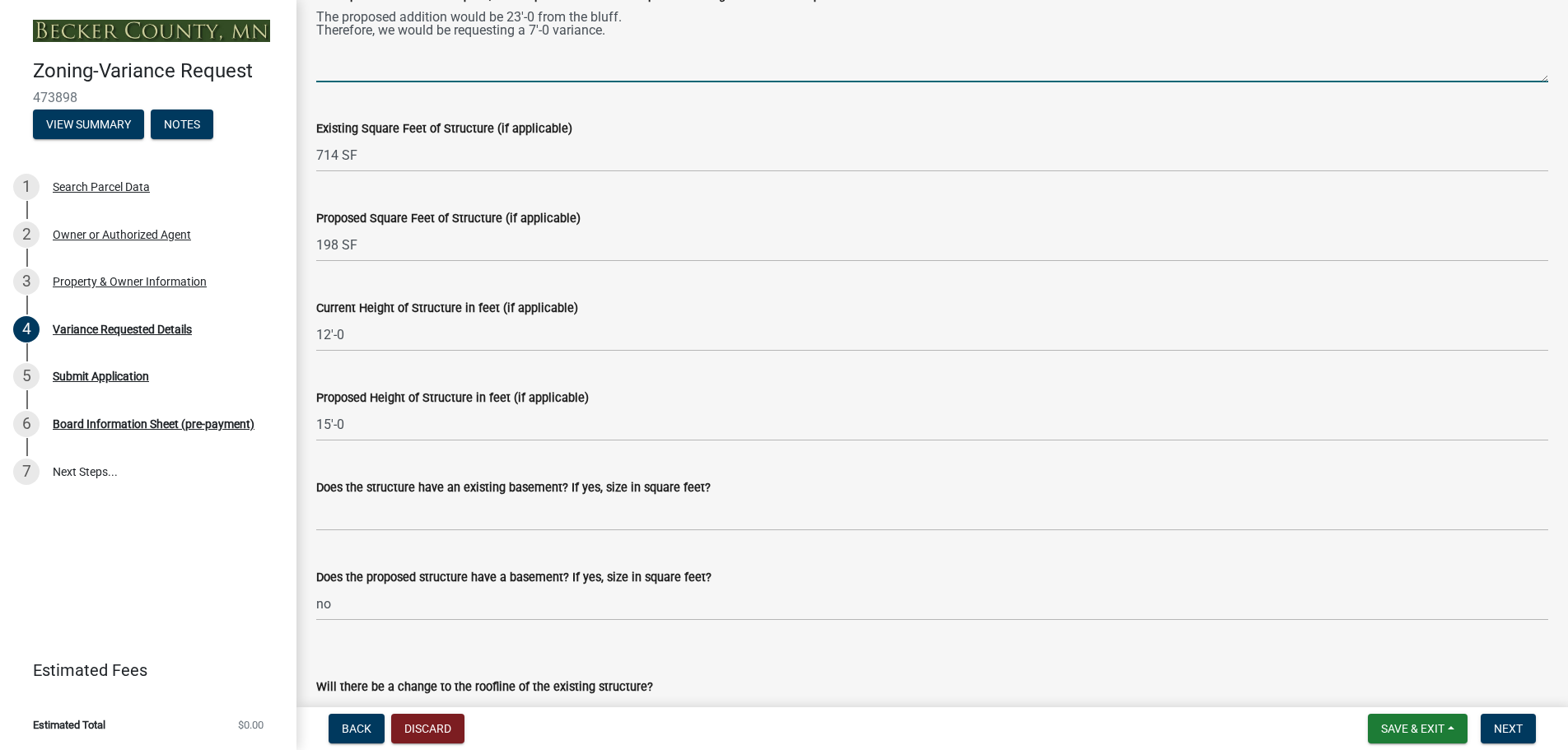
scroll to position [1400, 0]
type textarea "The proposed addition would be 23'-0 from the bluff. Therefore, we would be req…"
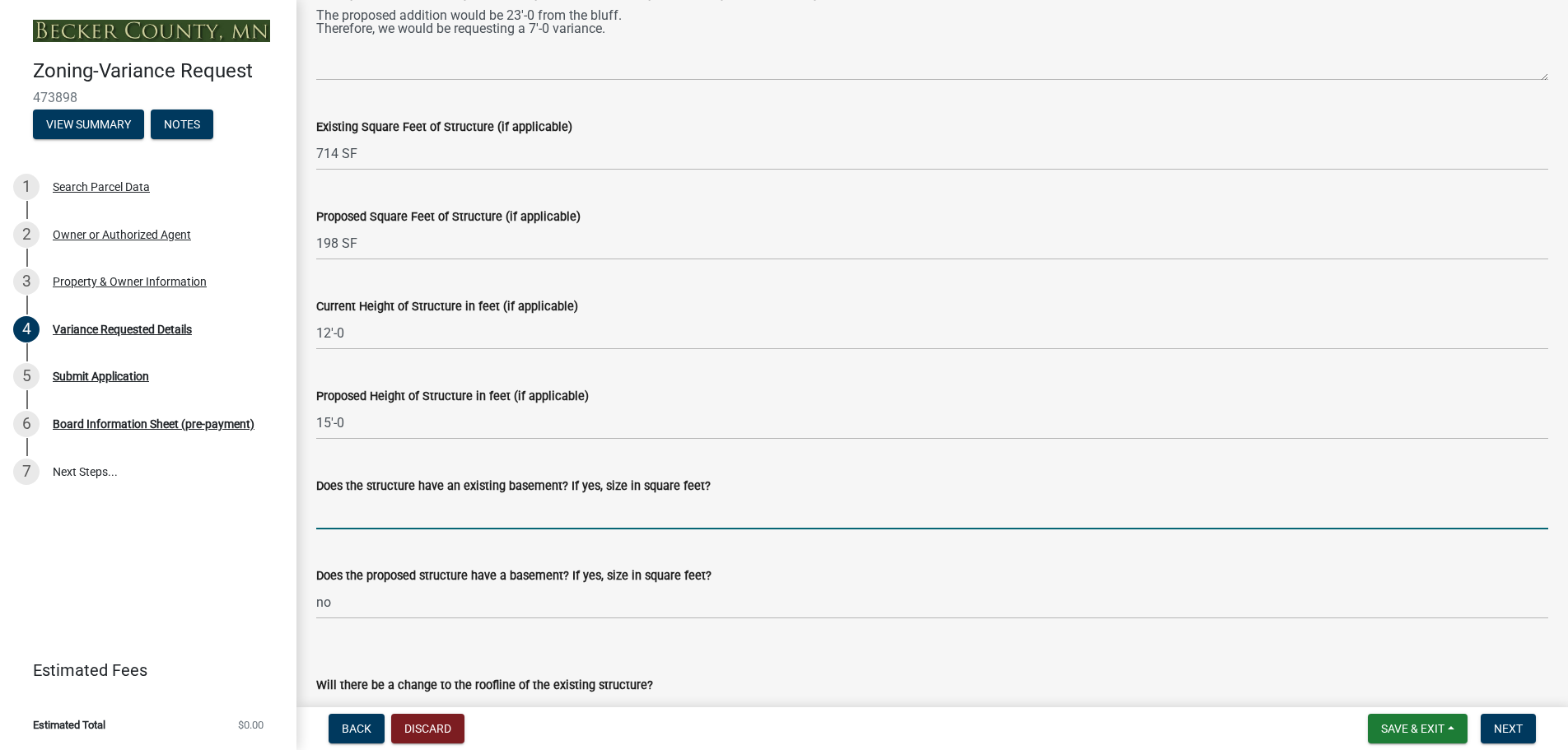
click at [322, 509] on input "Does the structure have an existing basement? If yes, size in square feet?" at bounding box center [932, 512] width 1232 height 34
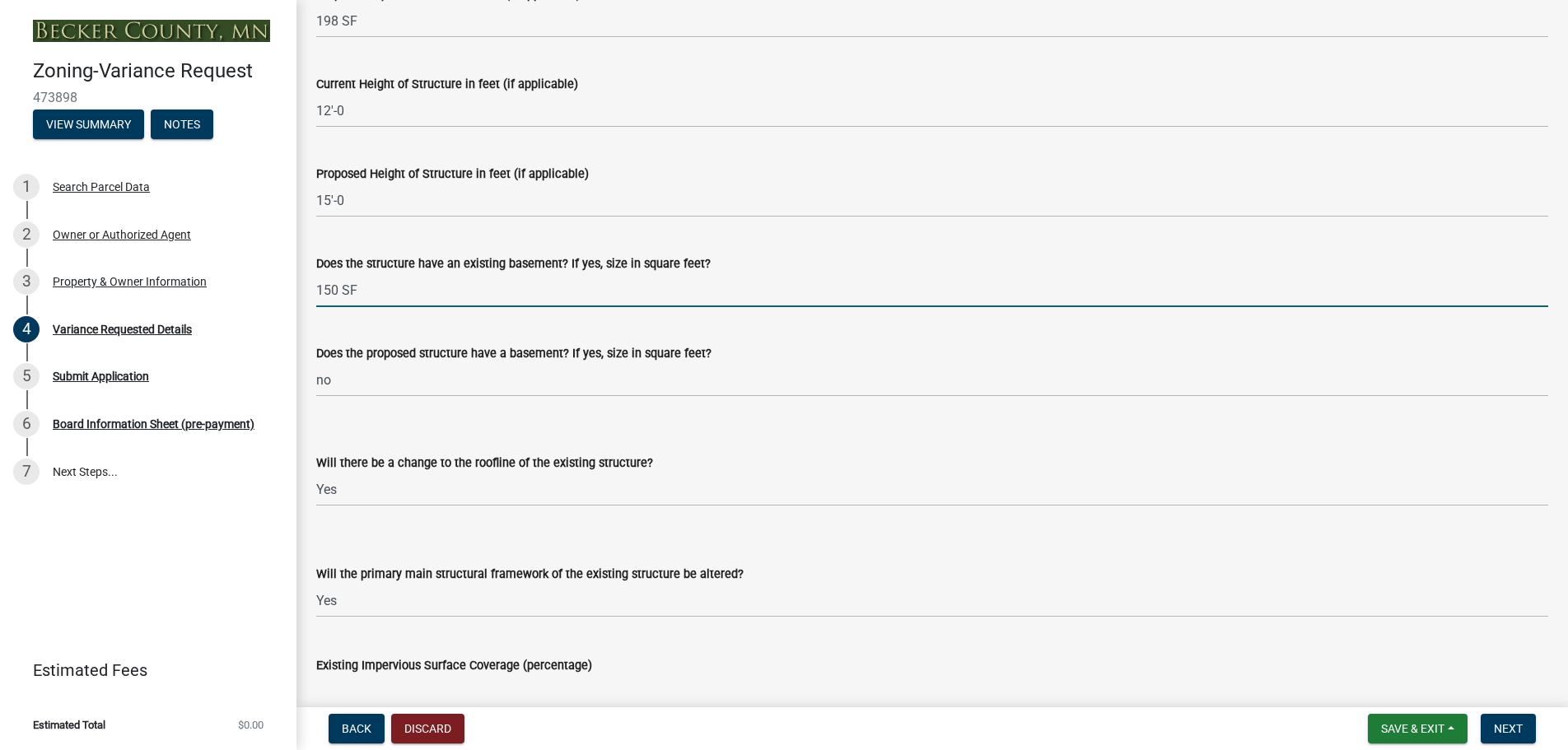
scroll to position [1812, 0]
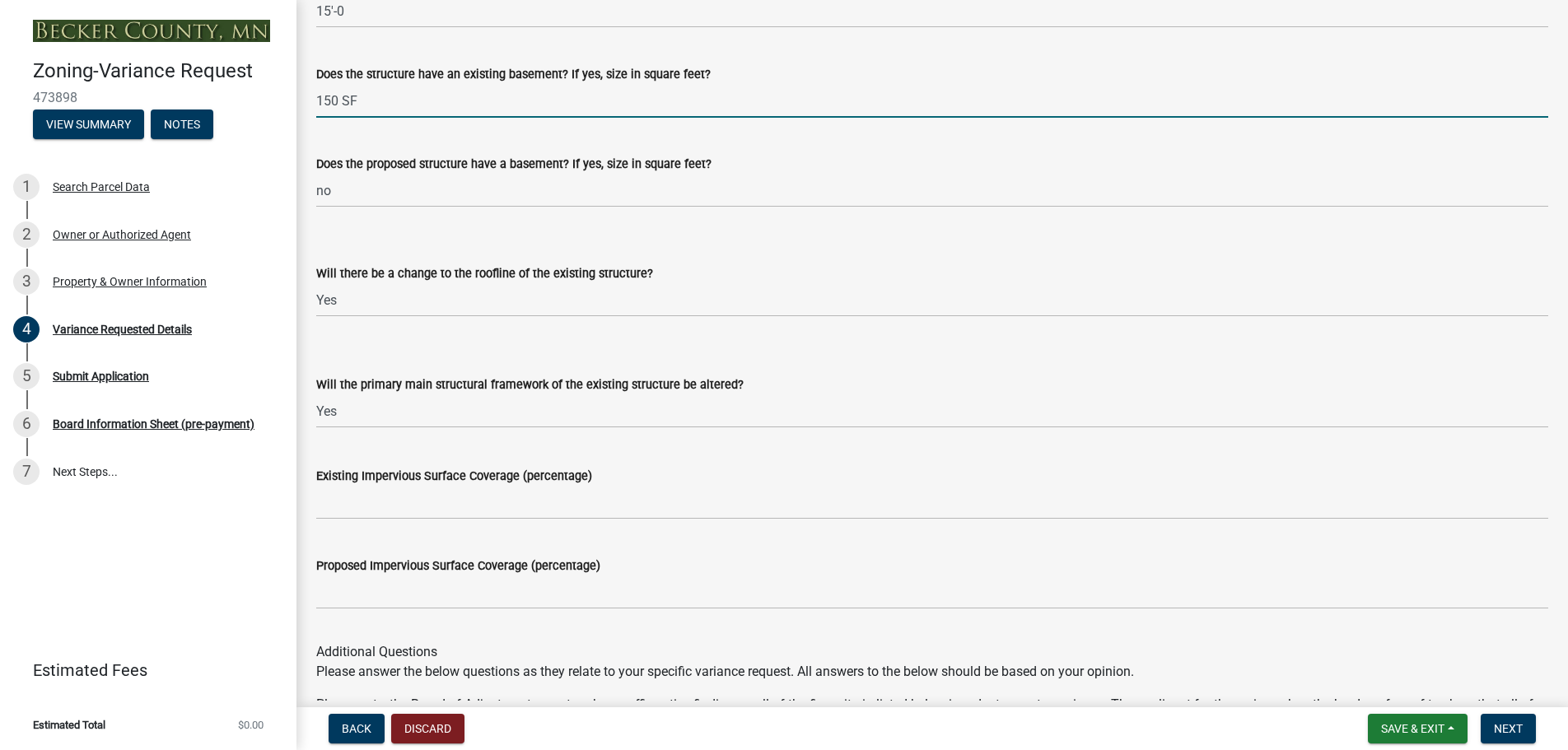
type input "150 SF"
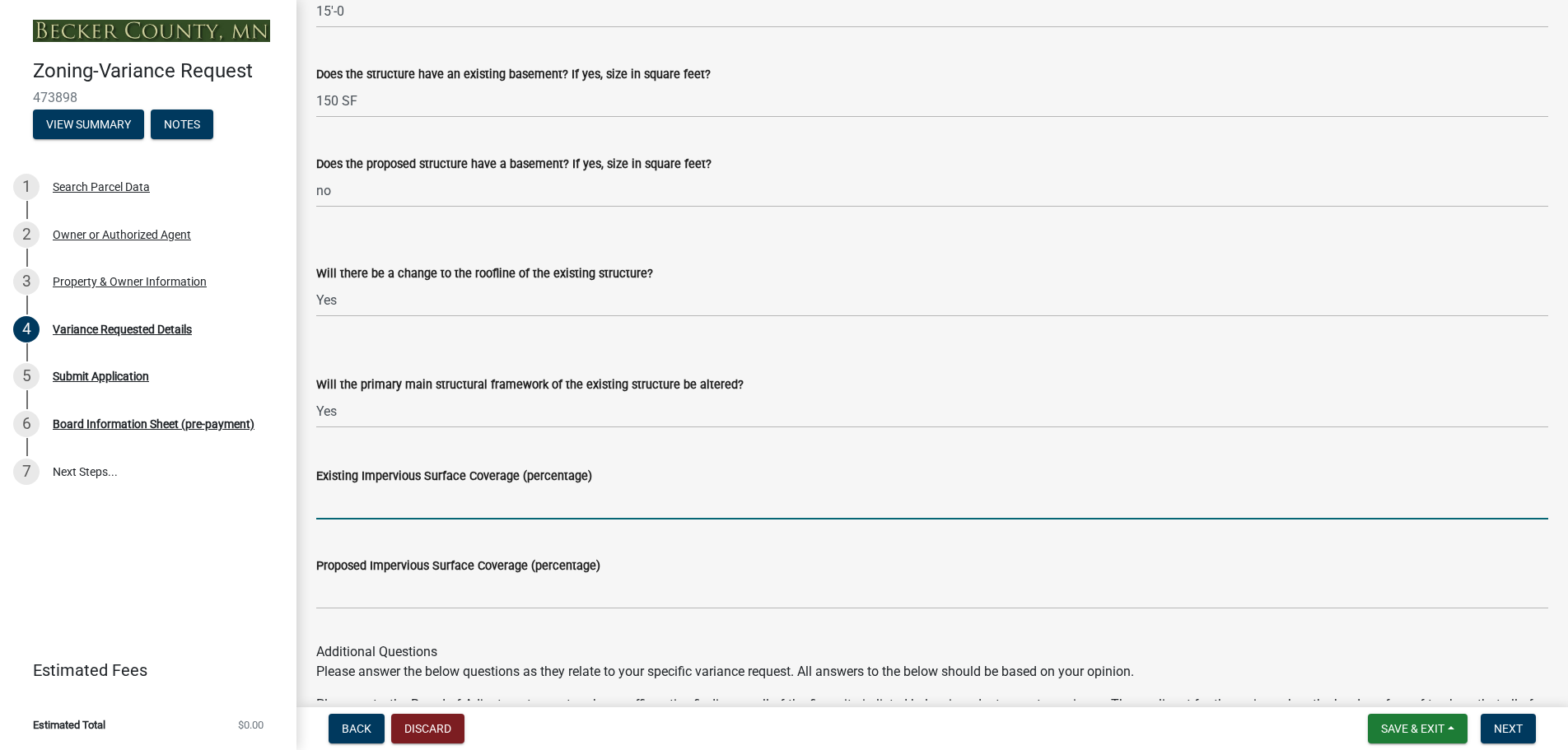
click at [325, 495] on input "Existing Impervious Surface Coverage (percentage)" at bounding box center [932, 503] width 1232 height 34
type input "12%"
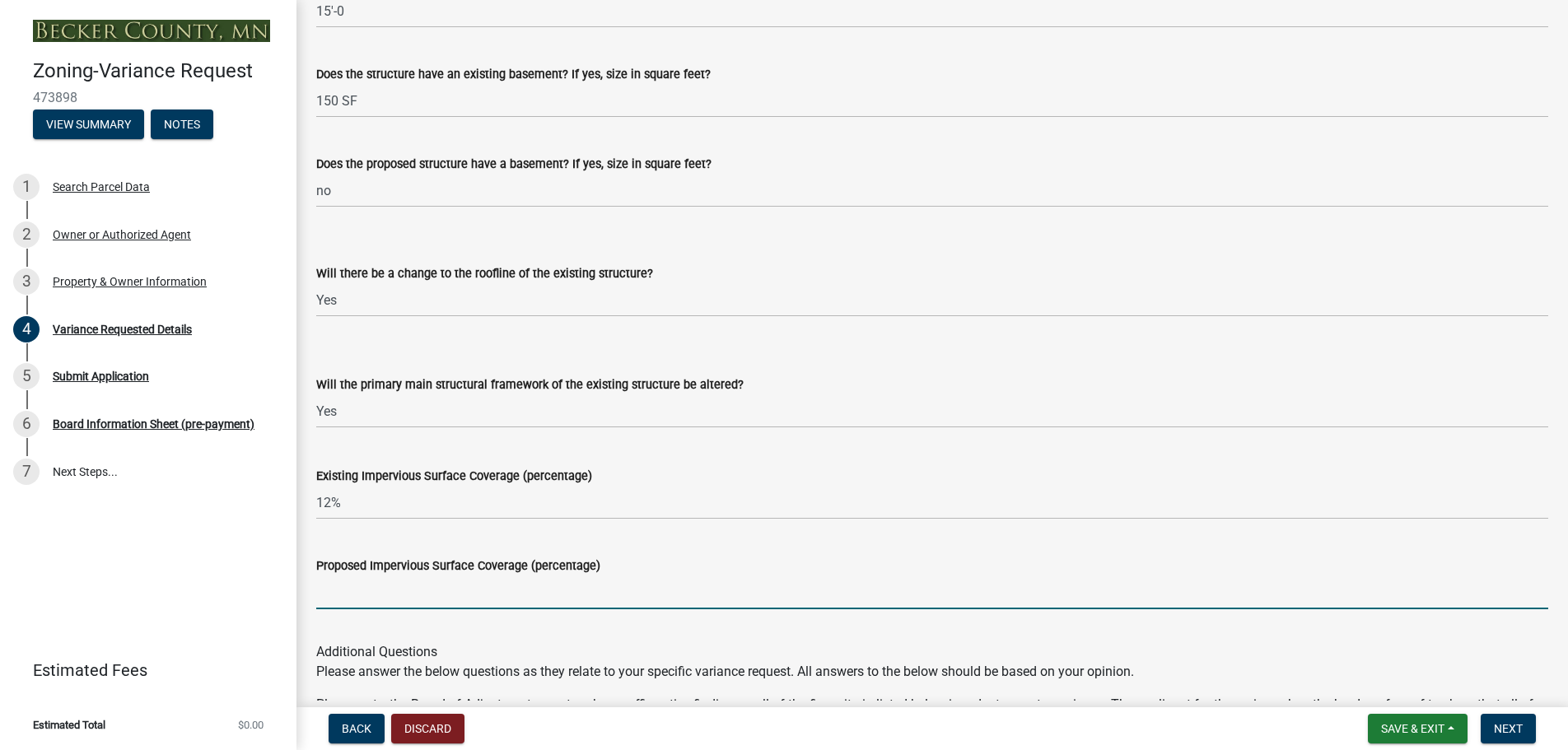
click at [322, 588] on input "Proposed Impervious Surface Coverage (percentage)" at bounding box center [932, 593] width 1232 height 34
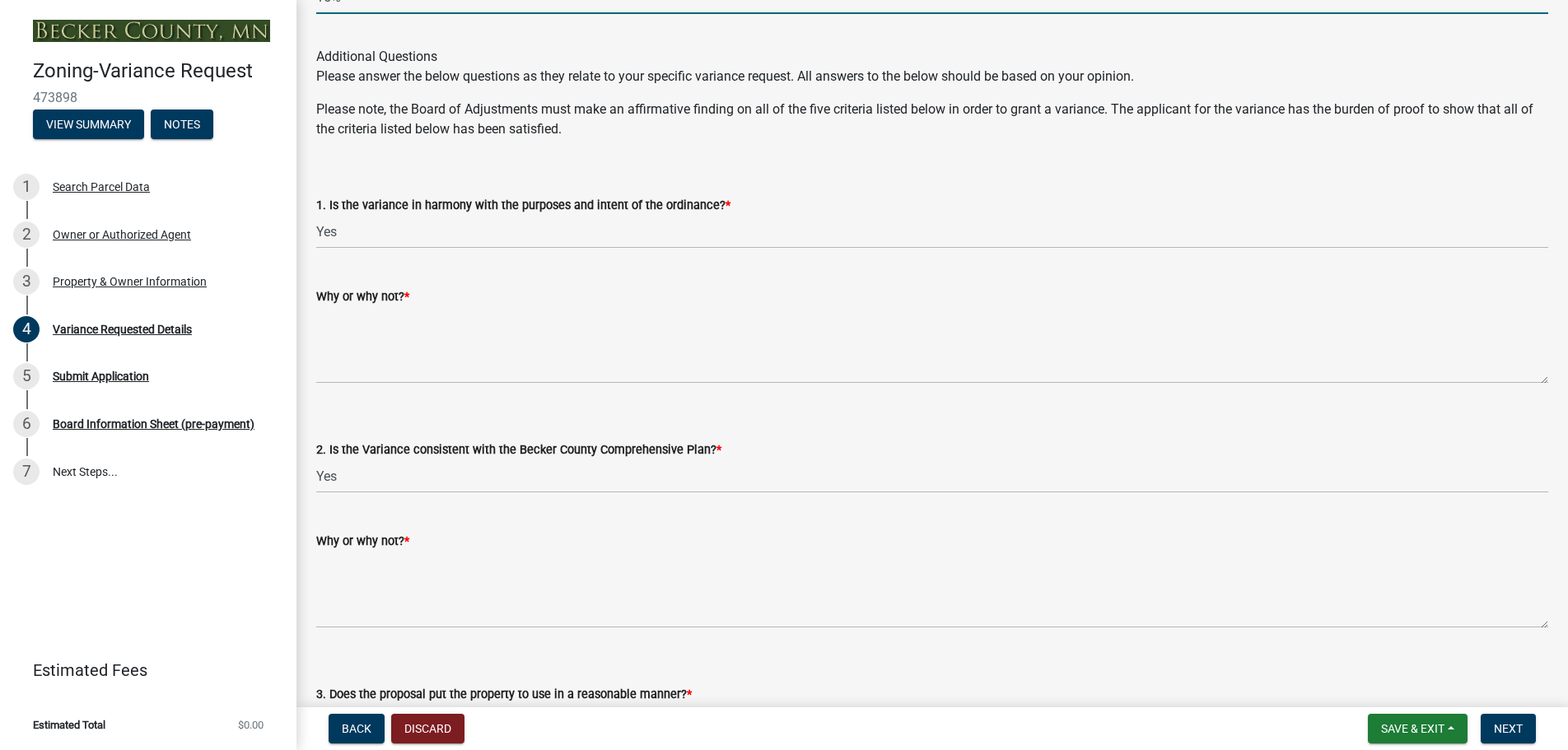
scroll to position [2367, 0]
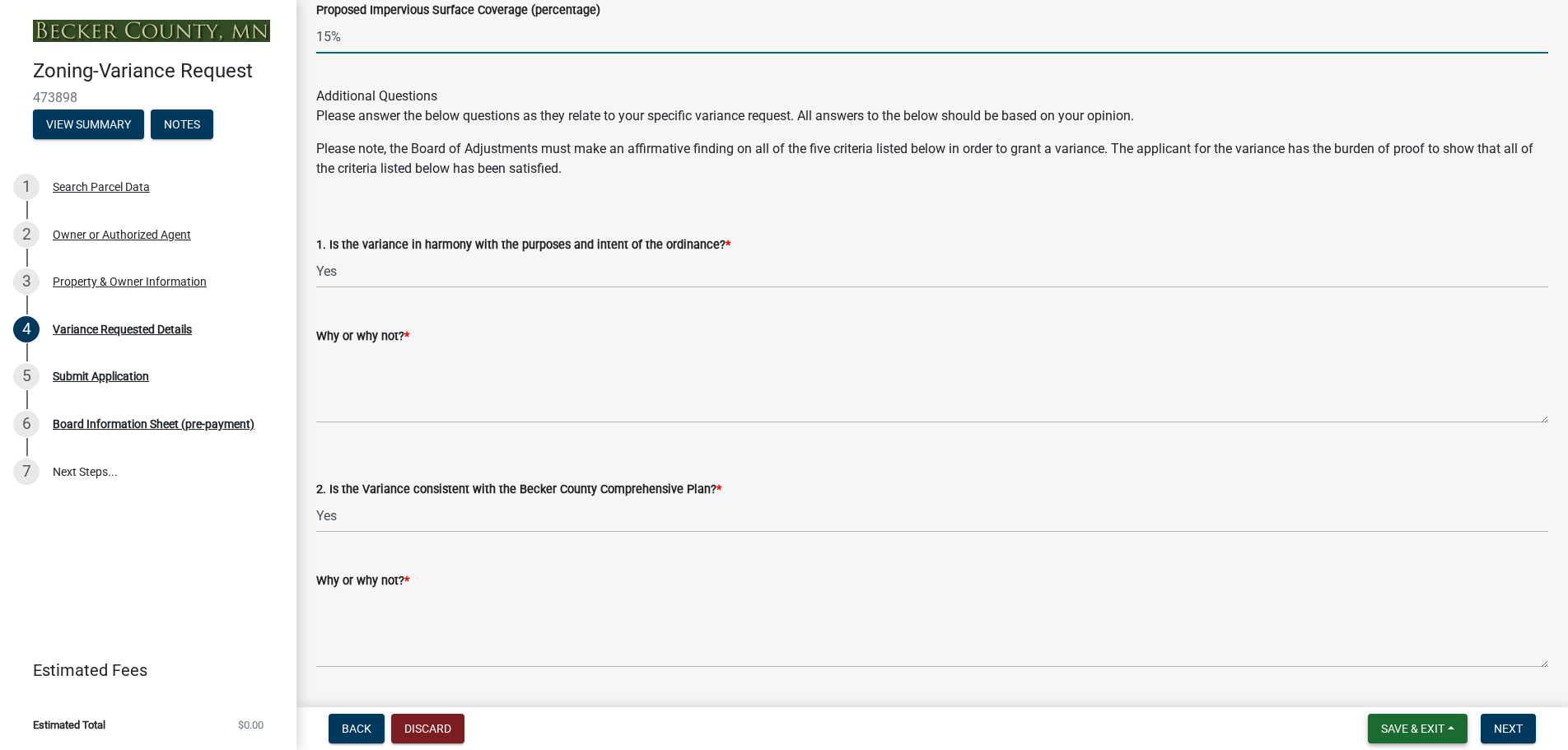
type input "15%"
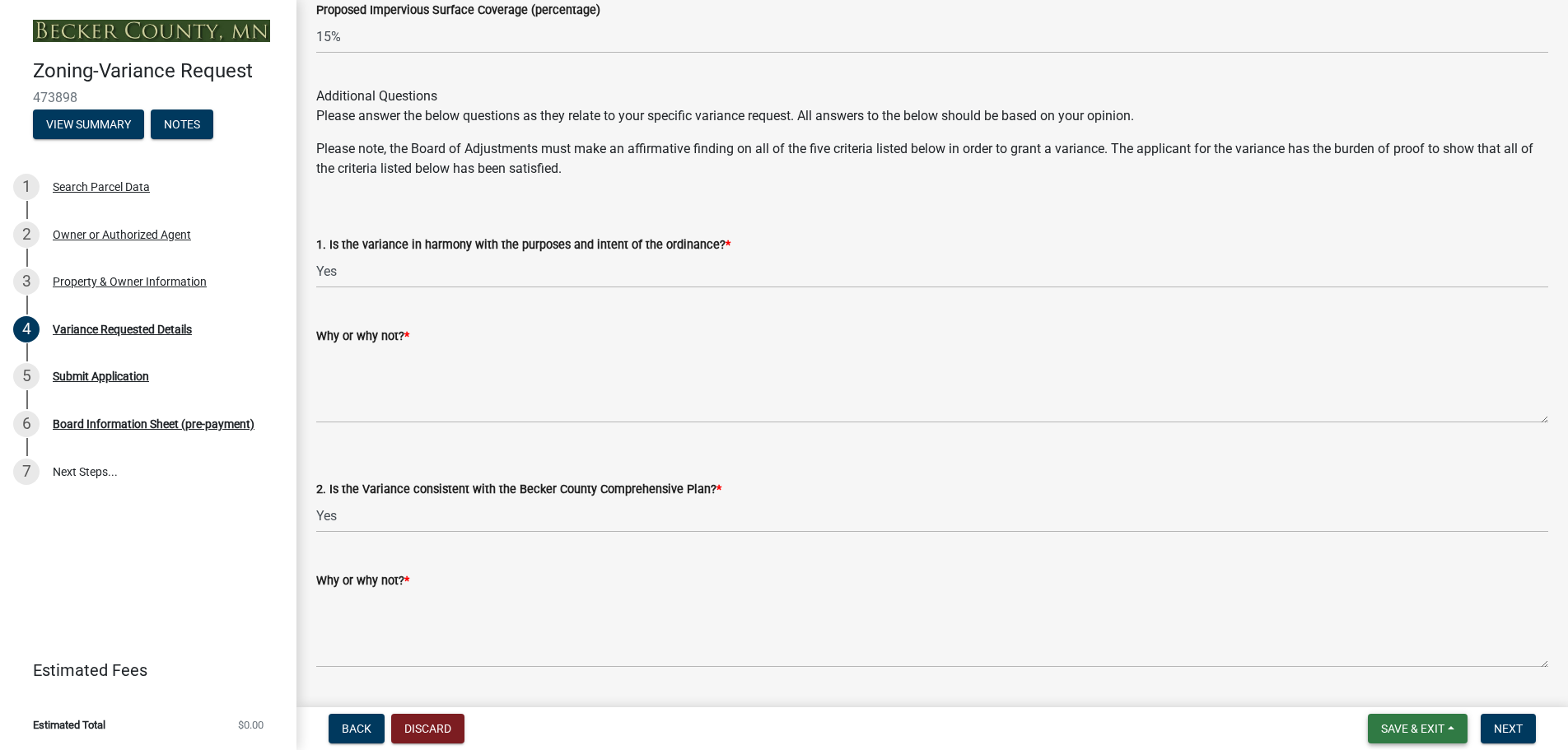
click at [1411, 725] on span "Save & Exit" at bounding box center [1412, 729] width 63 height 13
click at [1392, 684] on button "Save & Exit" at bounding box center [1400, 686] width 132 height 40
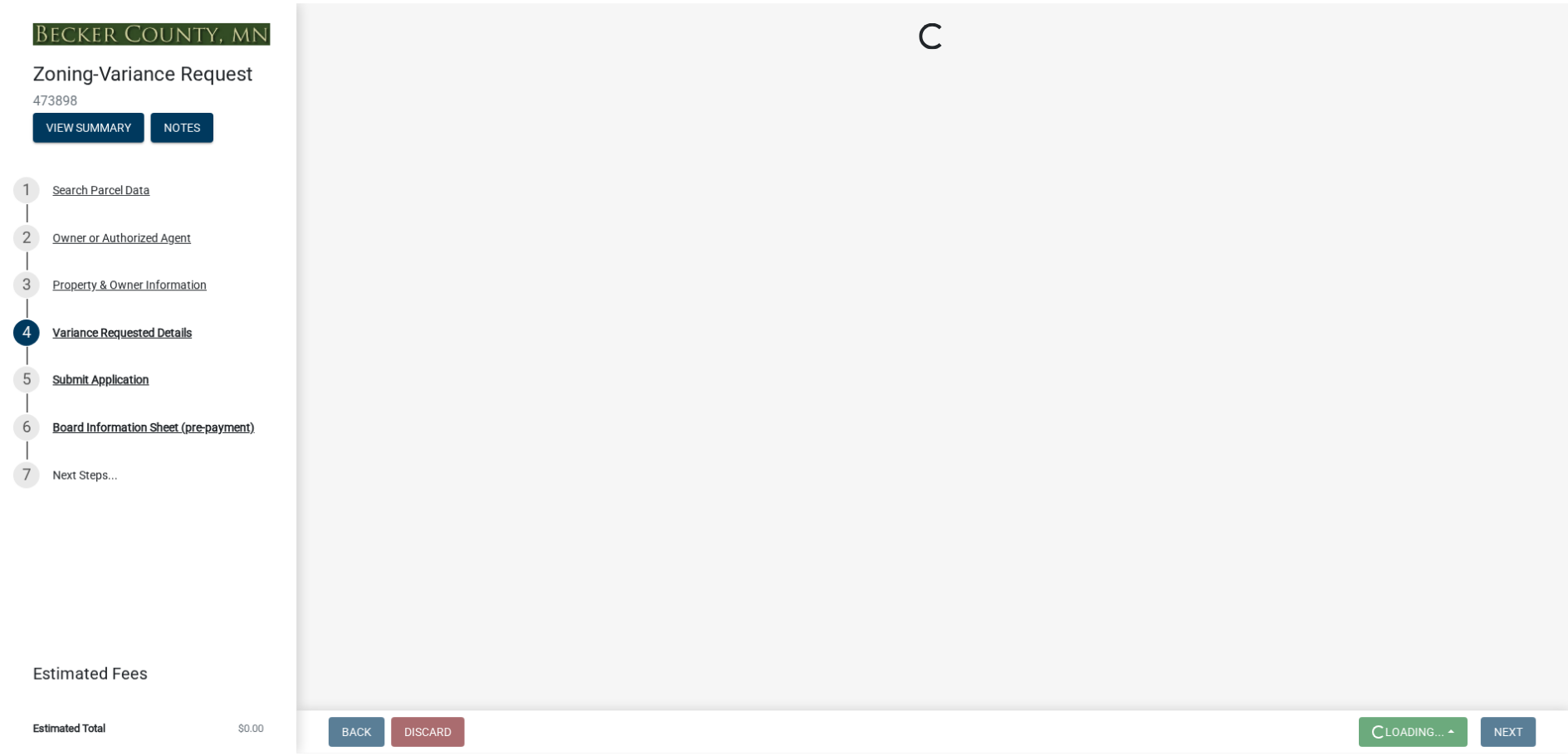
scroll to position [0, 0]
